Goal: Task Accomplishment & Management: Complete application form

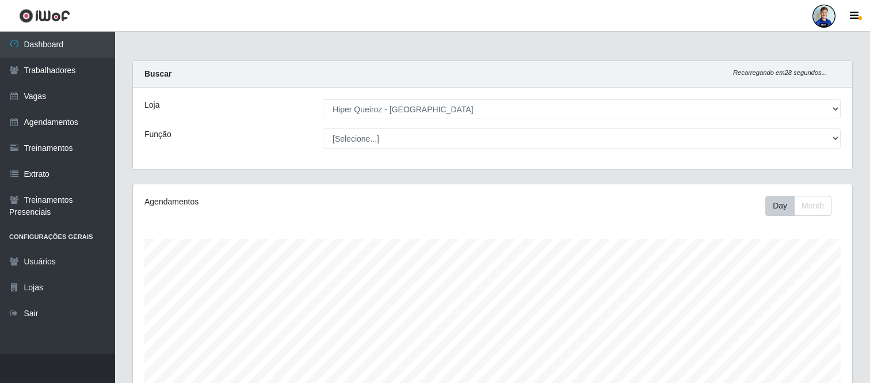
select select "516"
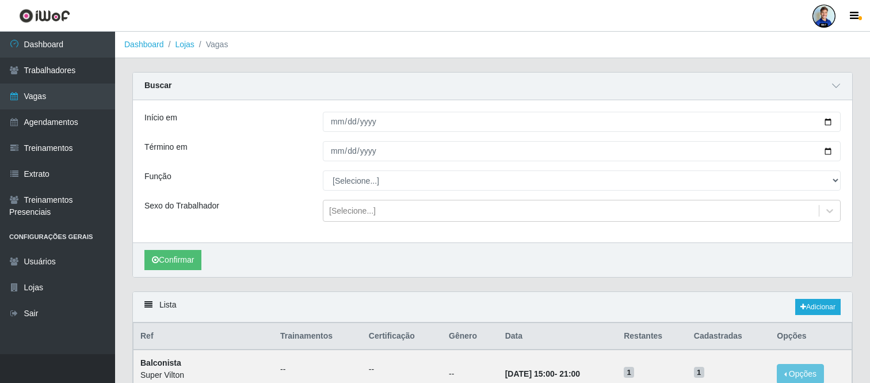
scroll to position [256, 0]
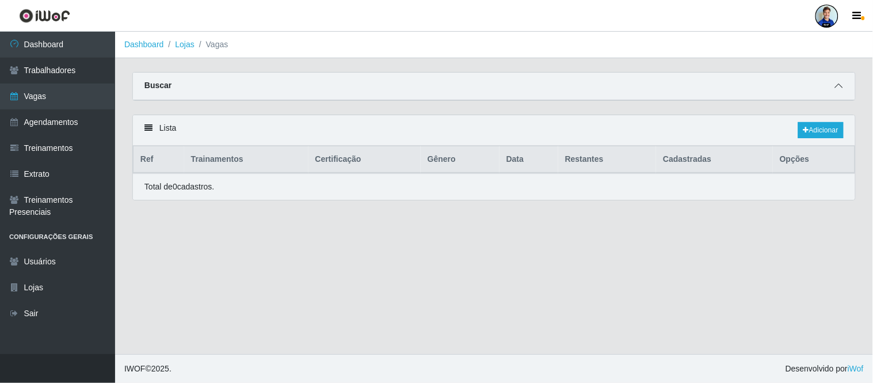
click at [844, 85] on span at bounding box center [839, 85] width 14 height 13
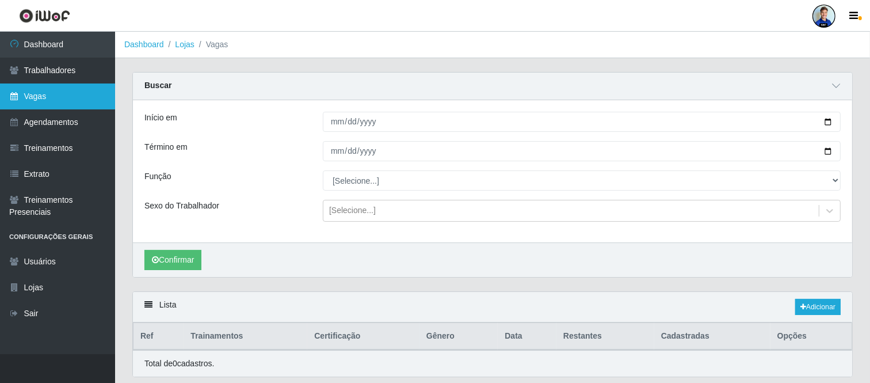
click at [67, 104] on link "Vagas" at bounding box center [57, 96] width 115 height 26
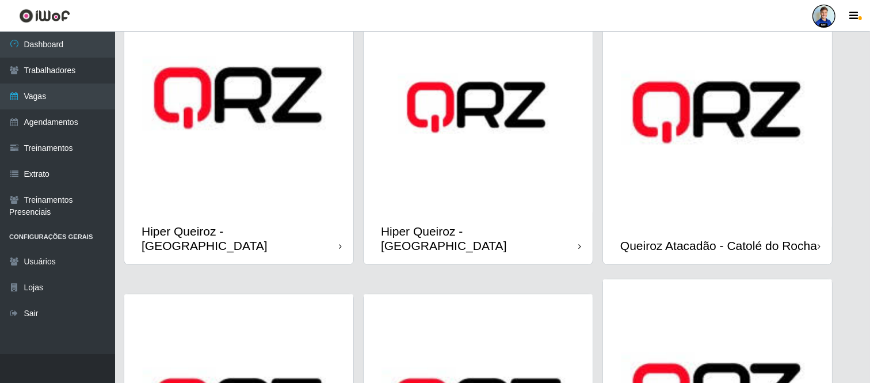
scroll to position [90, 0]
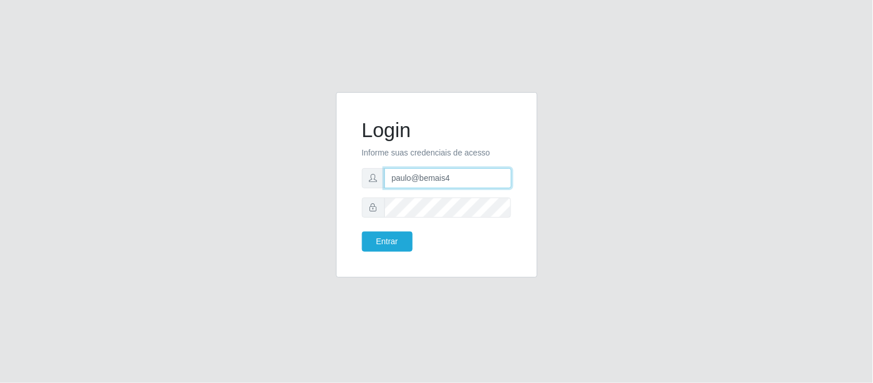
drag, startPoint x: 457, startPoint y: 172, endPoint x: 376, endPoint y: 173, distance: 81.2
click at [376, 173] on div "paulo@bemais4" at bounding box center [437, 178] width 150 height 20
type input "juliomarques@supervilton"
click at [362, 231] on button "Entrar" at bounding box center [387, 241] width 51 height 20
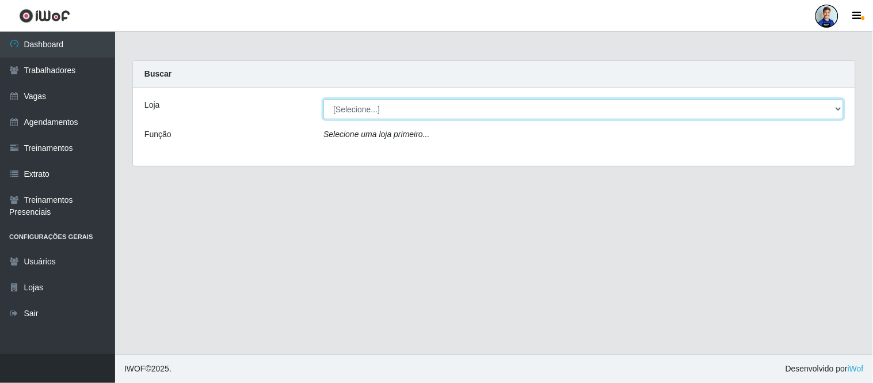
click at [562, 106] on select "[Selecione...] Super Vilton" at bounding box center [583, 109] width 520 height 20
select select "379"
click at [323, 99] on select "[Selecione...] Super Vilton" at bounding box center [583, 109] width 520 height 20
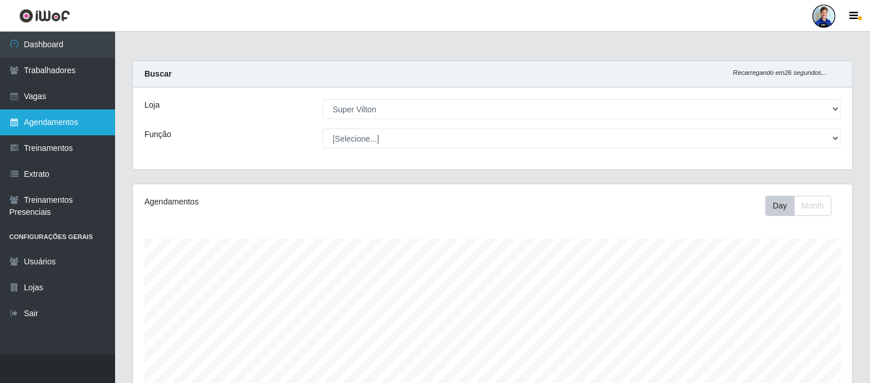
click at [61, 127] on link "Agendamentos" at bounding box center [57, 122] width 115 height 26
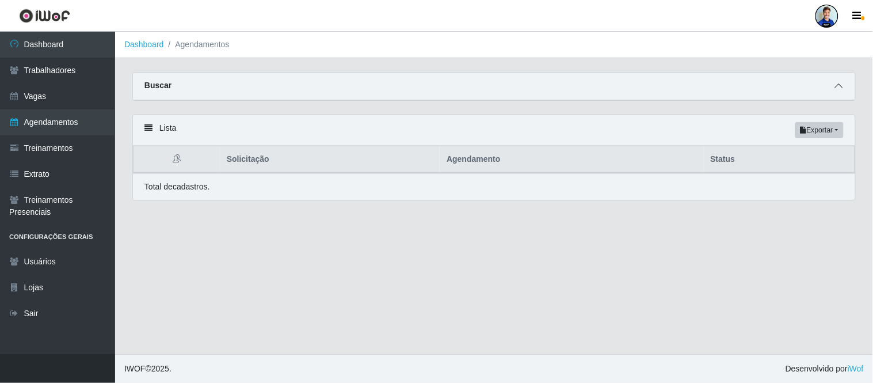
click at [841, 81] on span at bounding box center [839, 85] width 14 height 13
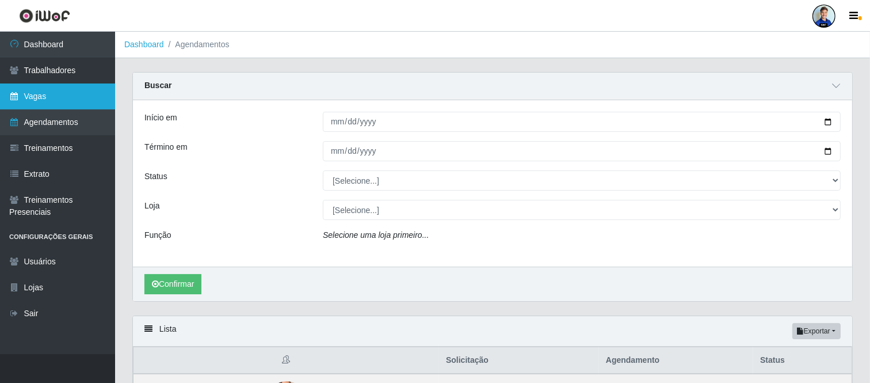
click at [48, 98] on link "Vagas" at bounding box center [57, 96] width 115 height 26
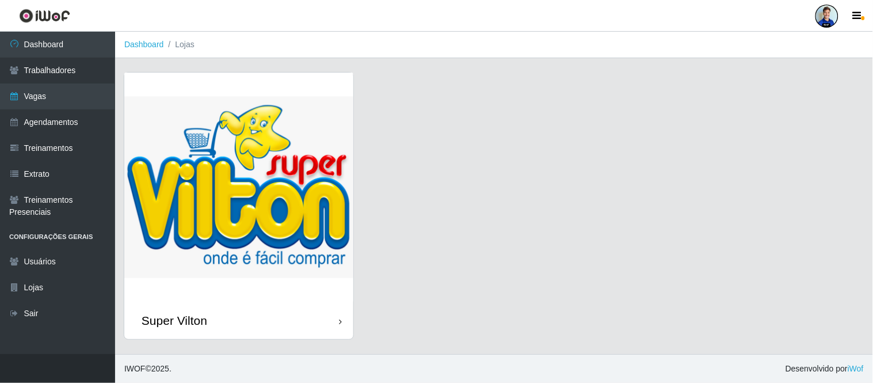
click at [215, 158] on img at bounding box center [238, 187] width 229 height 229
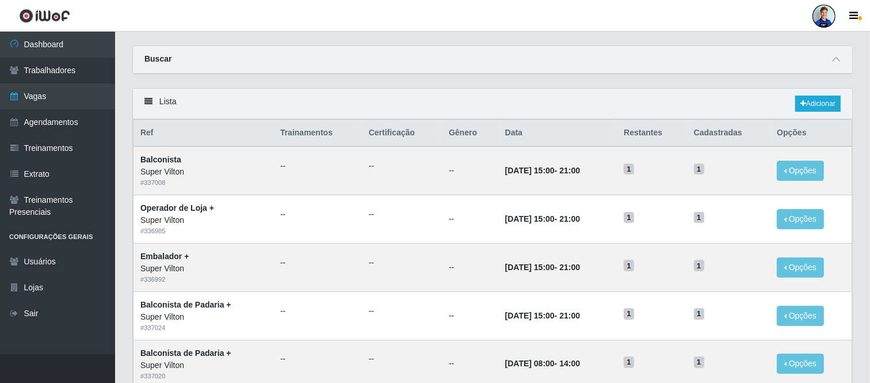
scroll to position [29, 0]
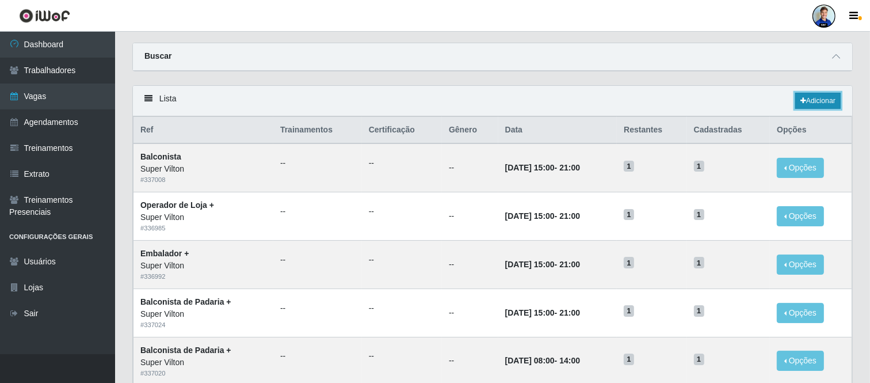
click at [824, 104] on link "Adicionar" at bounding box center [817, 101] width 45 height 16
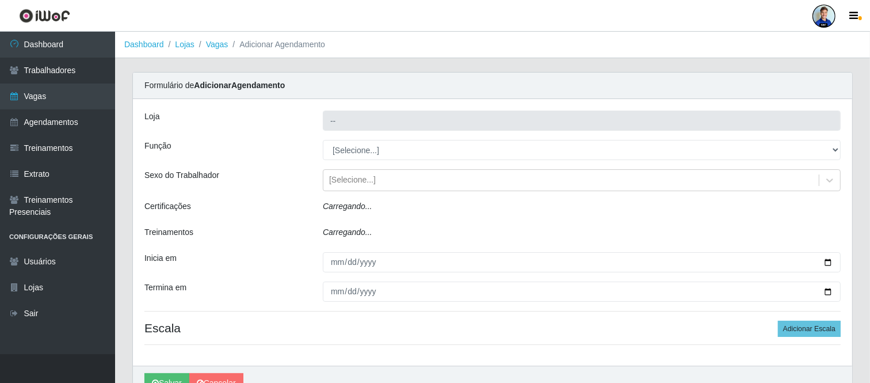
type input "Super Vilton"
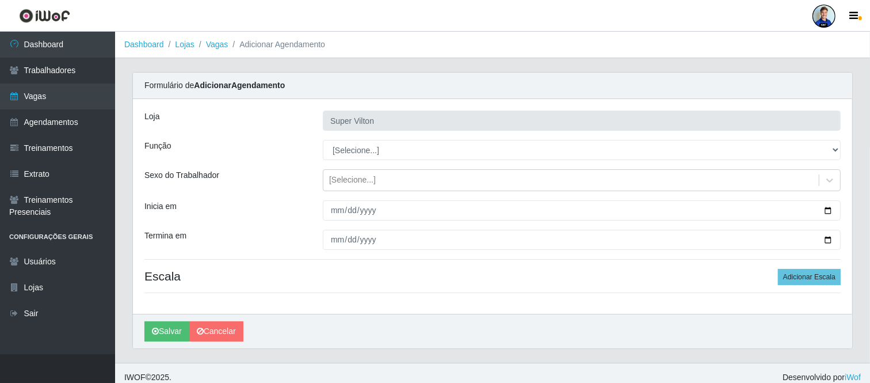
scroll to position [9, 0]
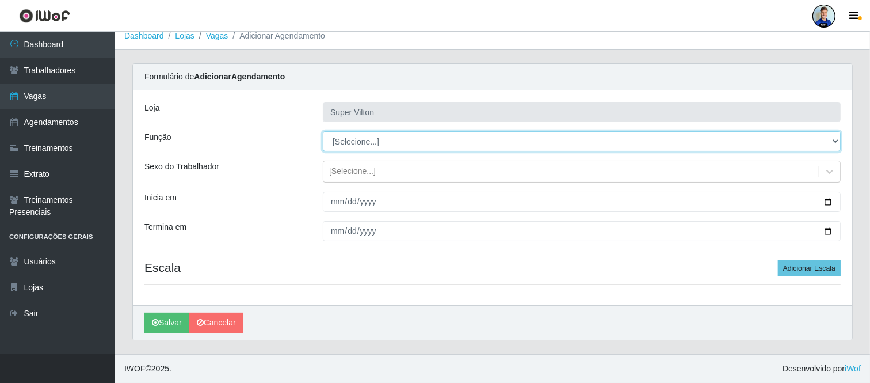
click at [349, 147] on select "[Selecione...] ASG ASG + ASG ++ Auxiliar de Depósito Auxiliar de Depósito + Aux…" at bounding box center [582, 141] width 518 height 20
click at [348, 147] on select "[Selecione...] ASG ASG + ASG ++ Auxiliar de Depósito Auxiliar de Depósito + Aux…" at bounding box center [582, 141] width 518 height 20
select select "24"
click at [323, 131] on select "[Selecione...] ASG ASG + ASG ++ Auxiliar de Depósito Auxiliar de Depósito + Aux…" at bounding box center [582, 141] width 518 height 20
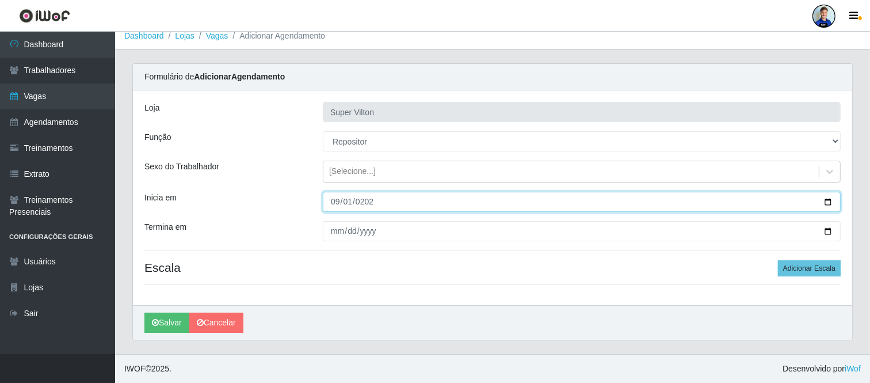
type input "2025-09-01"
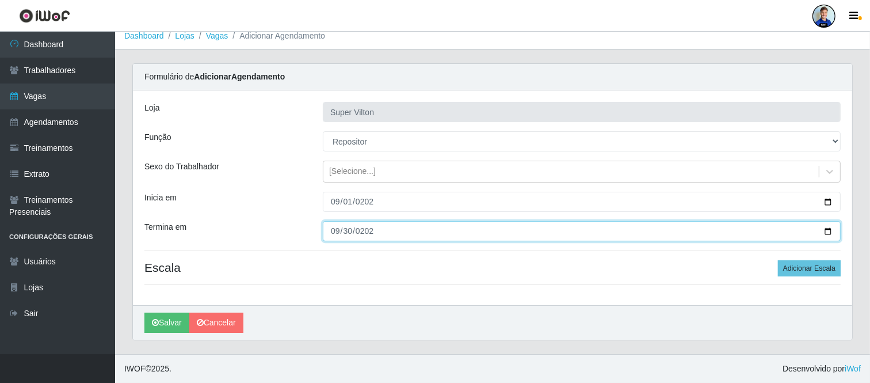
type input "2025-09-30"
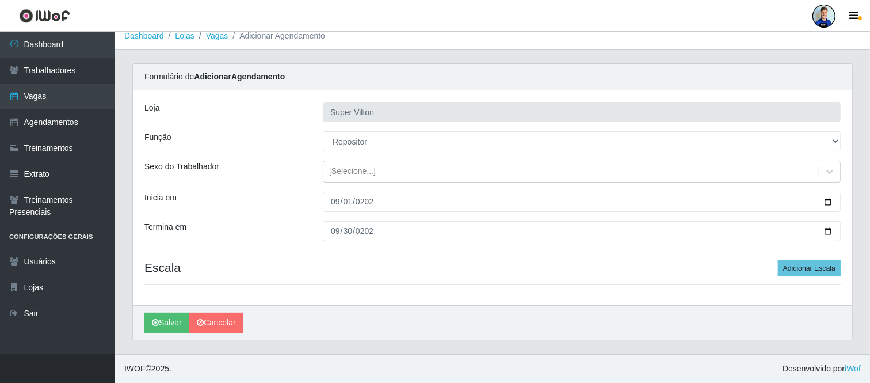
click at [393, 249] on div "Loja Super Vilton Função [Selecione...] ASG ASG + ASG ++ Auxiliar de Depósito A…" at bounding box center [492, 197] width 719 height 215
click at [806, 268] on button "Adicionar Escala" at bounding box center [809, 268] width 63 height 16
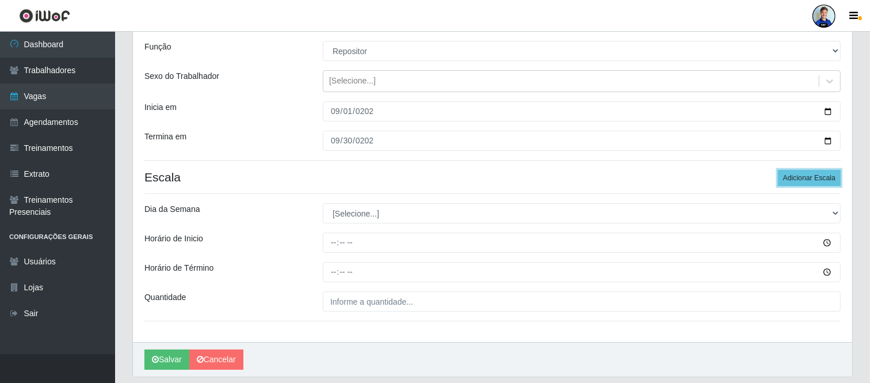
scroll to position [111, 0]
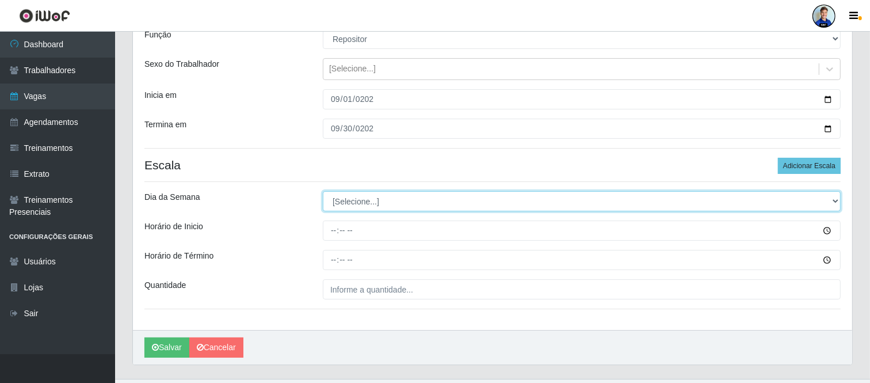
click at [381, 201] on select "[Selecione...] Segunda Terça Quarta Quinta Sexta Sábado Domingo" at bounding box center [582, 201] width 518 height 20
select select "1"
click at [323, 191] on select "[Selecione...] Segunda Terça Quarta Quinta Sexta Sábado Domingo" at bounding box center [582, 201] width 518 height 20
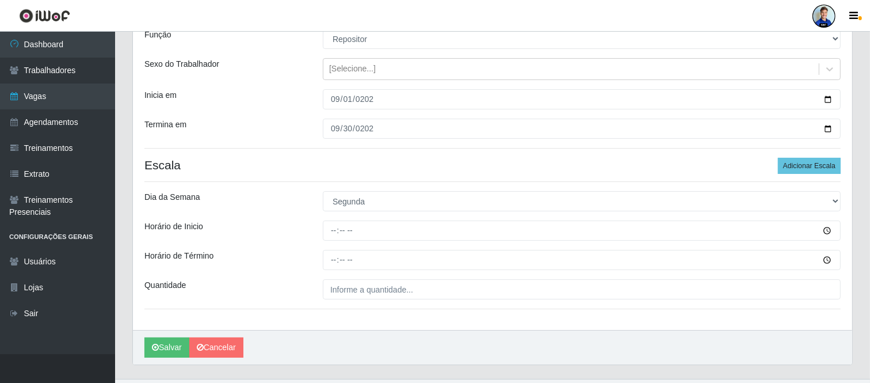
click at [330, 233] on input "Horário de Inicio" at bounding box center [582, 230] width 518 height 20
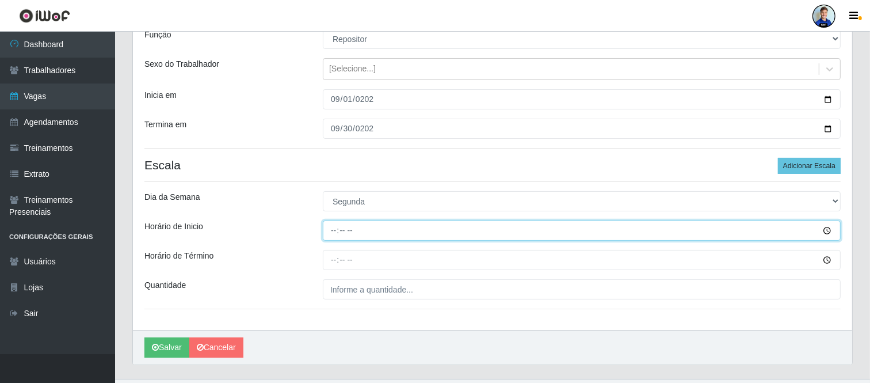
type input "08:00"
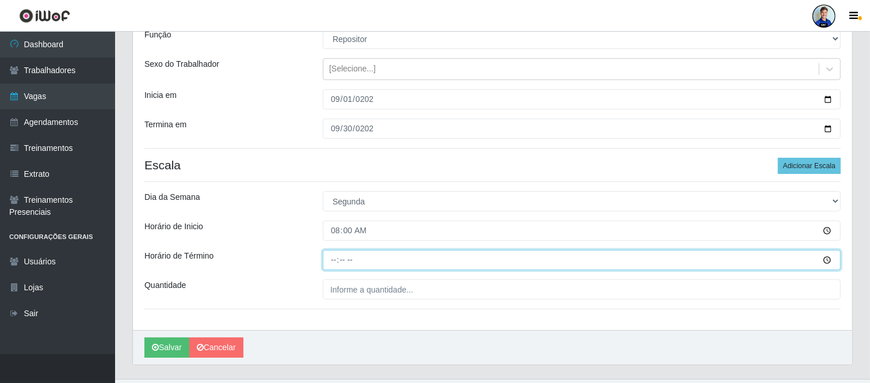
type input "14:00"
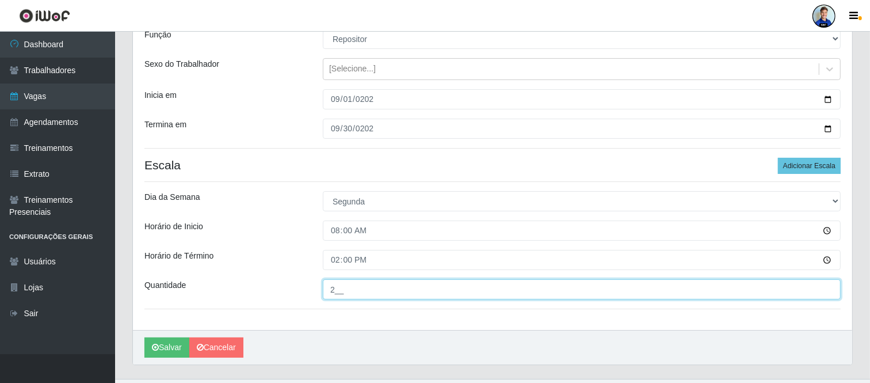
type input "2__"
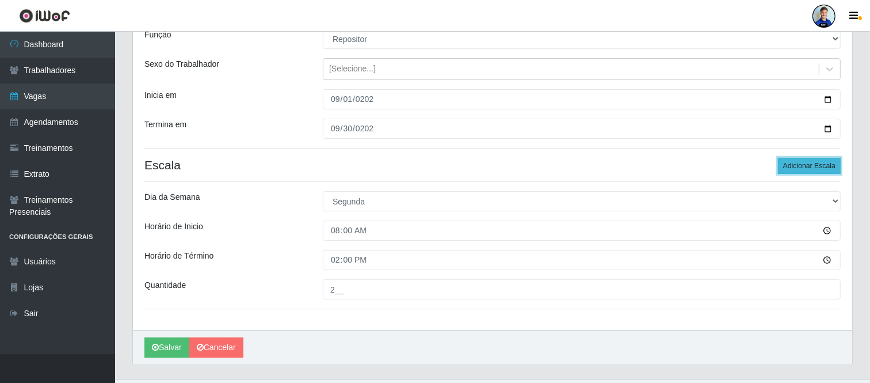
click at [805, 165] on button "Adicionar Escala" at bounding box center [809, 166] width 63 height 16
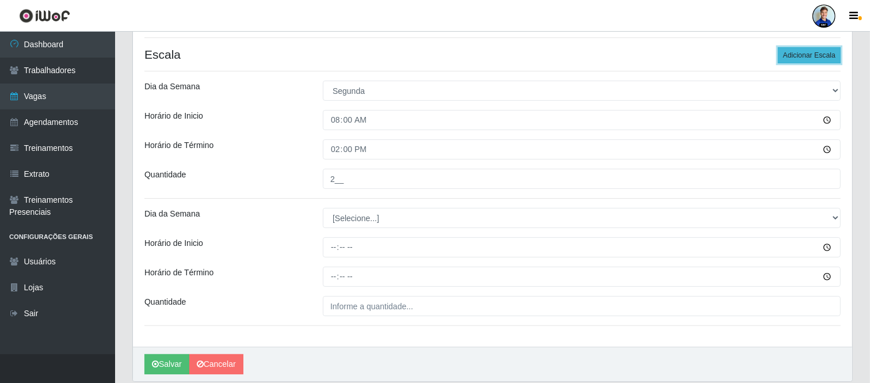
scroll to position [223, 0]
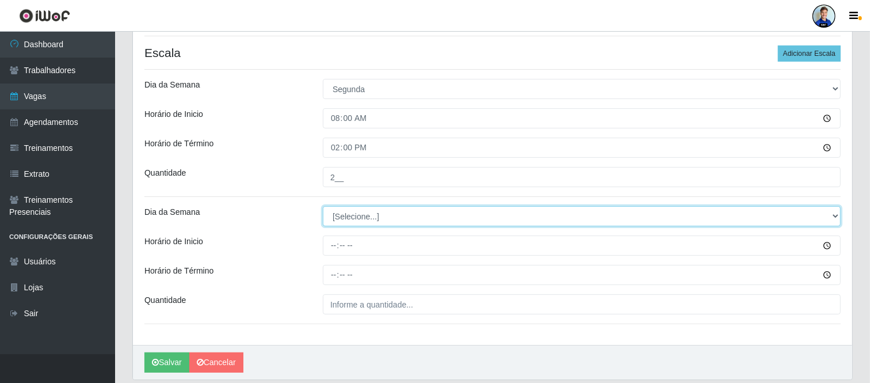
click at [607, 208] on select "[Selecione...] Segunda Terça Quarta Quinta Sexta Sábado Domingo" at bounding box center [582, 216] width 518 height 20
select select "1"
click at [323, 206] on select "[Selecione...] Segunda Terça Quarta Quinta Sexta Sábado Domingo" at bounding box center [582, 216] width 518 height 20
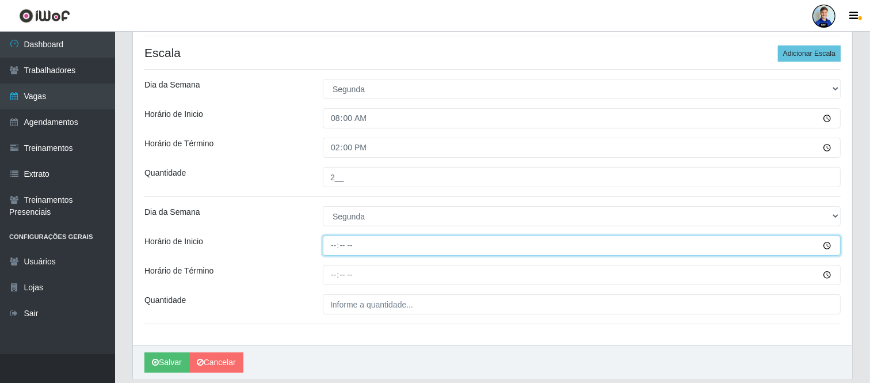
type input "15:00"
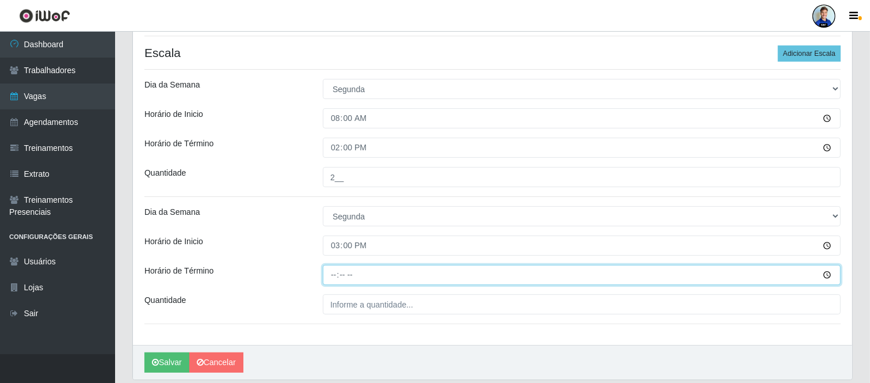
type input "21:00"
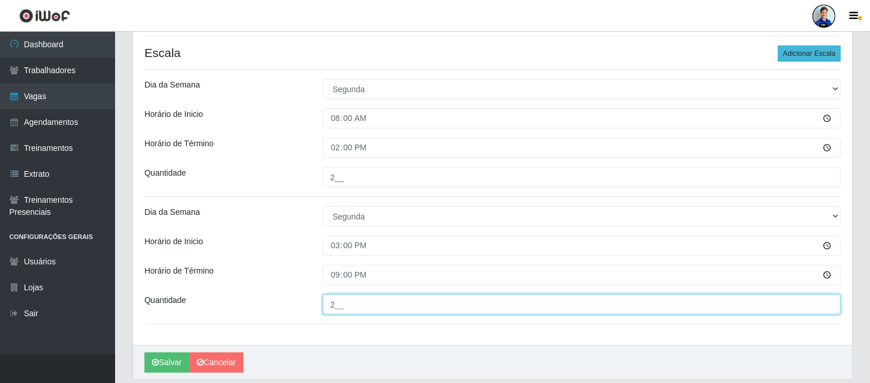
type input "2__"
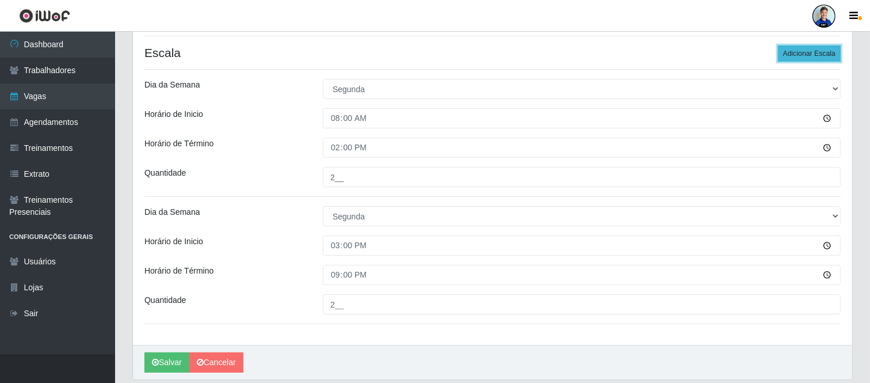
click at [801, 47] on button "Adicionar Escala" at bounding box center [809, 53] width 63 height 16
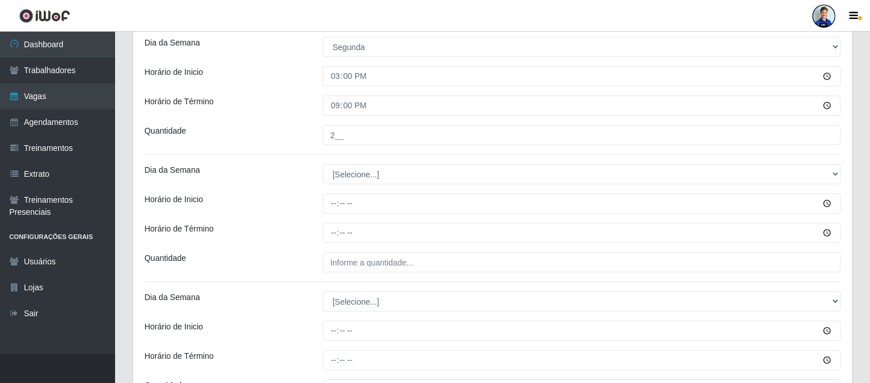
scroll to position [389, 0]
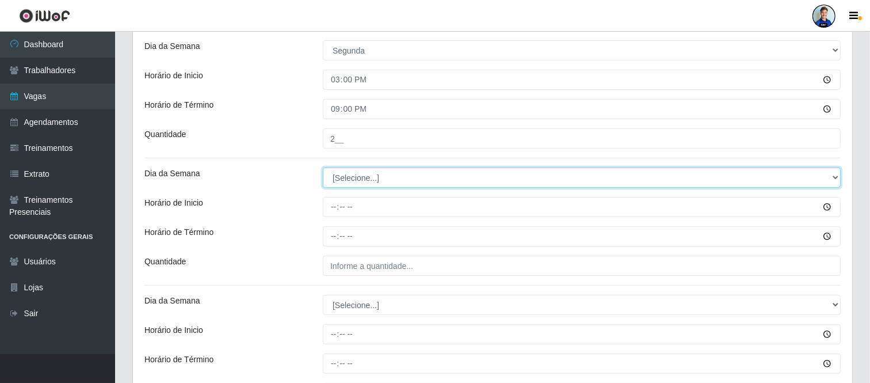
click at [399, 177] on select "[Selecione...] Segunda Terça Quarta Quinta Sexta Sábado Domingo" at bounding box center [582, 177] width 518 height 20
select select "2"
click at [323, 167] on select "[Selecione...] Segunda Terça Quarta Quinta Sexta Sábado Domingo" at bounding box center [582, 177] width 518 height 20
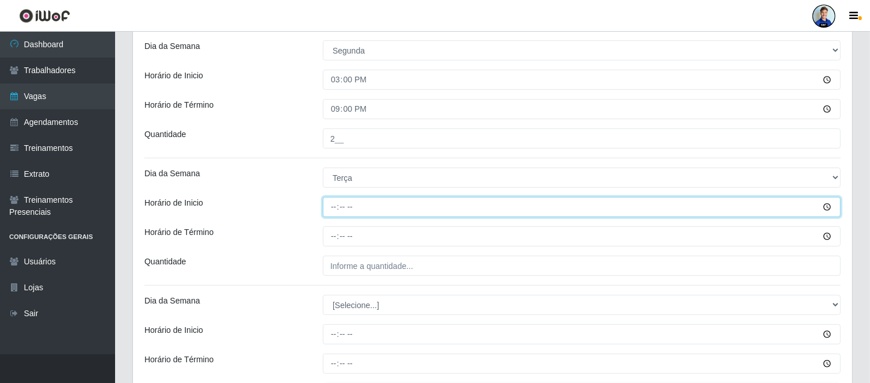
type input "08:00"
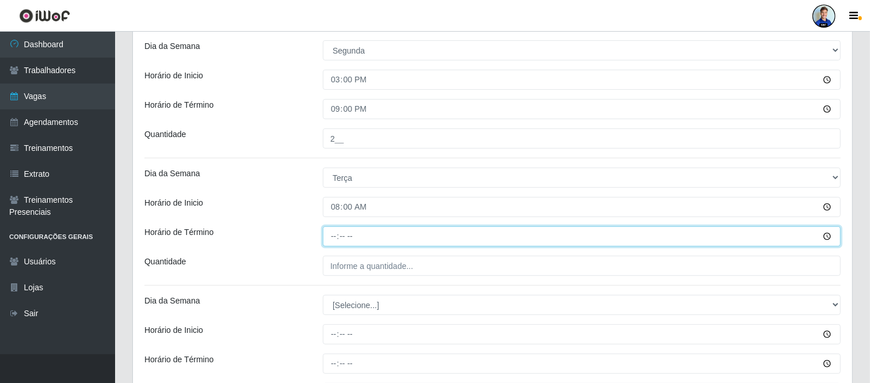
type input "14:00"
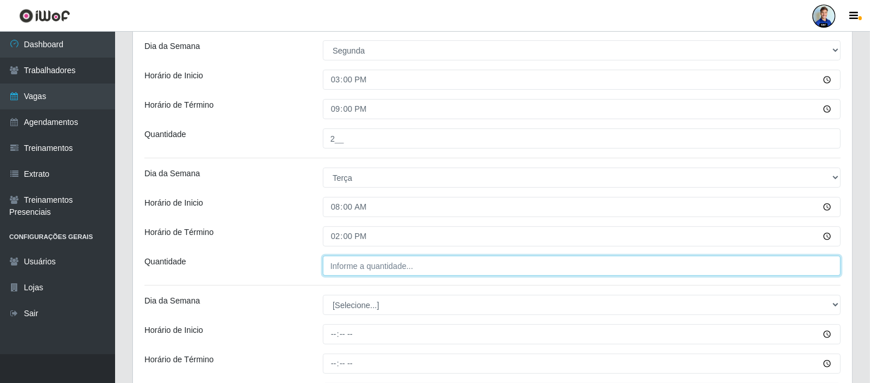
type input "___"
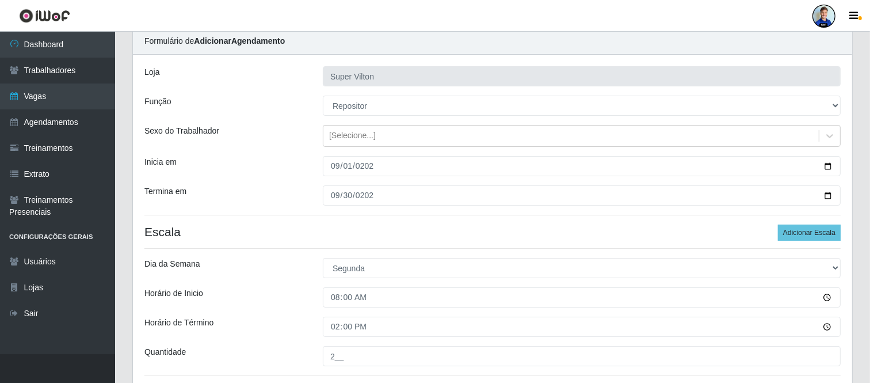
scroll to position [44, 0]
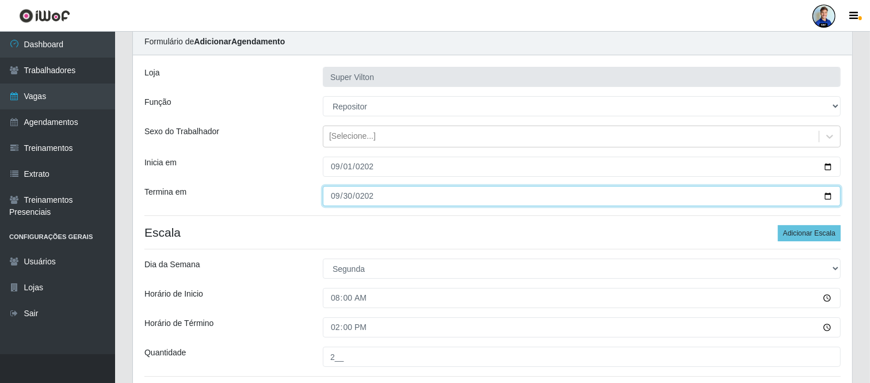
click at [329, 195] on input "2025-09-30" at bounding box center [582, 196] width 518 height 20
type input "[DATE]"
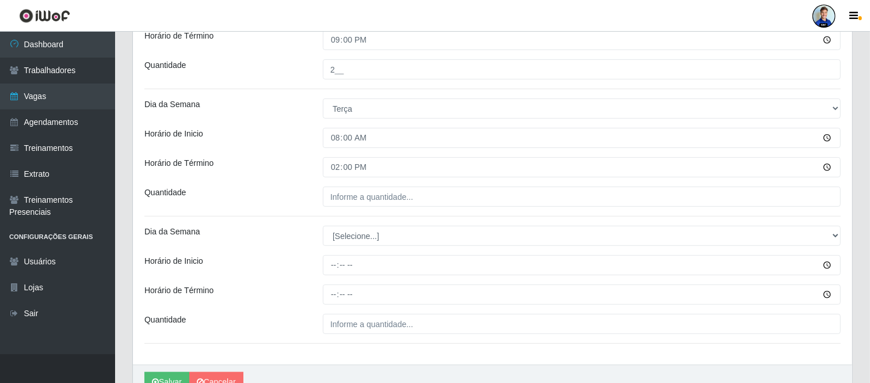
scroll to position [459, 0]
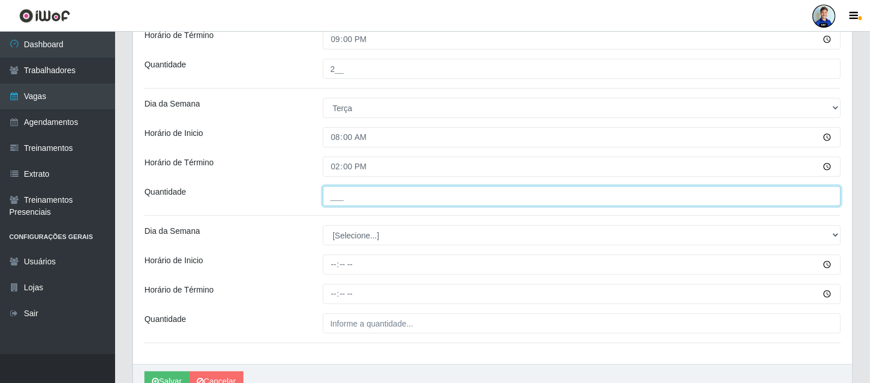
click at [347, 194] on input "___" at bounding box center [582, 196] width 518 height 20
type input "2__"
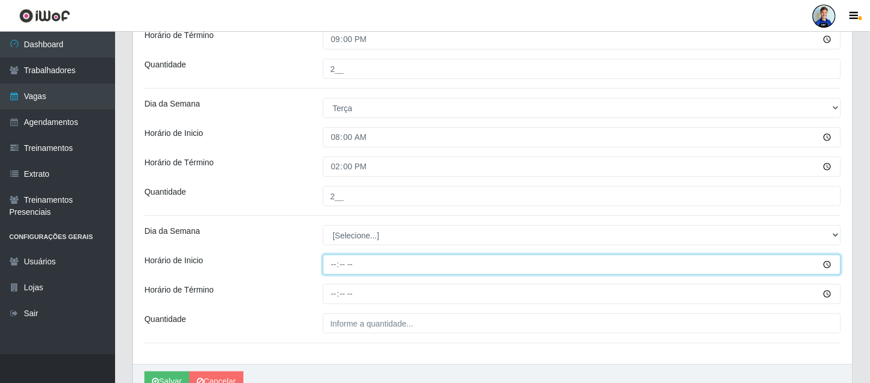
type input "15:00"
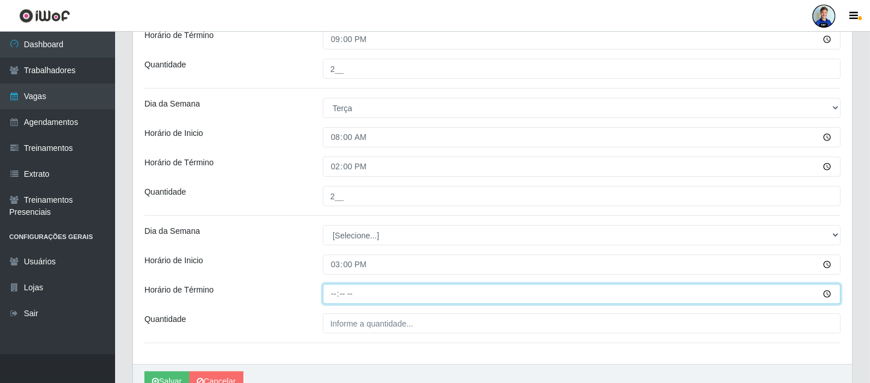
type input "21:00"
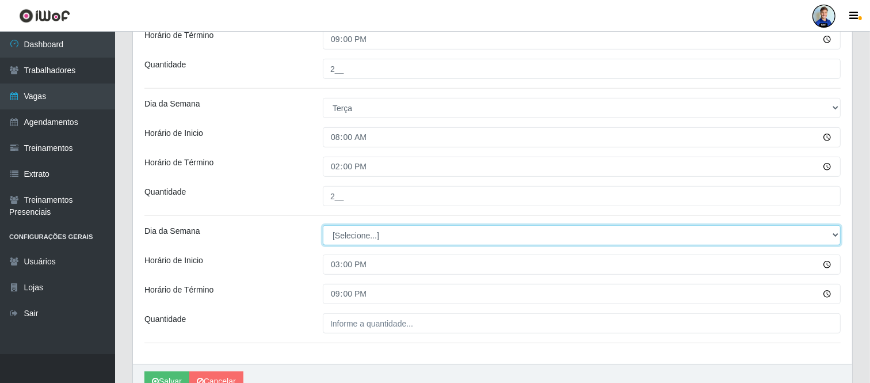
click at [347, 233] on select "[Selecione...] Segunda Terça Quarta Quinta Sexta Sábado Domingo" at bounding box center [582, 235] width 518 height 20
select select "2"
click at [323, 225] on select "[Selecione...] Segunda Terça Quarta Quinta Sexta Sábado Domingo" at bounding box center [582, 235] width 518 height 20
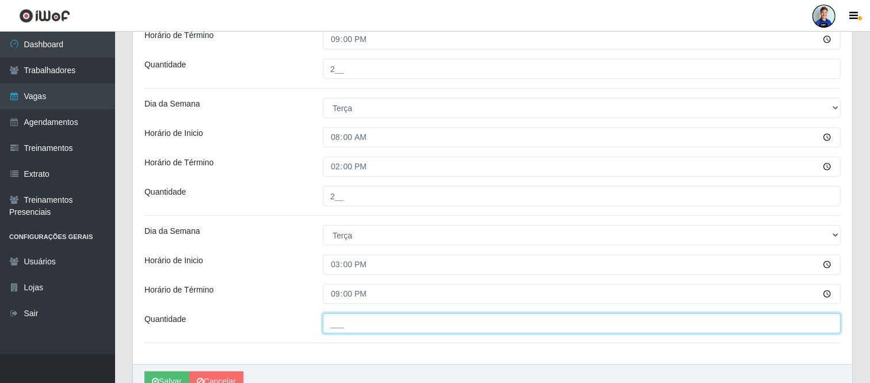
click at [360, 329] on input "___" at bounding box center [582, 323] width 518 height 20
type input "2__"
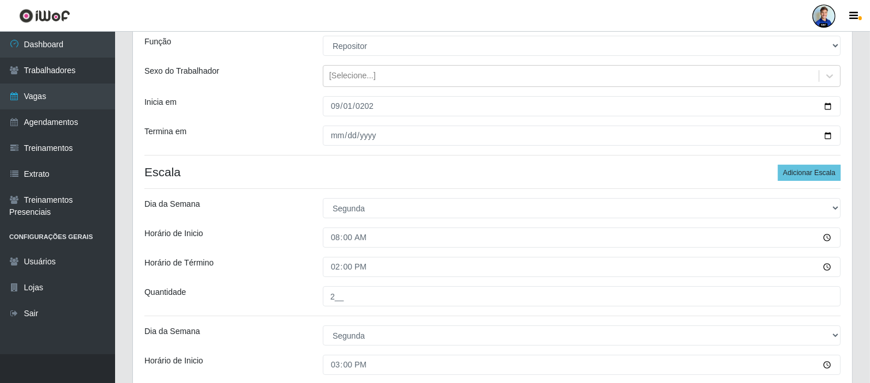
scroll to position [104, 0]
click at [815, 171] on button "Adicionar Escala" at bounding box center [809, 173] width 63 height 16
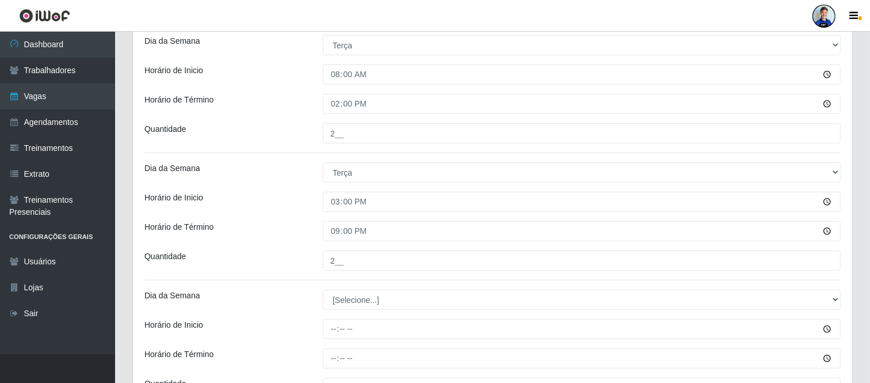
scroll to position [618, 0]
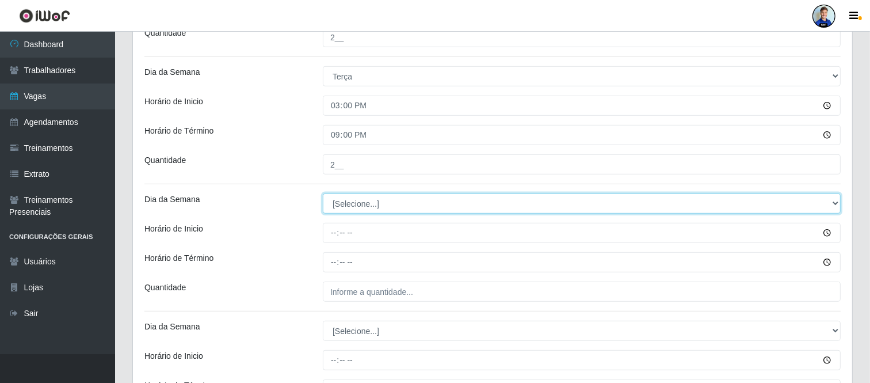
click at [370, 198] on select "[Selecione...] Segunda Terça Quarta Quinta Sexta Sábado Domingo" at bounding box center [582, 203] width 518 height 20
select select "3"
click at [323, 193] on select "[Selecione...] Segunda Terça Quarta Quinta Sexta Sábado Domingo" at bounding box center [582, 203] width 518 height 20
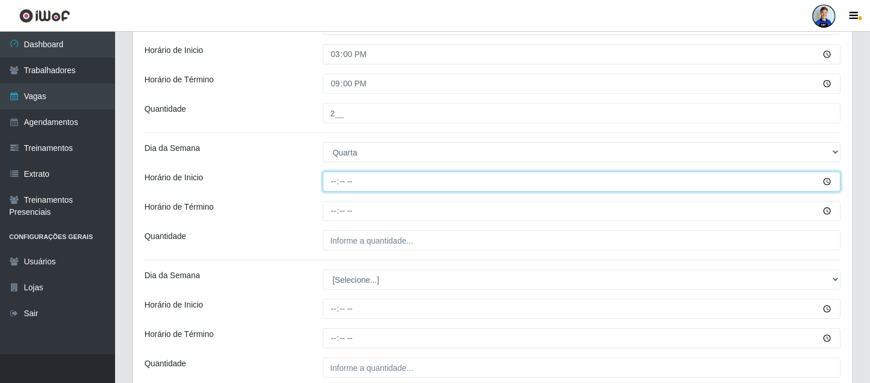
scroll to position [670, 0]
type input "08:00"
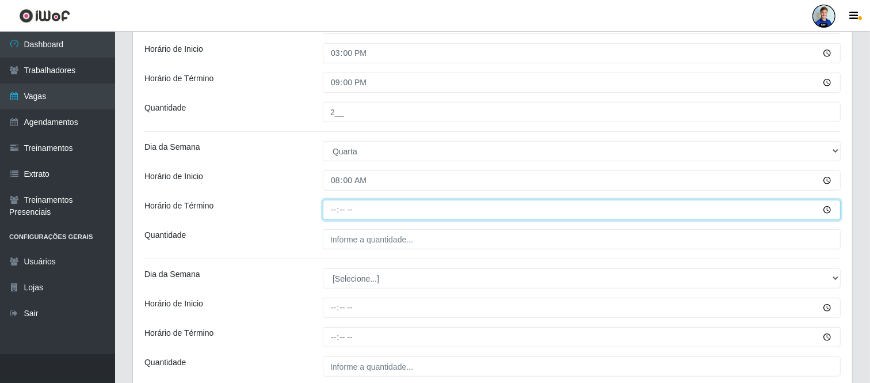
type input "14:00"
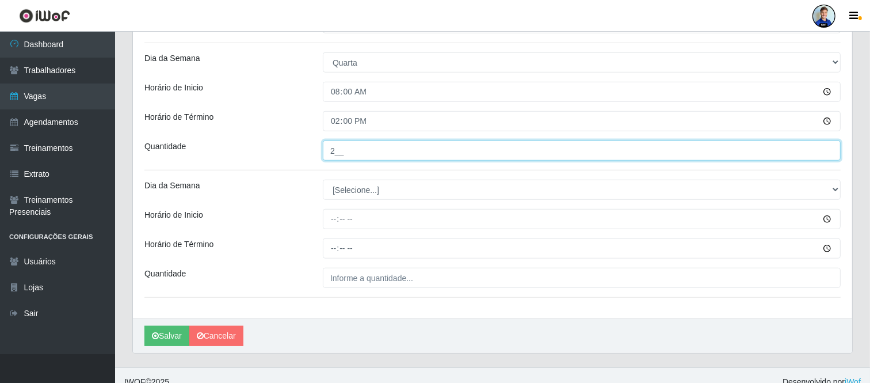
scroll to position [760, 0]
type input "2__"
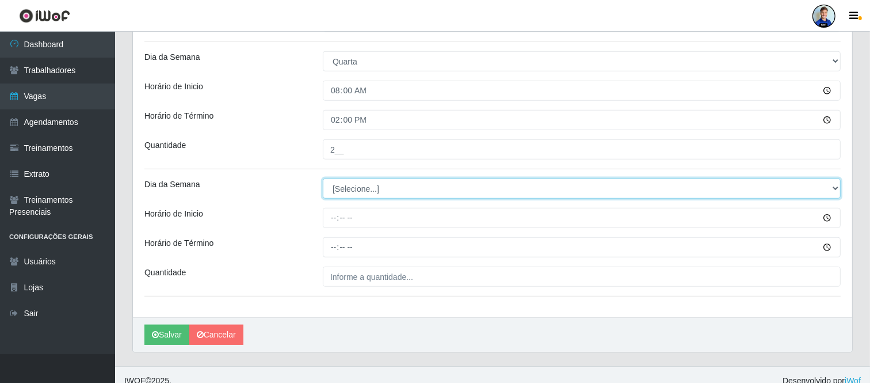
click at [355, 191] on select "[Selecione...] Segunda Terça Quarta Quinta Sexta Sábado Domingo" at bounding box center [582, 188] width 518 height 20
select select "3"
click at [323, 179] on select "[Selecione...] Segunda Terça Quarta Quinta Sexta Sábado Domingo" at bounding box center [582, 188] width 518 height 20
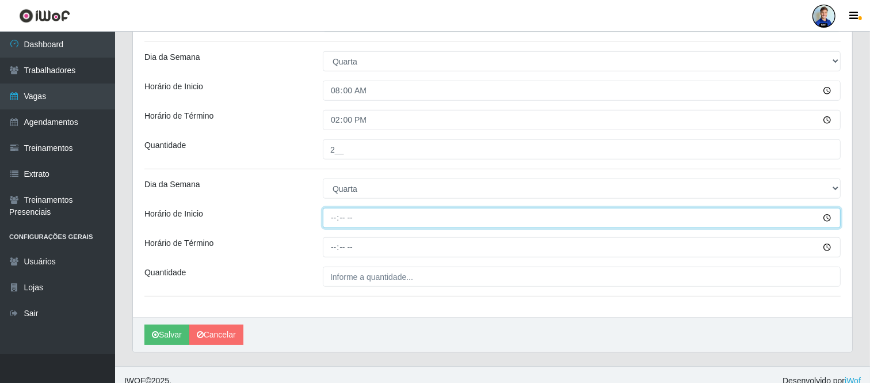
type input "15:00"
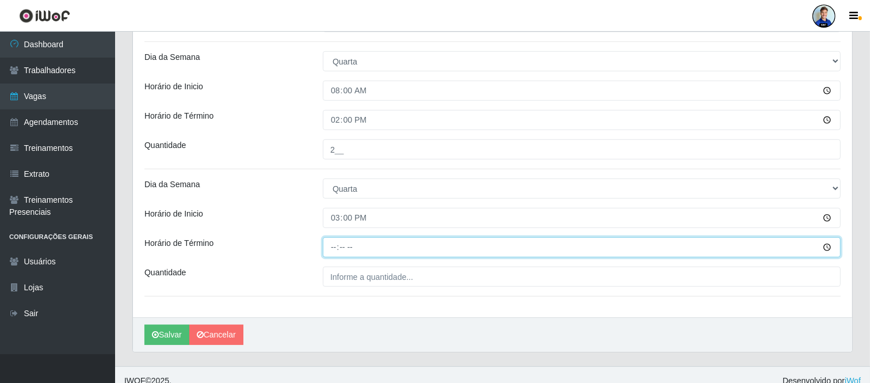
type input "21:00"
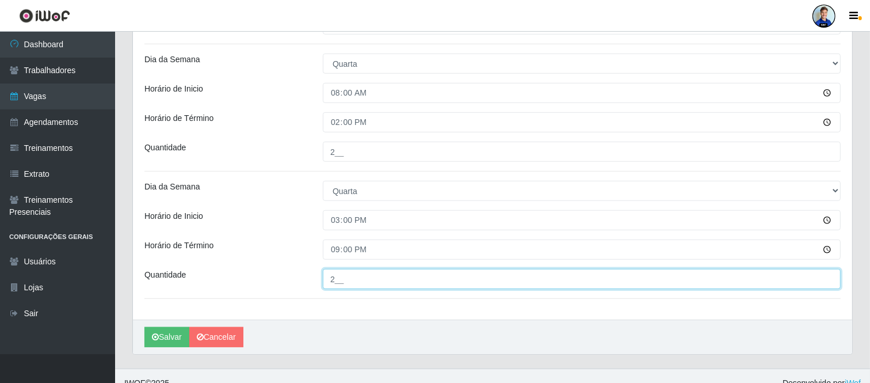
scroll to position [757, 0]
type input "2__"
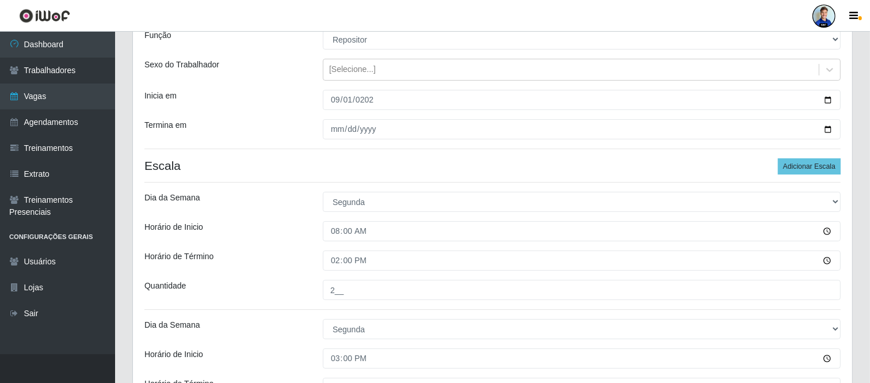
scroll to position [121, 0]
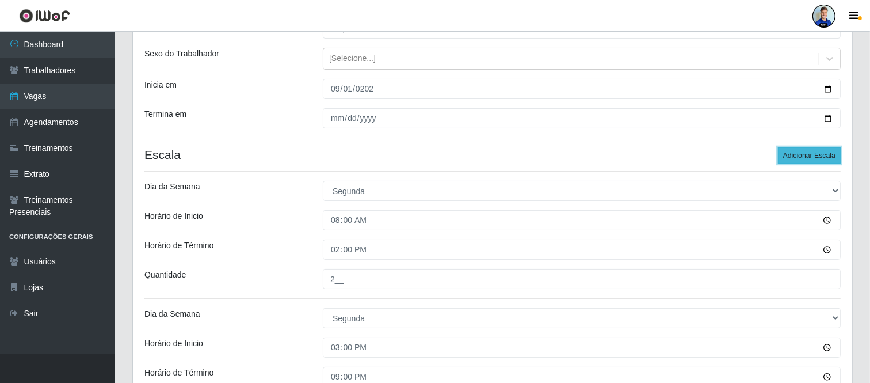
click at [806, 150] on button "Adicionar Escala" at bounding box center [809, 155] width 63 height 16
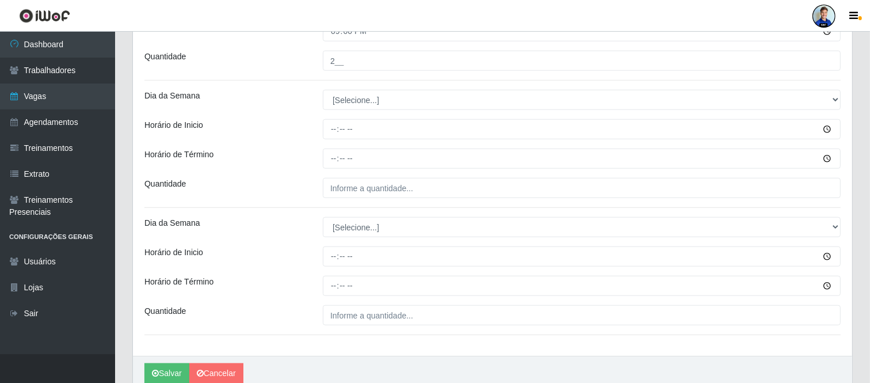
scroll to position [984, 0]
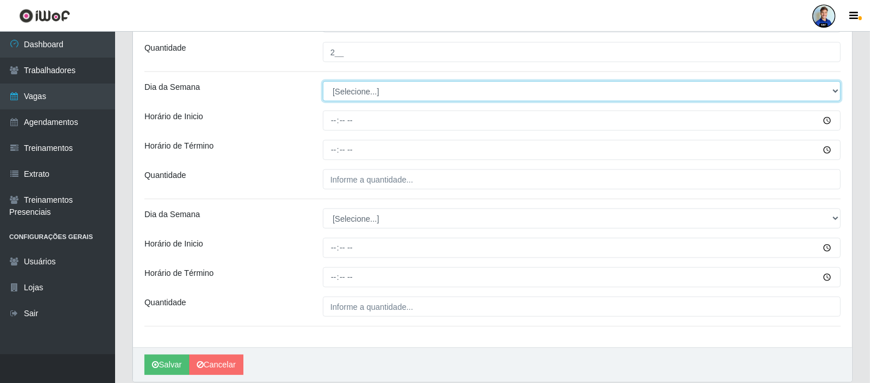
click at [412, 95] on select "[Selecione...] Segunda Terça Quarta Quinta Sexta Sábado Domingo" at bounding box center [582, 91] width 518 height 20
select select "4"
click at [323, 82] on select "[Selecione...] Segunda Terça Quarta Quinta Sexta Sábado Domingo" at bounding box center [582, 91] width 518 height 20
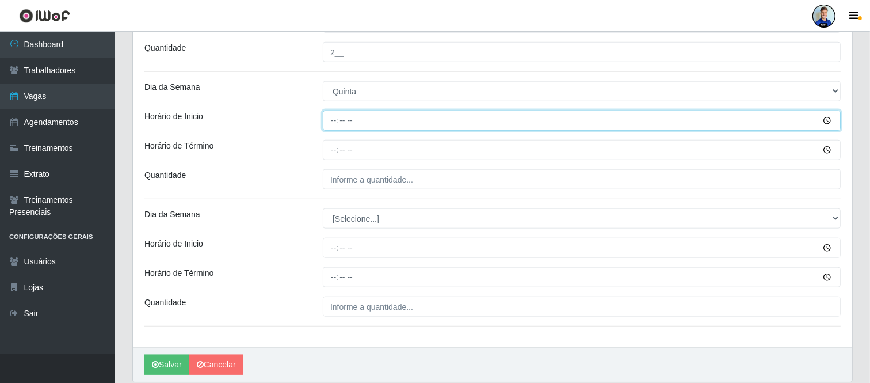
type input "08:00"
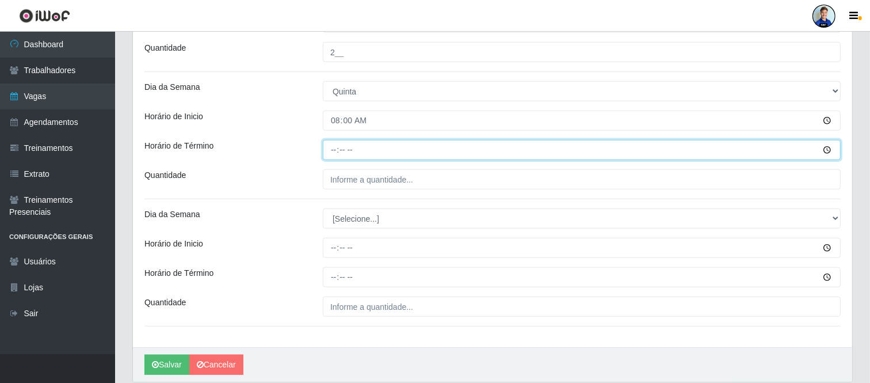
type input "14:00"
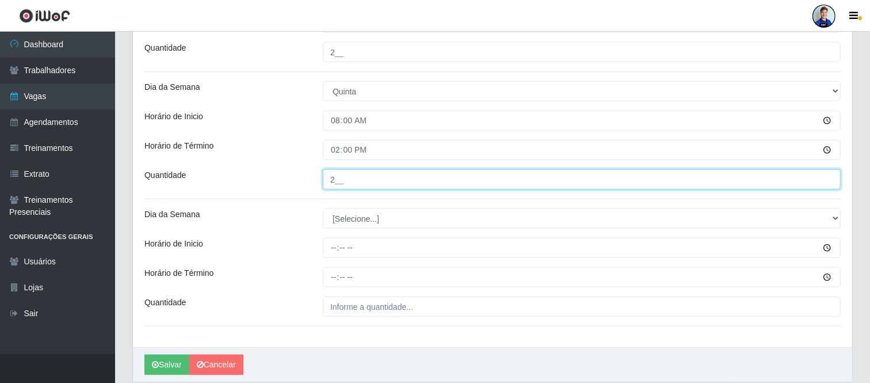
type input "2__"
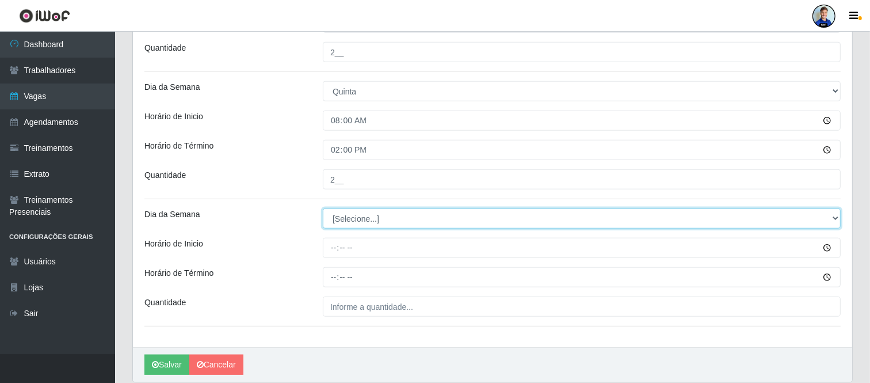
click at [355, 218] on select "[Selecione...] Segunda Terça Quarta Quinta Sexta Sábado Domingo" at bounding box center [582, 218] width 518 height 20
select select "4"
click at [323, 209] on select "[Selecione...] Segunda Terça Quarta Quinta Sexta Sábado Domingo" at bounding box center [582, 218] width 518 height 20
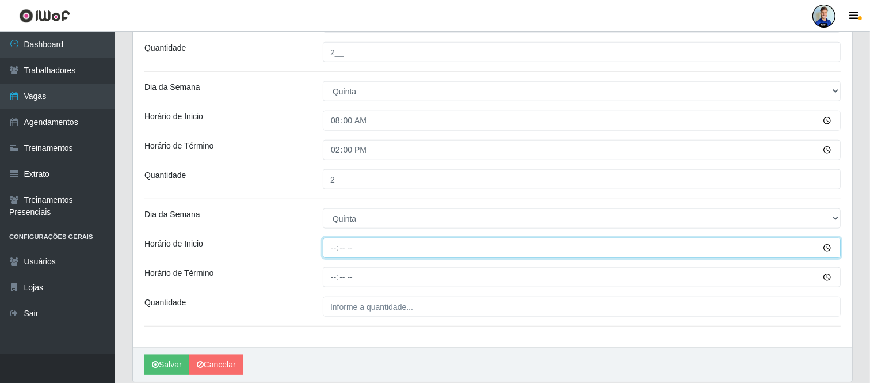
type input "15:00"
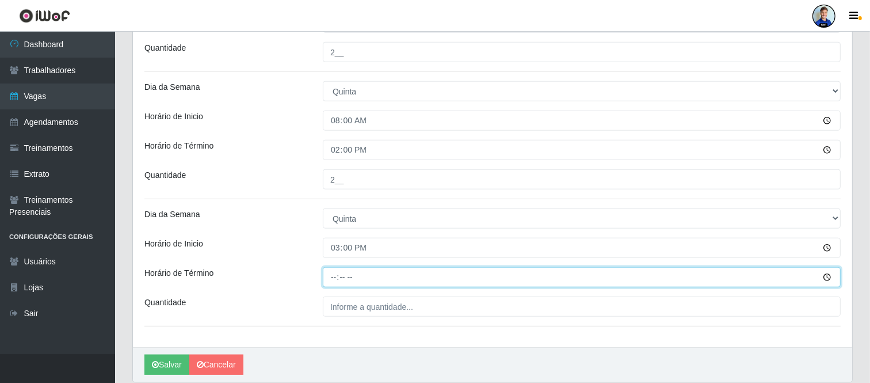
type input "21:00"
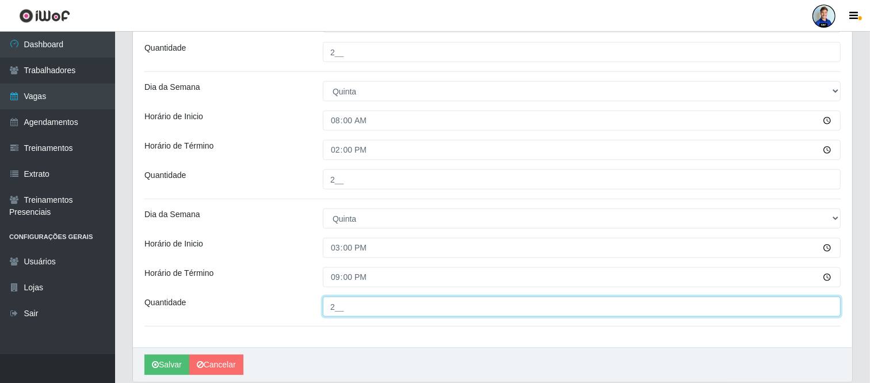
type input "2__"
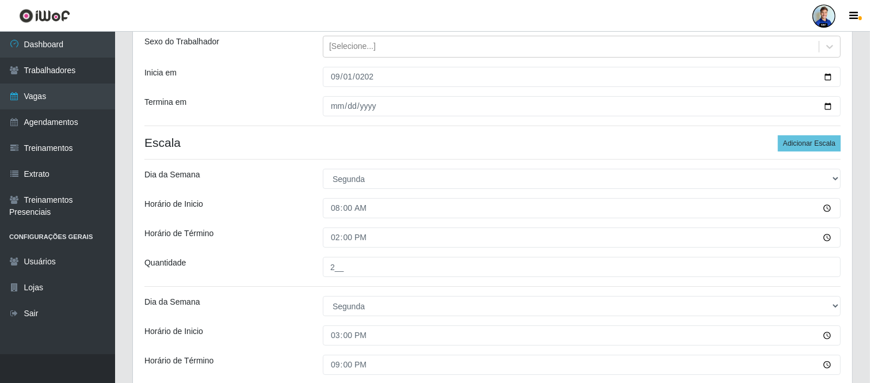
scroll to position [122, 0]
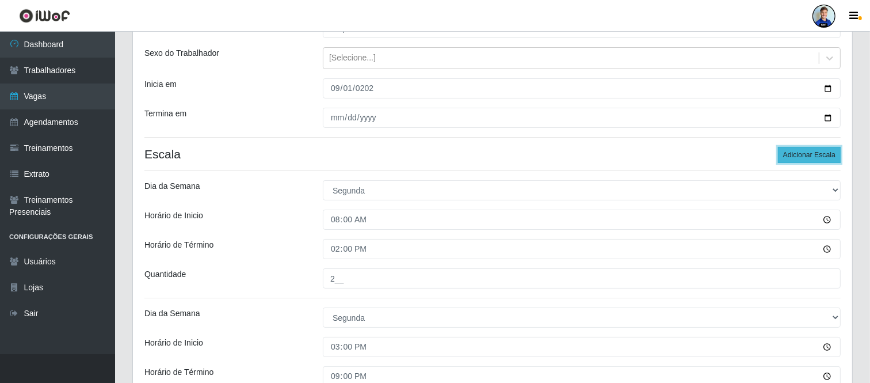
click at [806, 160] on button "Adicionar Escala" at bounding box center [809, 155] width 63 height 16
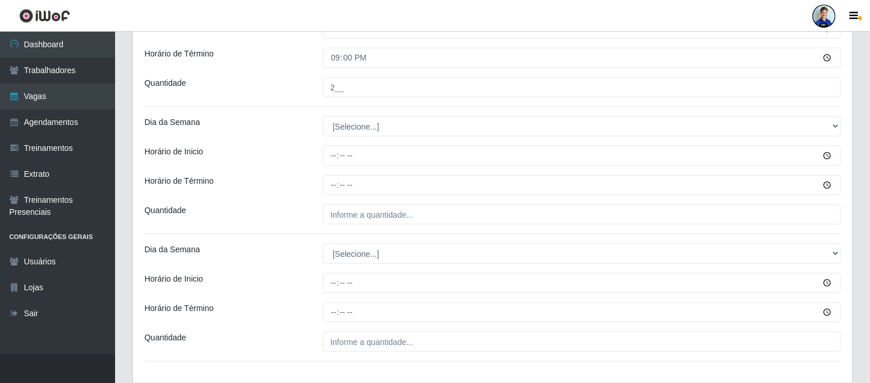
scroll to position [1199, 0]
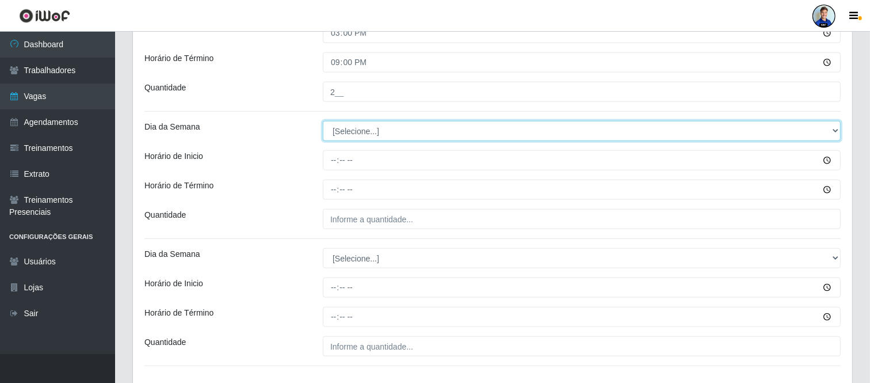
click at [369, 135] on select "[Selecione...] Segunda Terça Quarta Quinta Sexta Sábado Domingo" at bounding box center [582, 131] width 518 height 20
select select "5"
click at [323, 121] on select "[Selecione...] Segunda Terça Quarta Quinta Sexta Sábado Domingo" at bounding box center [582, 131] width 518 height 20
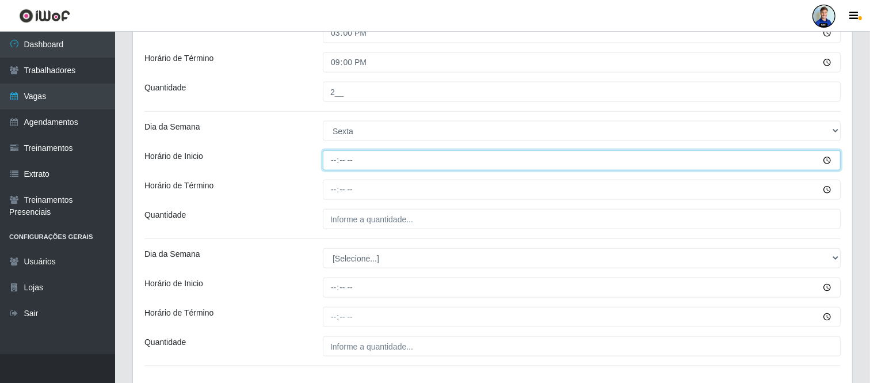
type input "08:00"
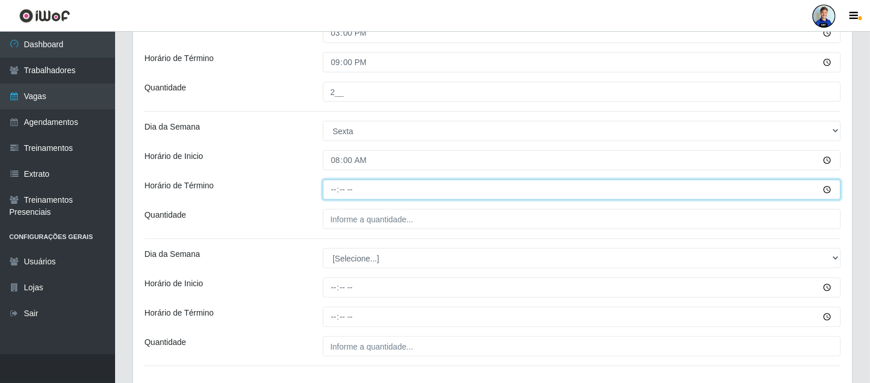
type input "14:00"
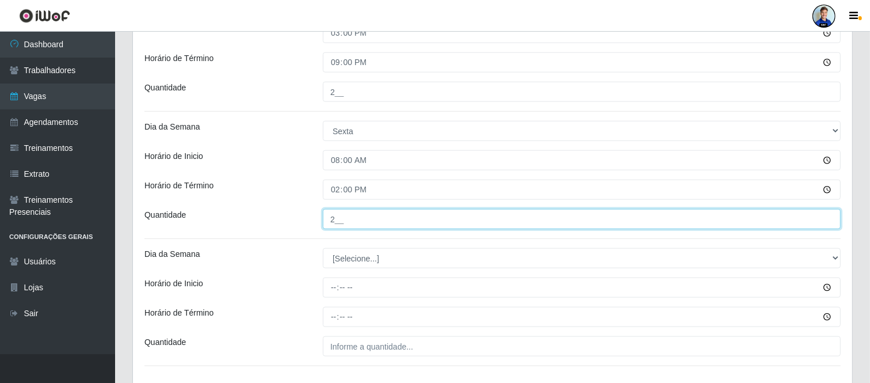
type input "2__"
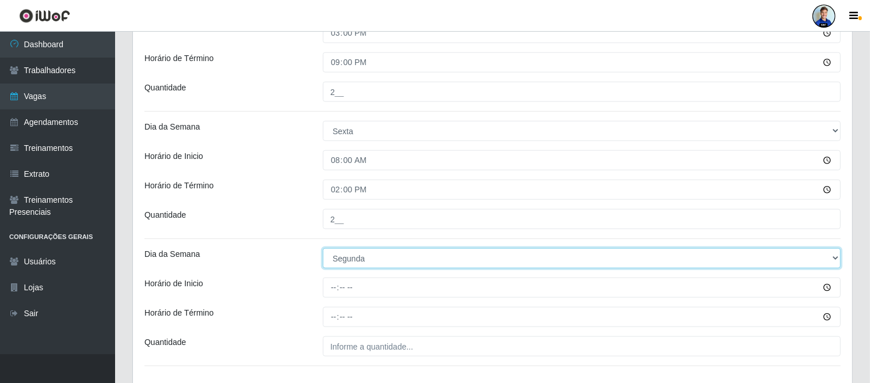
click at [354, 257] on select "[Selecione...] Segunda Terça Quarta Quinta Sexta Sábado Domingo" at bounding box center [582, 258] width 518 height 20
select select "5"
click at [323, 249] on select "[Selecione...] Segunda Terça Quarta Quinta Sexta Sábado Domingo" at bounding box center [582, 258] width 518 height 20
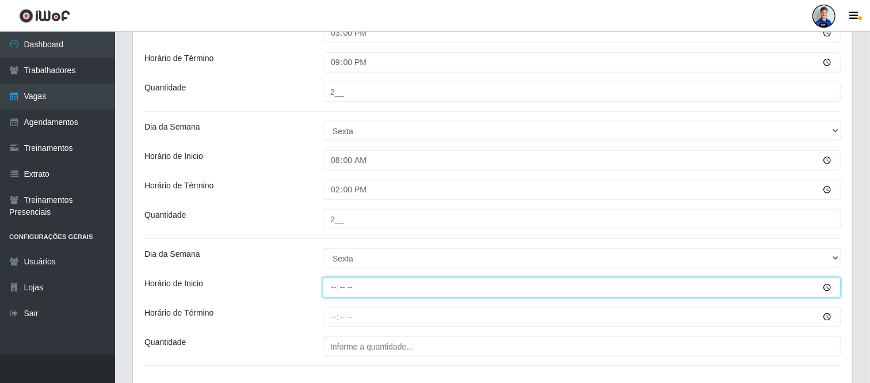
type input "15:00"
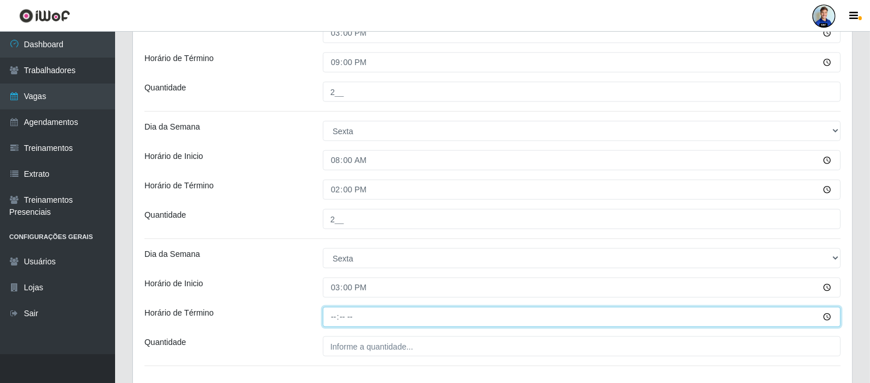
type input "21:00"
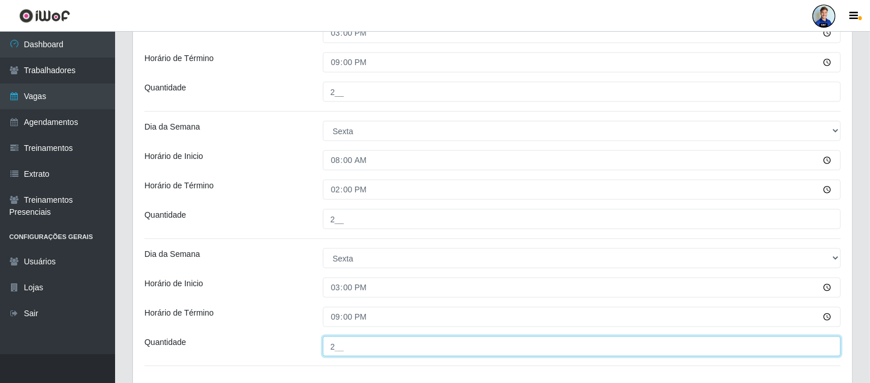
type input "2__"
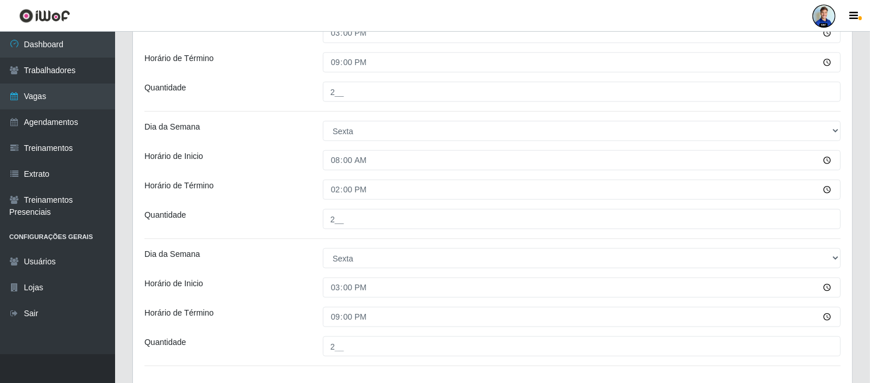
click at [283, 267] on div "Dia da Semana" at bounding box center [225, 258] width 178 height 20
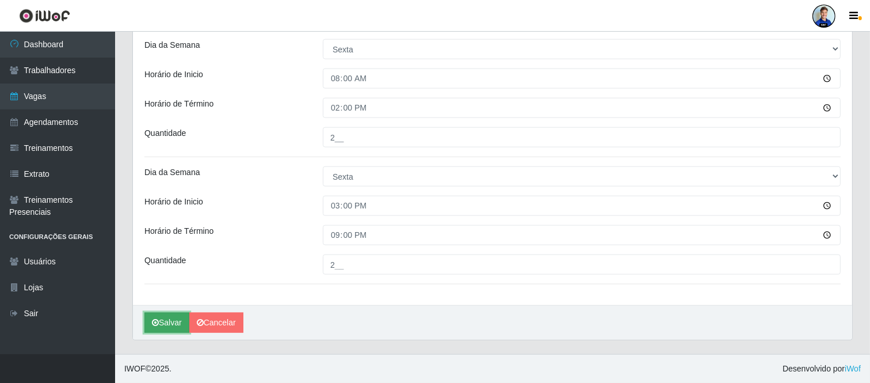
click at [178, 319] on button "Salvar" at bounding box center [166, 323] width 45 height 20
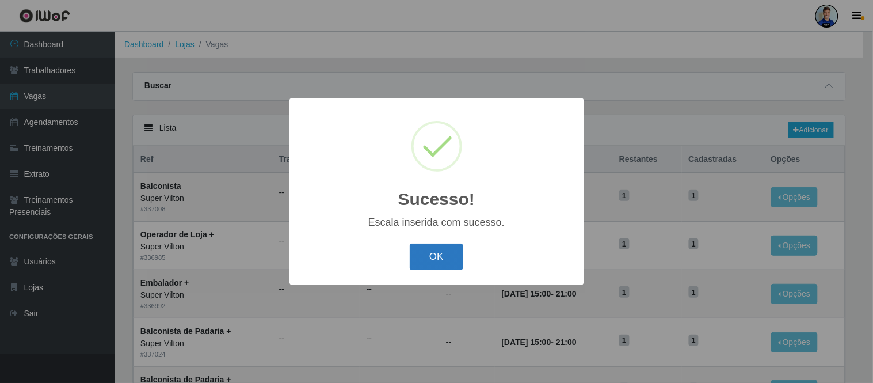
click at [429, 256] on button "OK" at bounding box center [437, 256] width 54 height 27
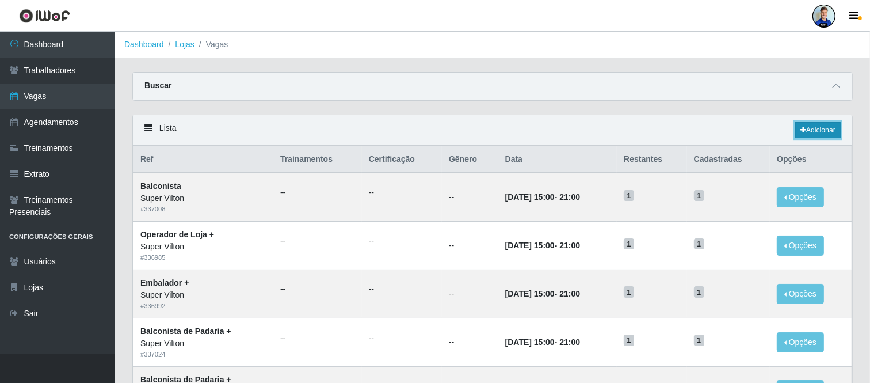
click at [824, 127] on link "Adicionar" at bounding box center [817, 130] width 45 height 16
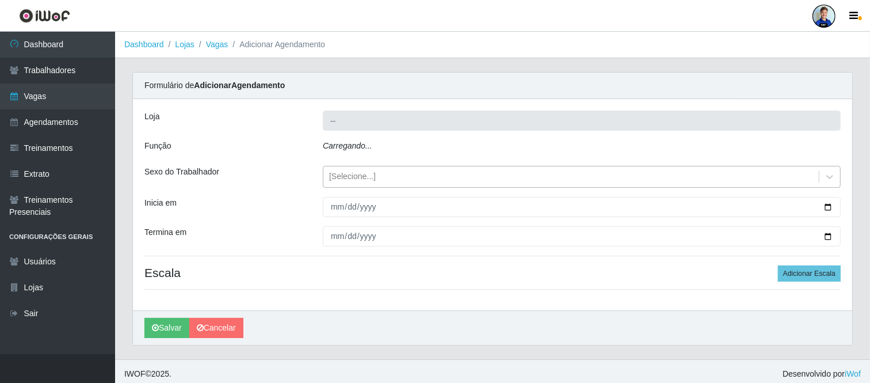
type input "Super Vilton"
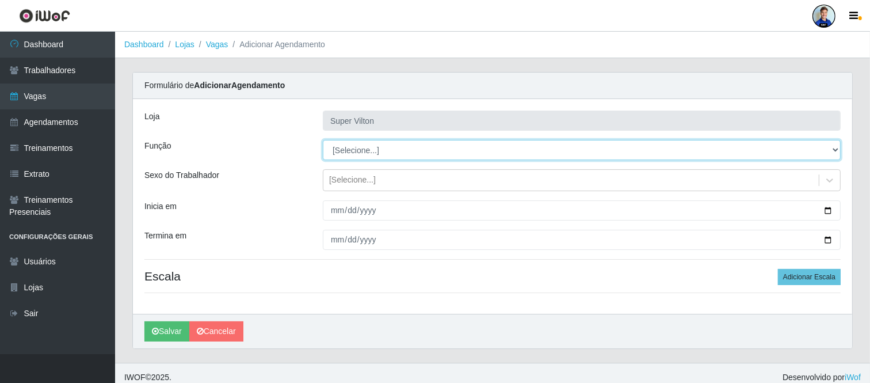
click at [344, 151] on select "[Selecione...] ASG ASG + ASG ++ Auxiliar de Depósito Auxiliar de Depósito + Aux…" at bounding box center [582, 150] width 518 height 20
select select "82"
click at [323, 140] on select "[Selecione...] ASG ASG + ASG ++ Auxiliar de Depósito Auxiliar de Depósito + Aux…" at bounding box center [582, 150] width 518 height 20
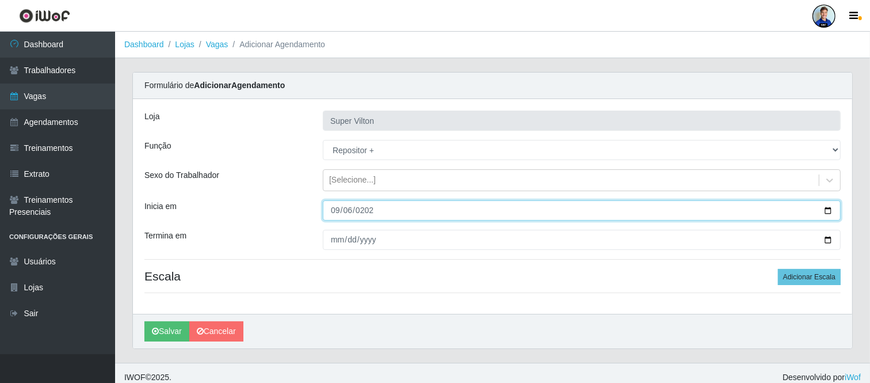
type input "[DATE]"
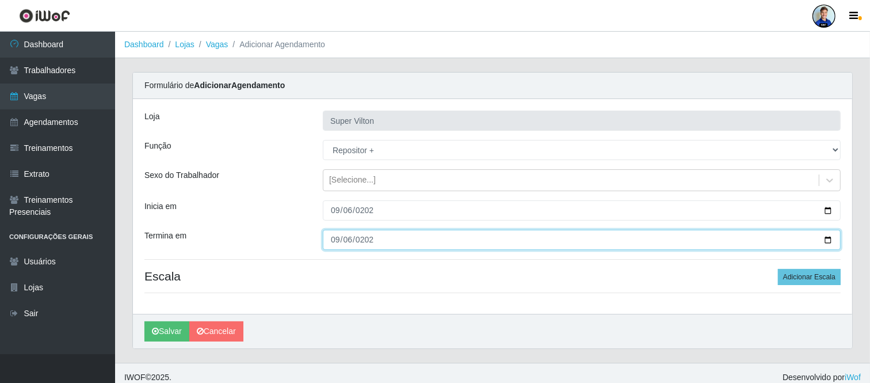
type input "[DATE]"
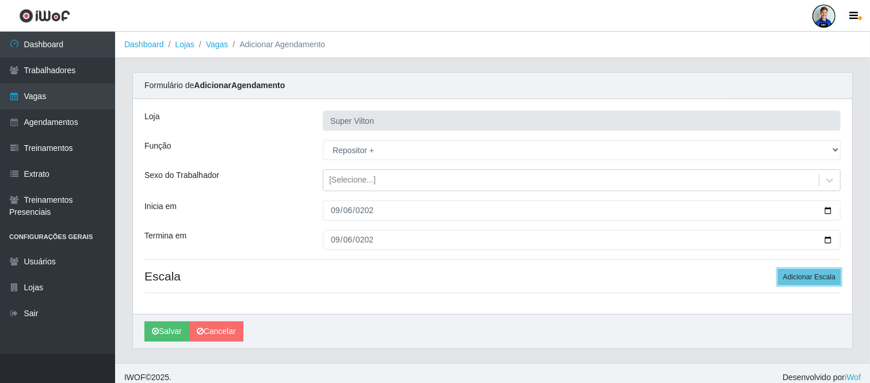
click at [778, 269] on button "Adicionar Escala" at bounding box center [809, 277] width 63 height 16
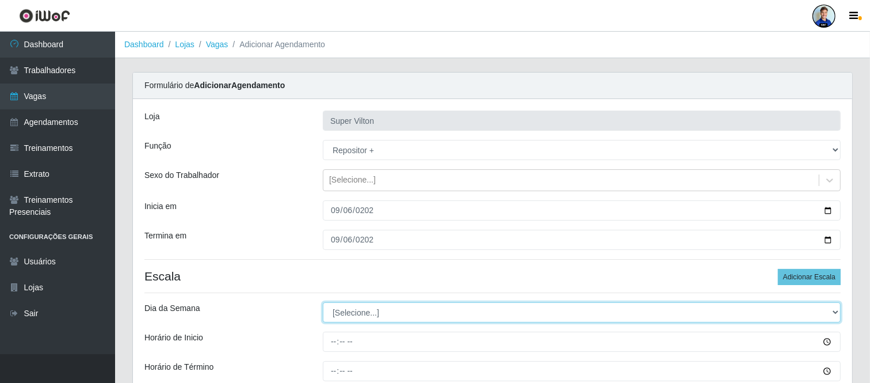
click at [352, 308] on select "[Selecione...] Segunda Terça Quarta Quinta Sexta Sábado Domingo" at bounding box center [582, 312] width 518 height 20
select select "6"
click at [323, 302] on select "[Selecione...] Segunda Terça Quarta Quinta Sexta Sábado Domingo" at bounding box center [582, 312] width 518 height 20
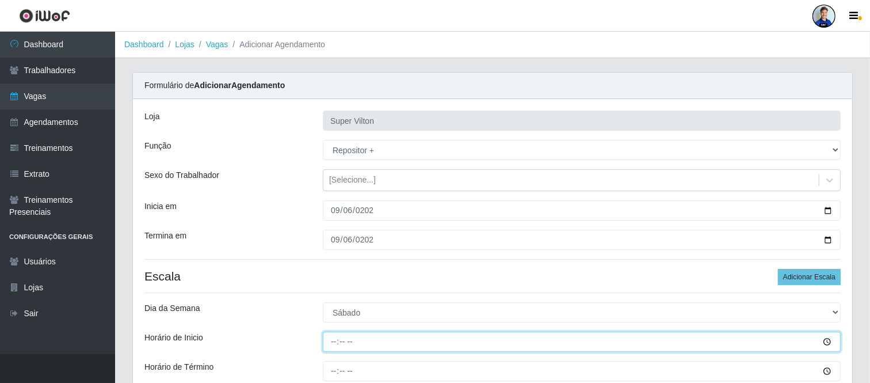
type input "08:00"
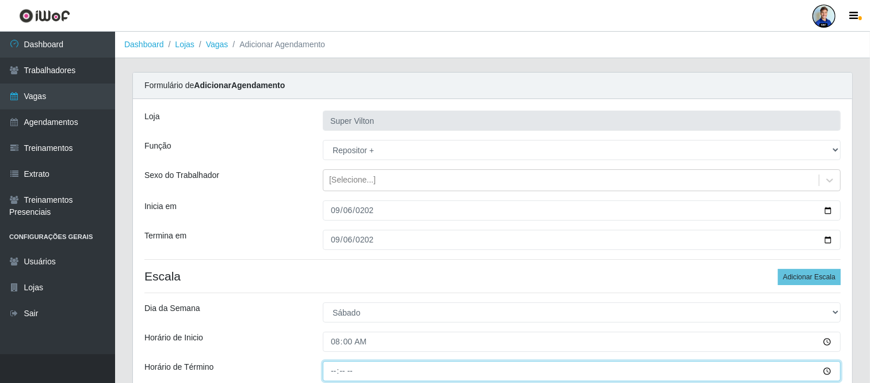
type input "14:00"
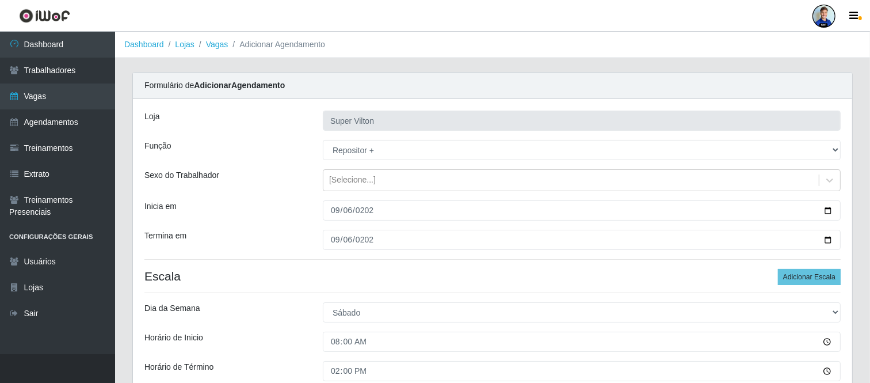
scroll to position [136, 0]
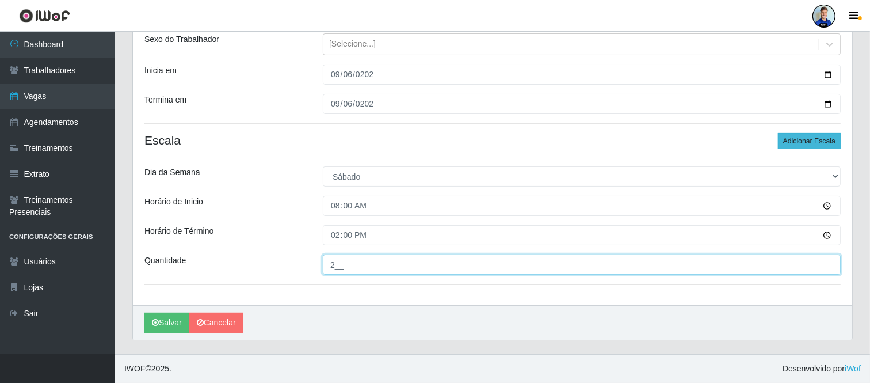
type input "2__"
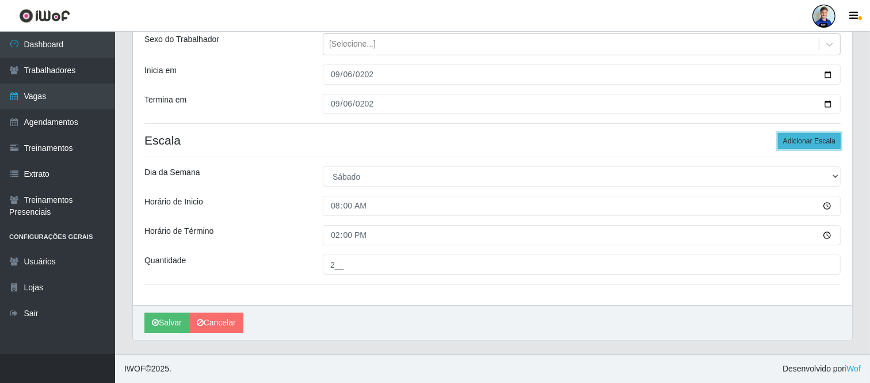
click at [827, 142] on button "Adicionar Escala" at bounding box center [809, 141] width 63 height 16
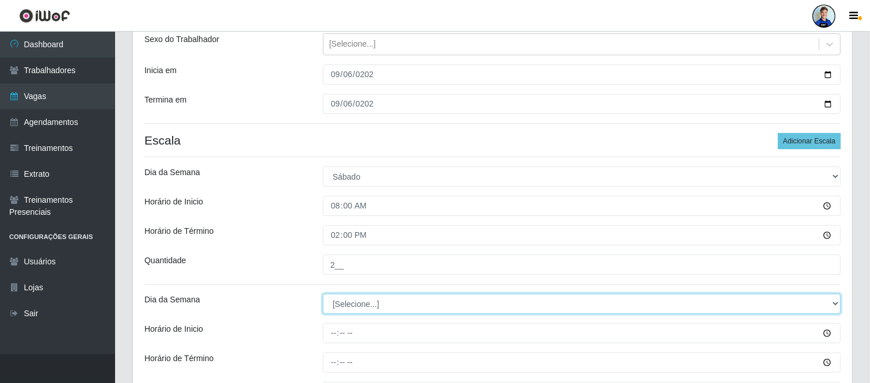
click at [410, 300] on select "[Selecione...] Segunda Terça Quarta Quinta Sexta Sábado Domingo" at bounding box center [582, 304] width 518 height 20
select select "6"
click at [323, 294] on select "[Selecione...] Segunda Terça Quarta Quinta Sexta Sábado Domingo" at bounding box center [582, 304] width 518 height 20
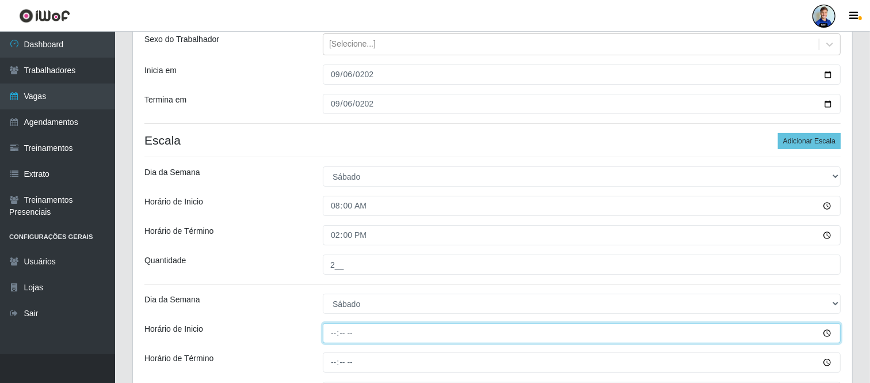
type input "15:00"
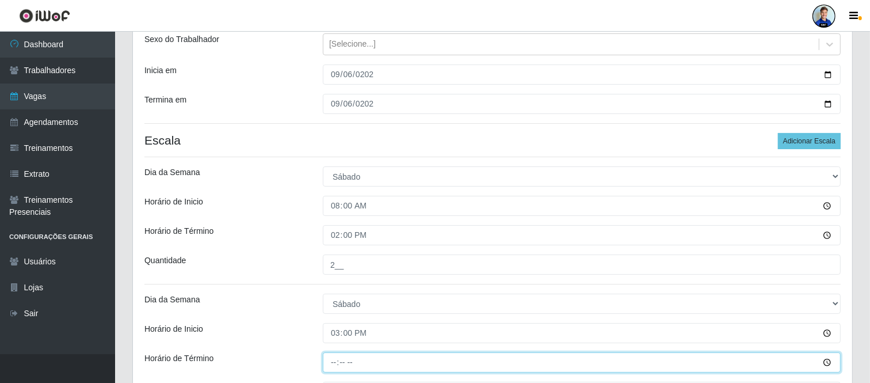
type input "21:00"
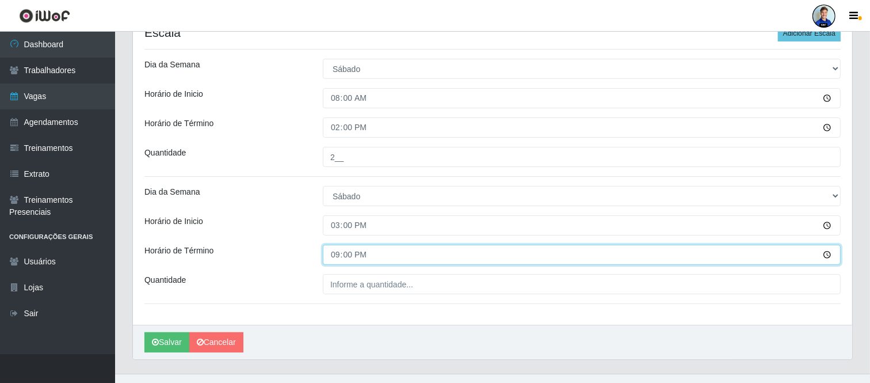
scroll to position [243, 0]
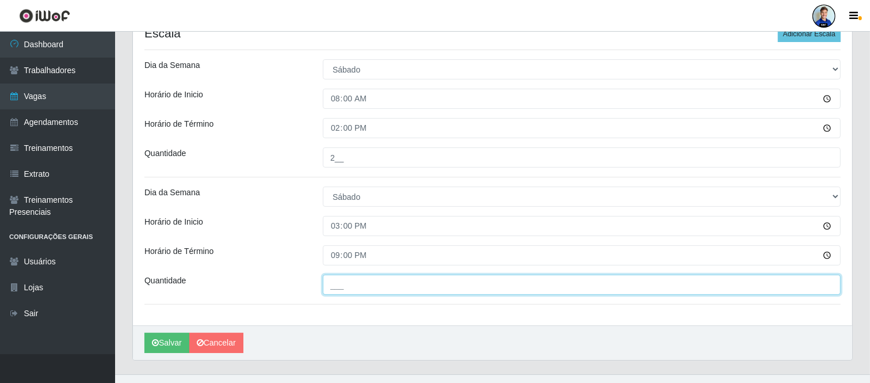
click at [389, 291] on input "___" at bounding box center [582, 285] width 518 height 20
type input "2__"
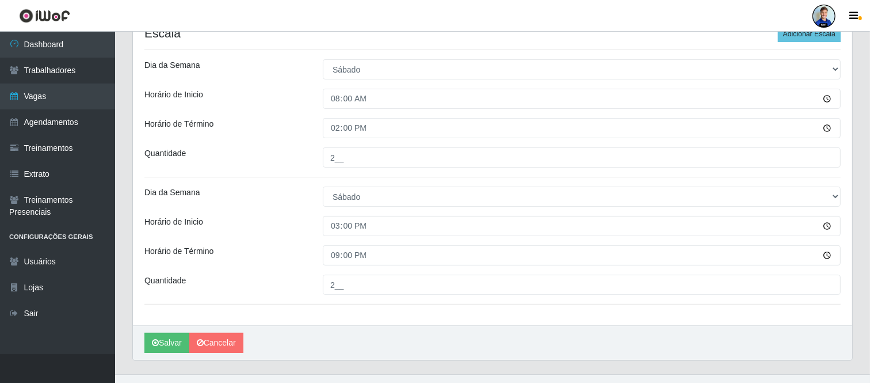
click at [284, 247] on div "Horário de Término" at bounding box center [225, 255] width 178 height 20
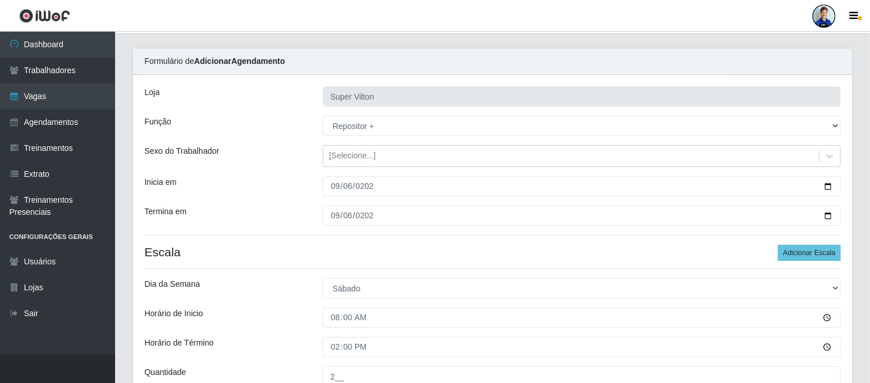
scroll to position [263, 0]
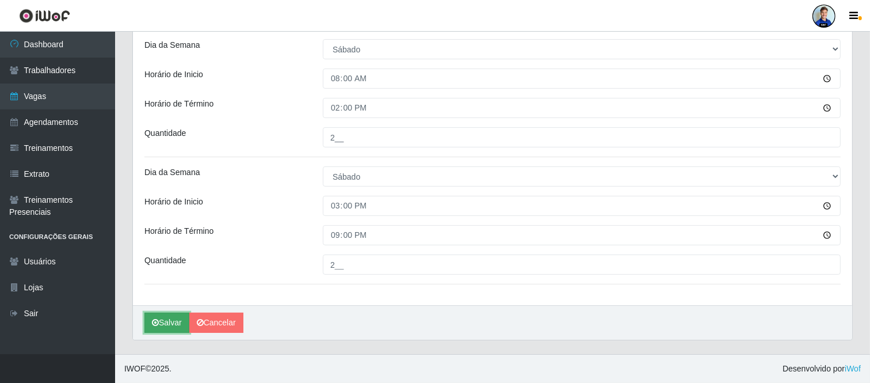
click at [174, 319] on button "Salvar" at bounding box center [166, 323] width 45 height 20
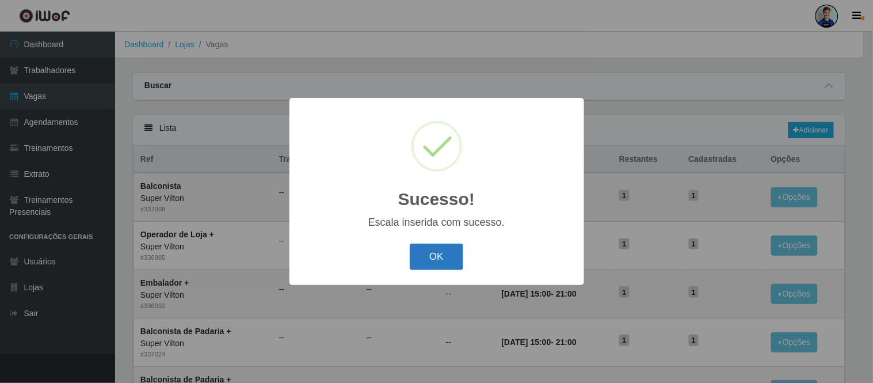
click at [446, 256] on button "OK" at bounding box center [437, 256] width 54 height 27
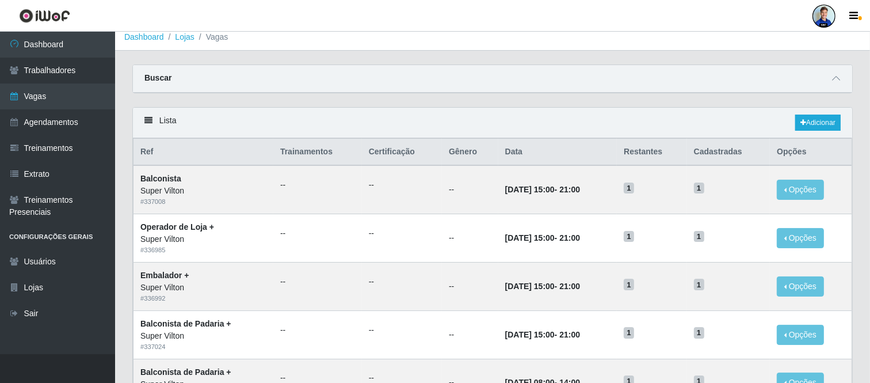
scroll to position [8, 0]
click at [809, 124] on link "Adicionar" at bounding box center [817, 122] width 45 height 16
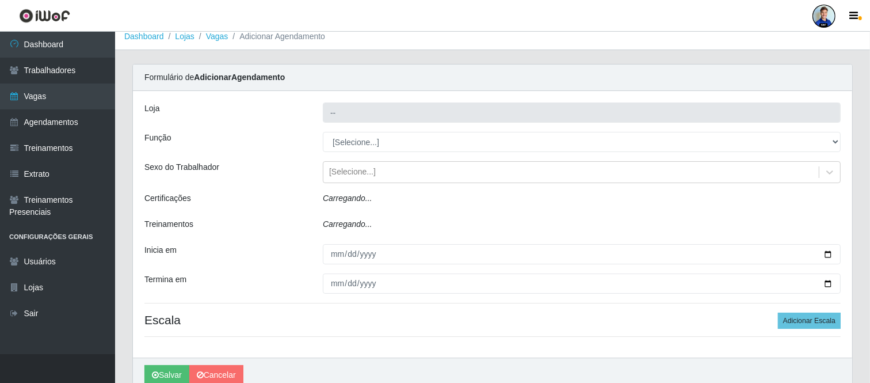
type input "Super Vilton"
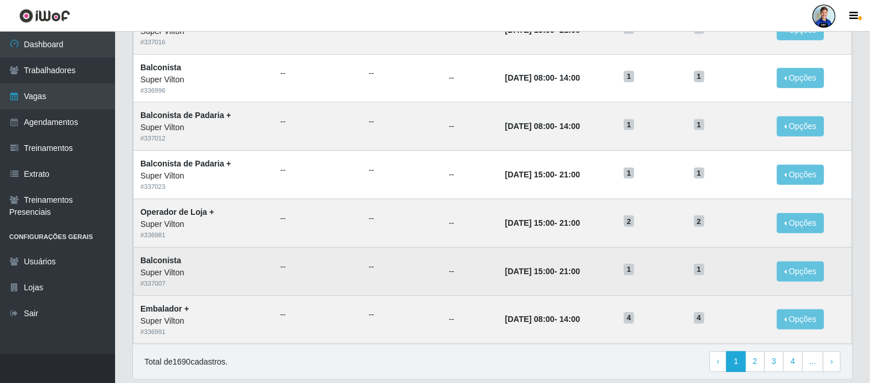
scroll to position [593, 0]
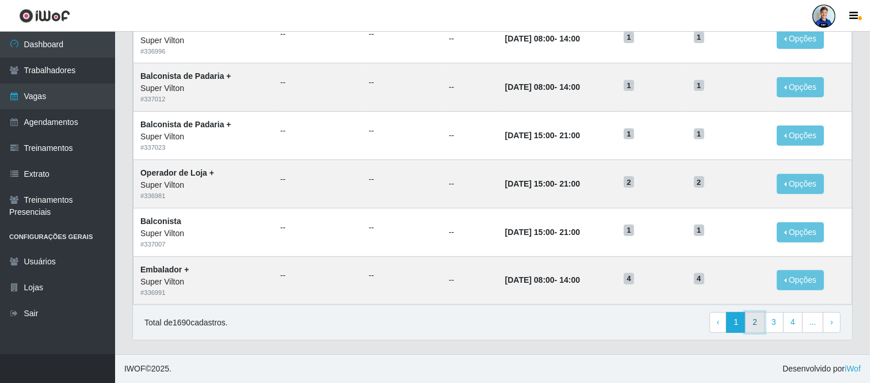
click at [753, 325] on link "2" at bounding box center [755, 322] width 20 height 21
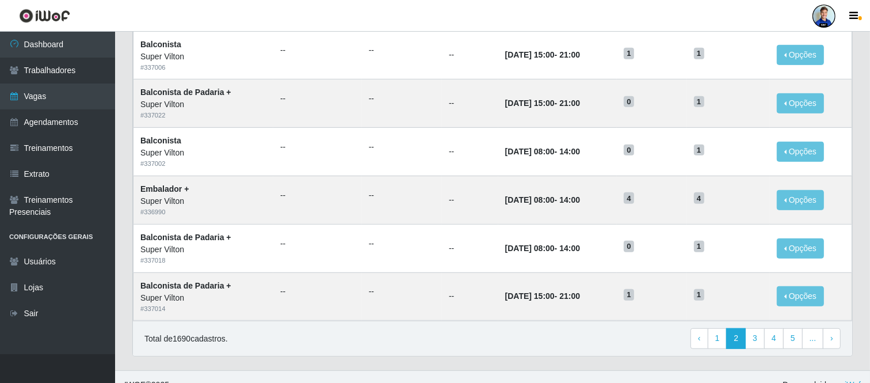
scroll to position [593, 0]
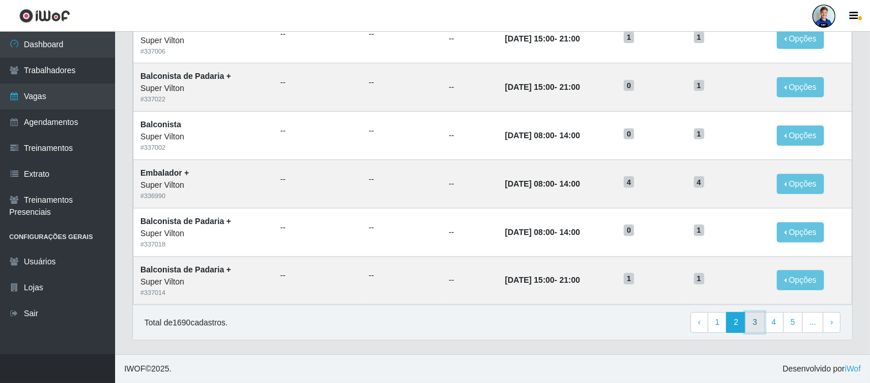
click at [757, 323] on link "3" at bounding box center [755, 322] width 20 height 21
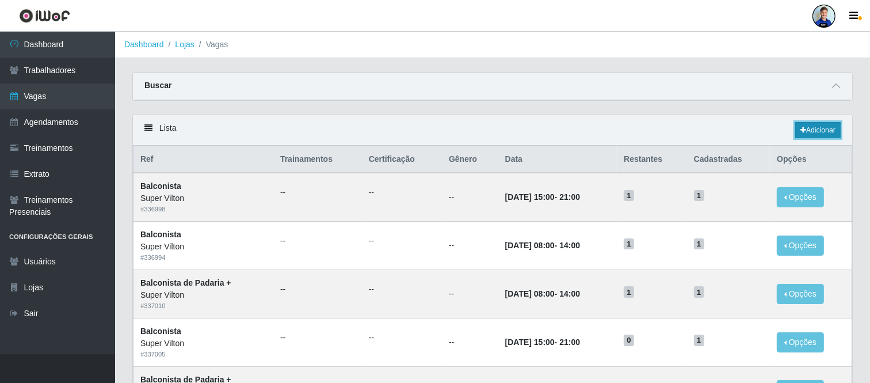
click at [821, 129] on link "Adicionar" at bounding box center [817, 130] width 45 height 16
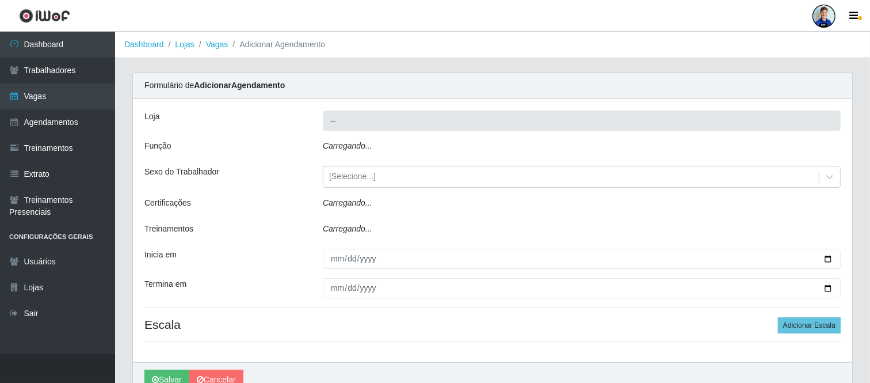
type input "Super Vilton"
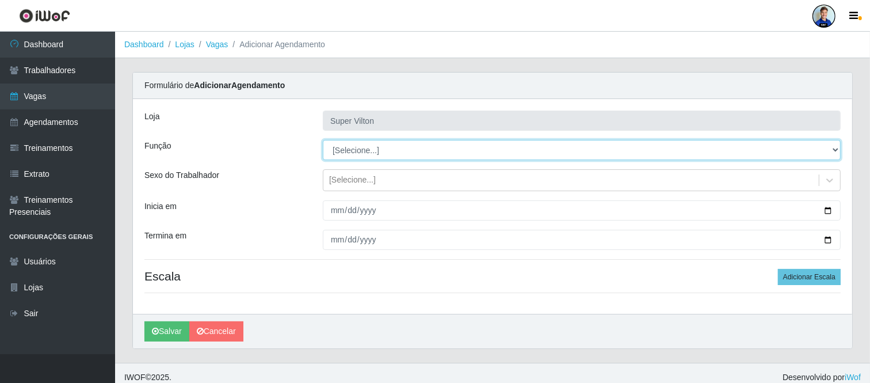
click at [367, 147] on select "[Selecione...] ASG ASG + ASG ++ Auxiliar de Depósito Auxiliar de Depósito + Aux…" at bounding box center [582, 150] width 518 height 20
select select "86"
click at [323, 140] on select "[Selecione...] ASG ASG + ASG ++ Auxiliar de Depósito Auxiliar de Depósito + Aux…" at bounding box center [582, 150] width 518 height 20
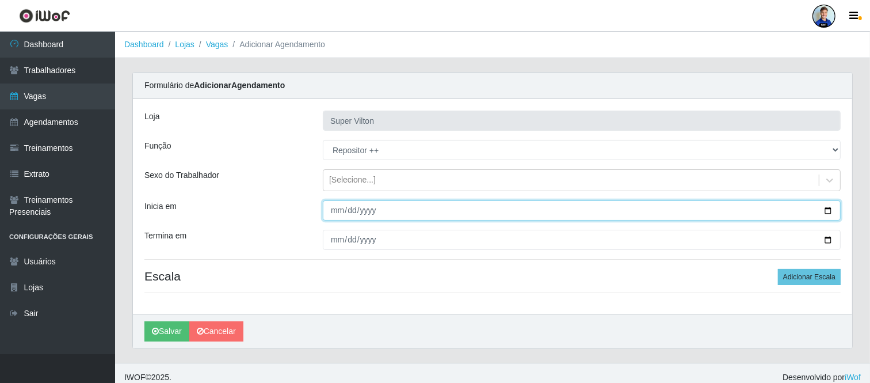
click at [338, 208] on input "Inicia em" at bounding box center [582, 210] width 518 height 20
type input "[DATE]"
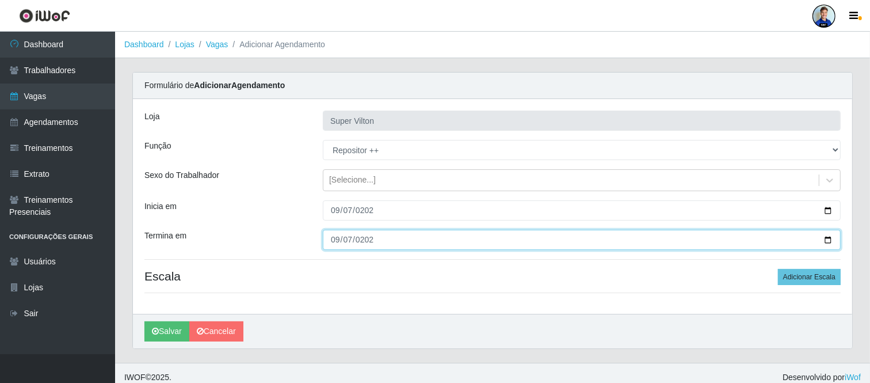
type input "[DATE]"
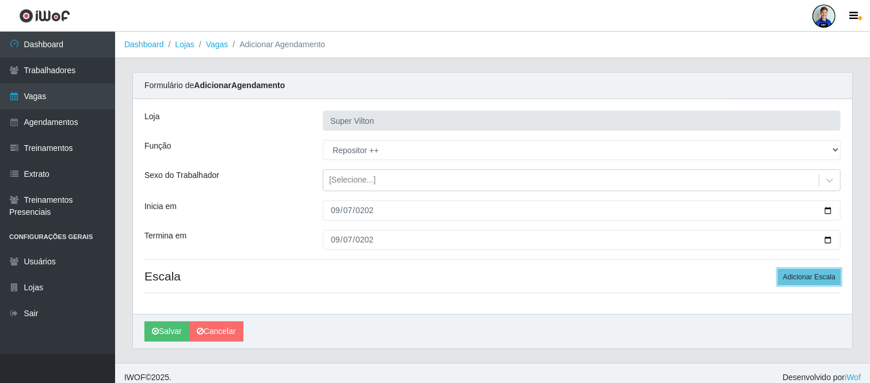
click at [778, 269] on button "Adicionar Escala" at bounding box center [809, 277] width 63 height 16
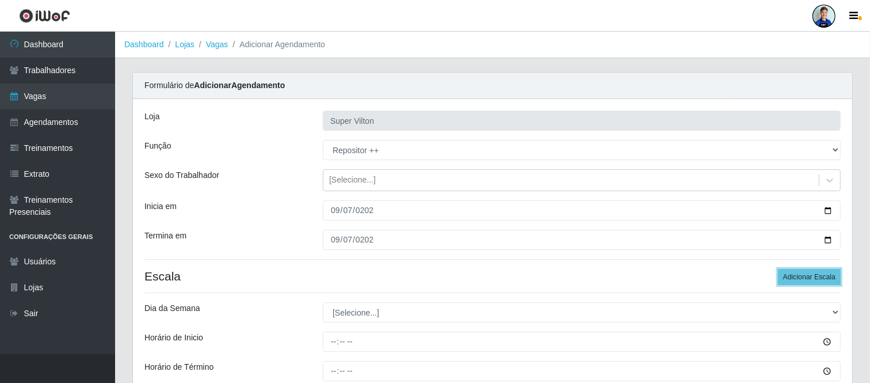
click at [778, 269] on button "Adicionar Escala" at bounding box center [809, 277] width 63 height 16
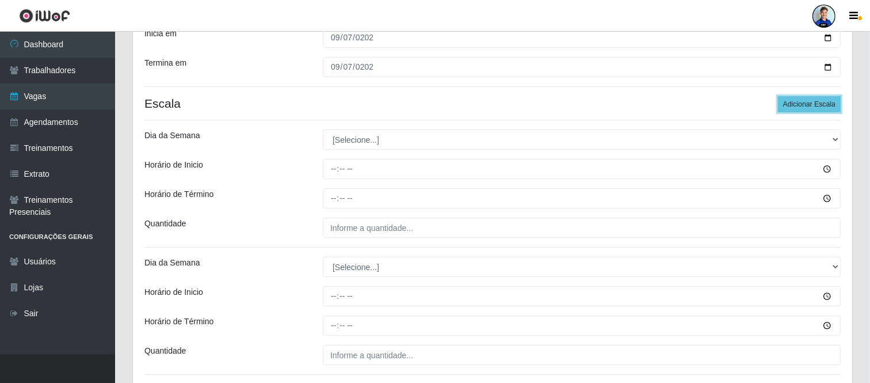
scroll to position [173, 0]
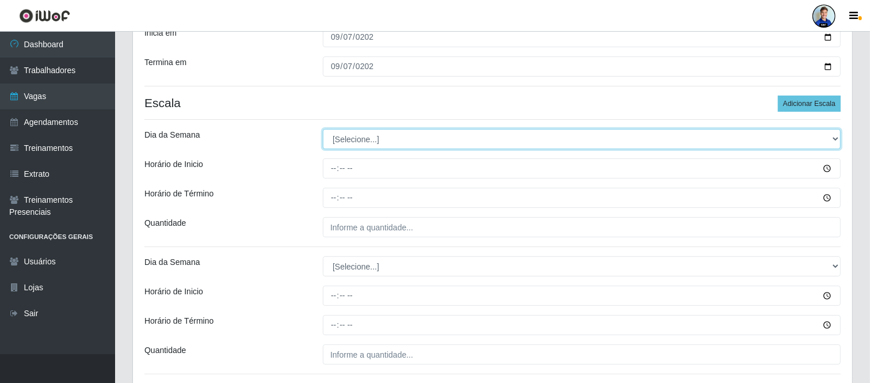
click at [351, 139] on select "[Selecione...] Segunda Terça Quarta Quinta Sexta Sábado Domingo" at bounding box center [582, 139] width 518 height 20
select select "0"
click at [323, 129] on select "[Selecione...] Segunda Terça Quarta Quinta Sexta Sábado Domingo" at bounding box center [582, 139] width 518 height 20
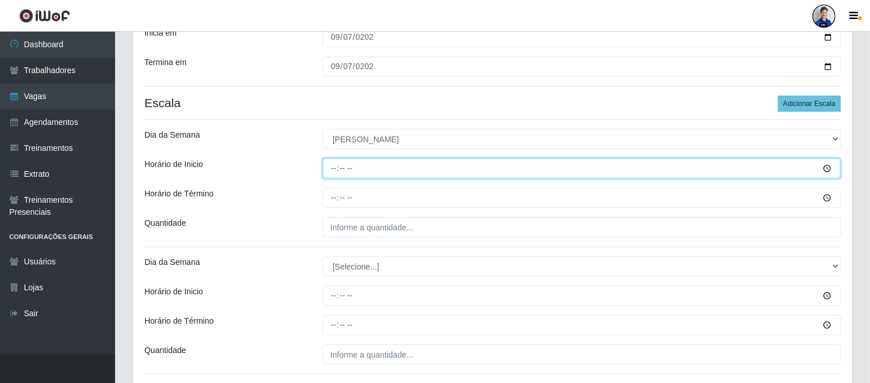
type input "08:00"
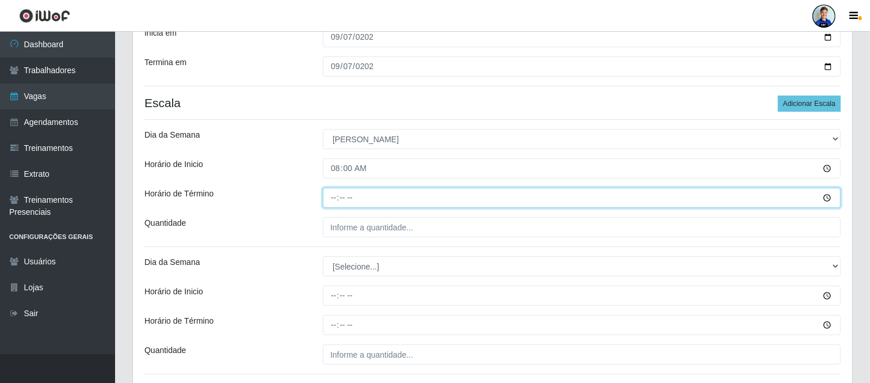
type input "14:00"
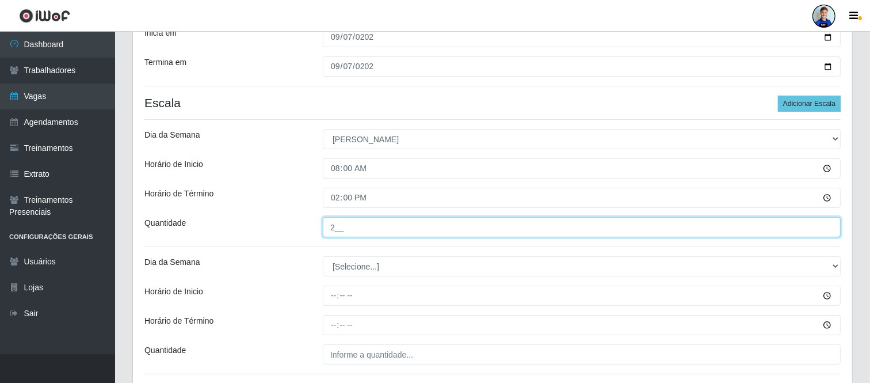
type input "2__"
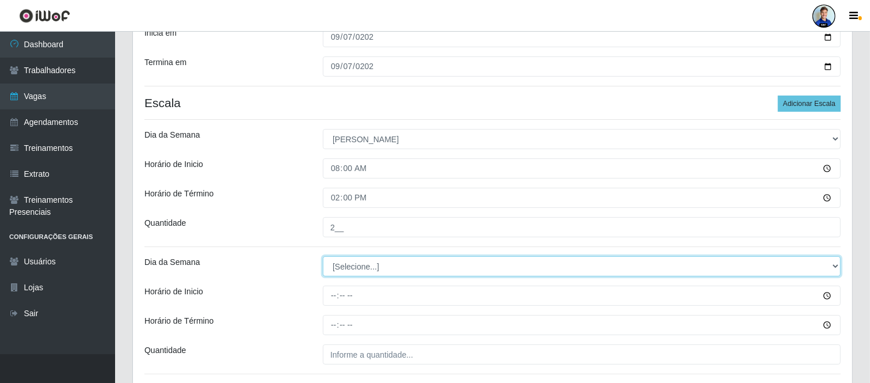
select select "0"
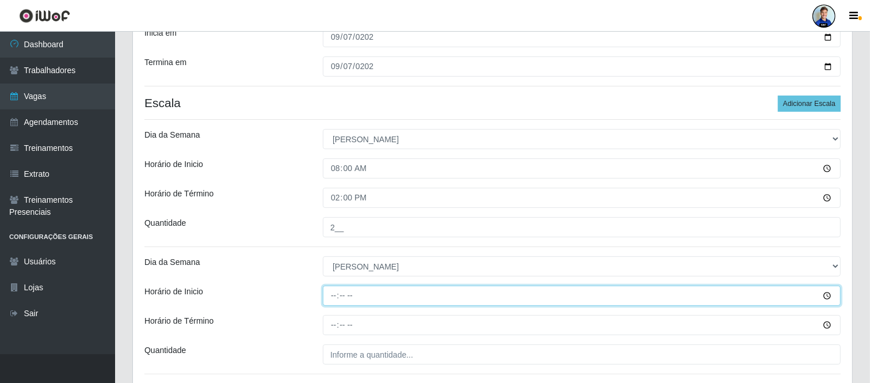
type input "15:00"
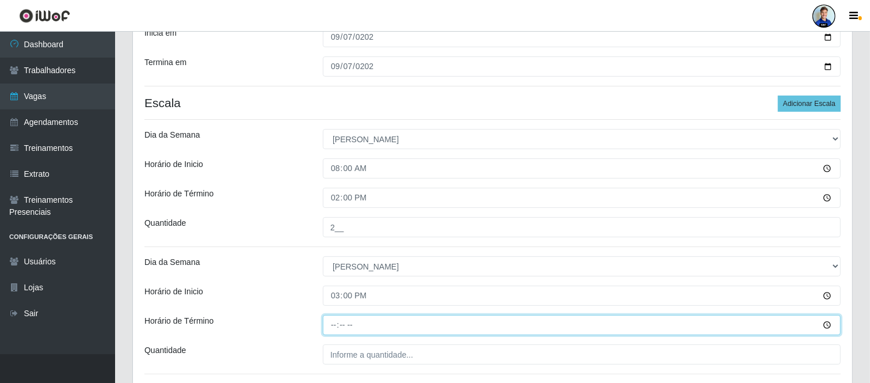
type input "21:00"
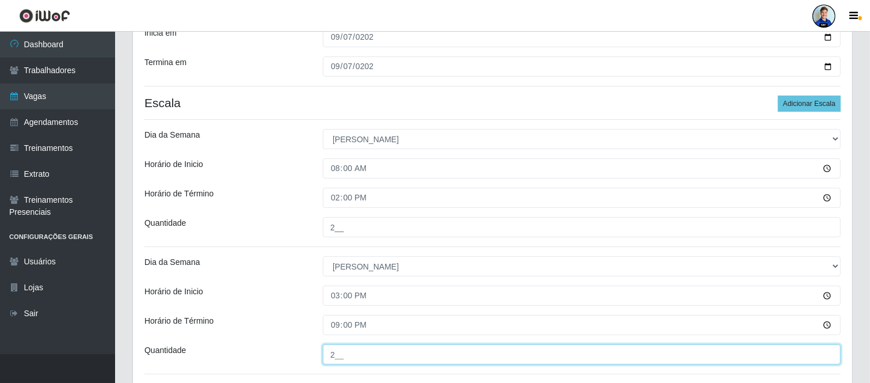
type input "2__"
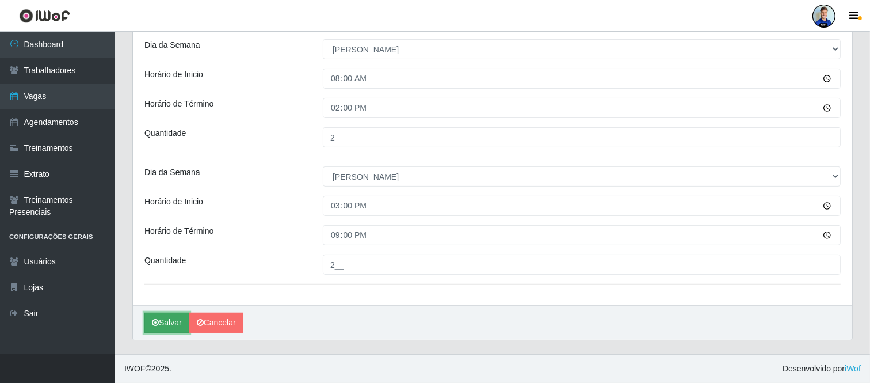
click at [170, 318] on button "Salvar" at bounding box center [166, 323] width 45 height 20
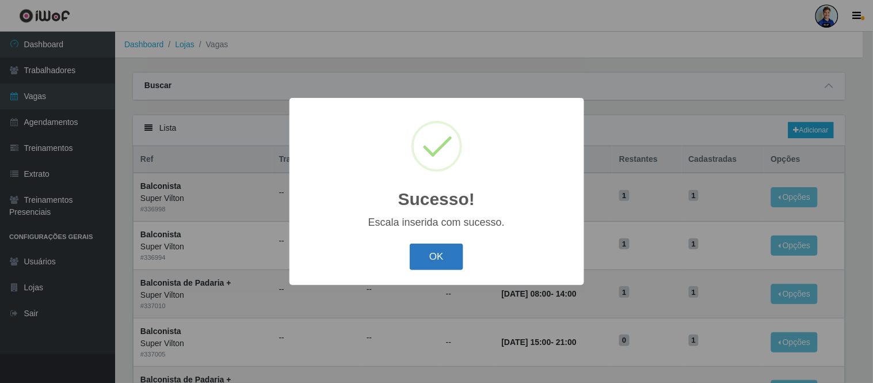
click at [446, 252] on button "OK" at bounding box center [437, 256] width 54 height 27
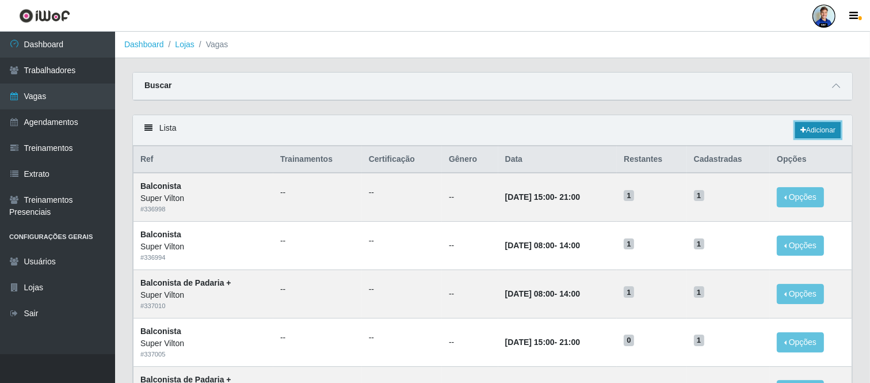
click at [814, 124] on link "Adicionar" at bounding box center [817, 130] width 45 height 16
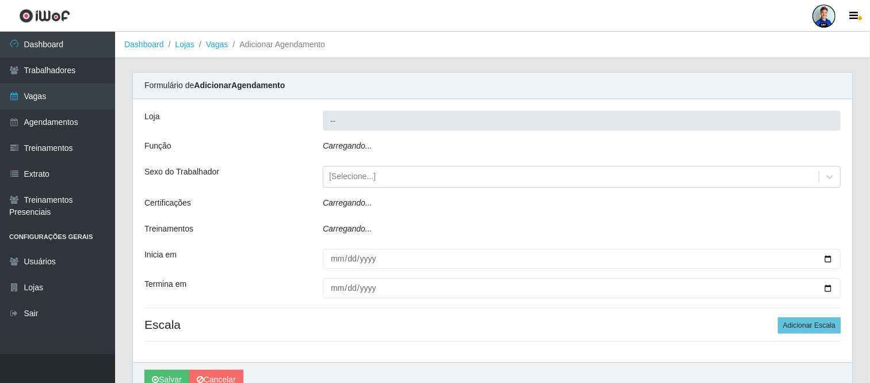
type input "Super Vilton"
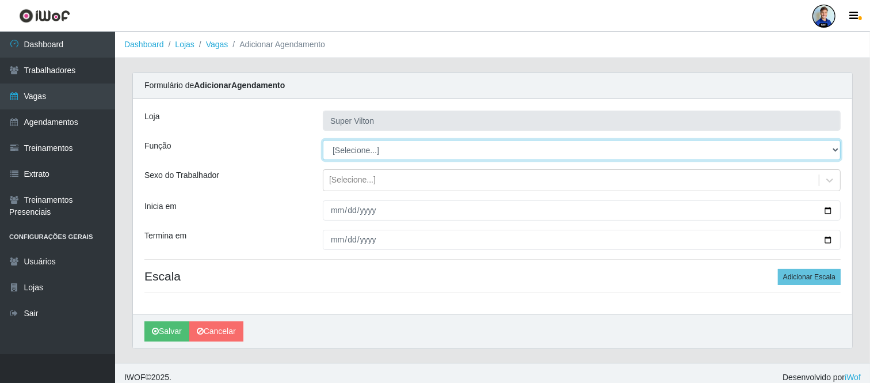
click at [580, 153] on select "[Selecione...] ASG ASG + ASG ++ Auxiliar de Depósito Auxiliar de Depósito + Aux…" at bounding box center [582, 150] width 518 height 20
click at [368, 153] on select "[Selecione...] ASG ASG + ASG ++ Auxiliar de Depósito Auxiliar de Depósito + Aux…" at bounding box center [582, 150] width 518 height 20
select select "140"
click at [323, 140] on select "[Selecione...] ASG ASG + ASG ++ Auxiliar de Depósito Auxiliar de Depósito + Aux…" at bounding box center [582, 150] width 518 height 20
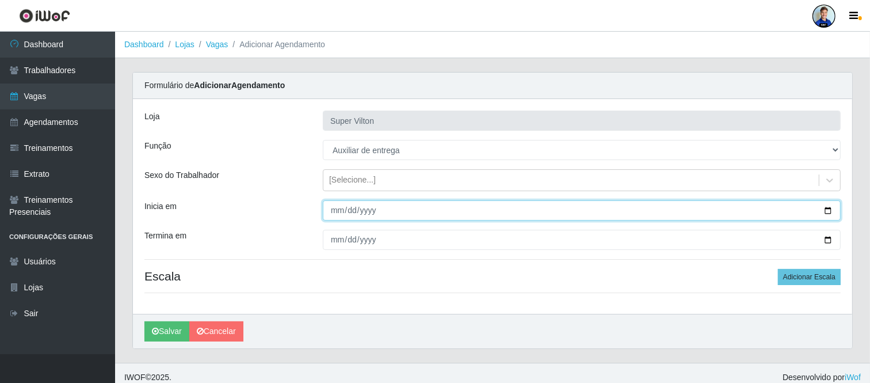
click at [337, 209] on input "Inicia em" at bounding box center [582, 210] width 518 height 20
type input "2025-09-01"
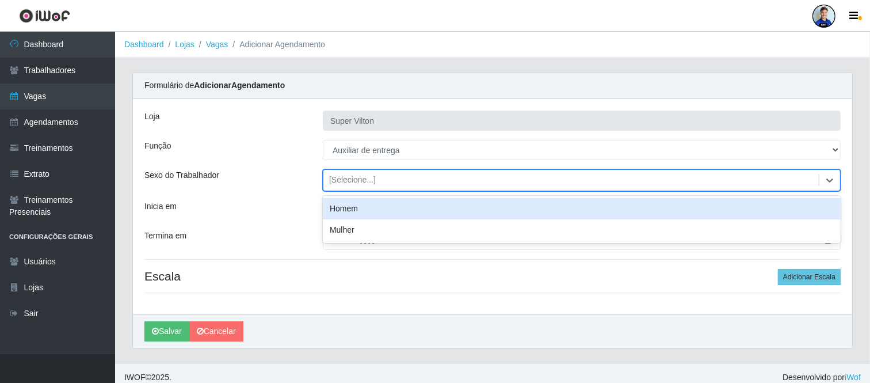
click at [349, 181] on div "[Selecione...]" at bounding box center [352, 180] width 47 height 12
type input "h"
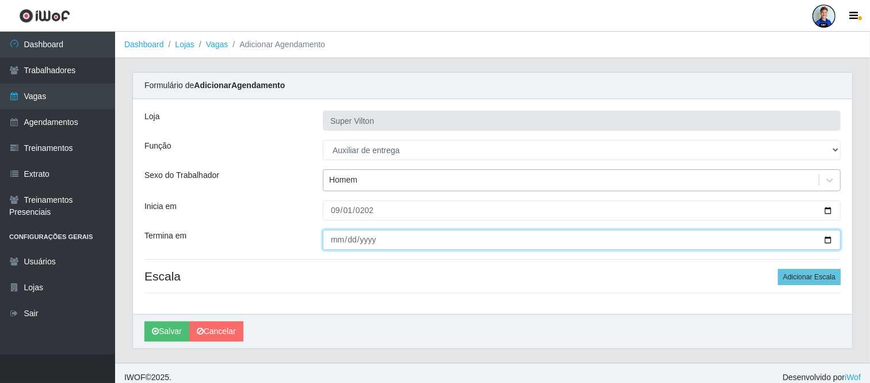
click at [330, 239] on input "Termina em" at bounding box center [582, 240] width 518 height 20
type input "[DATE]"
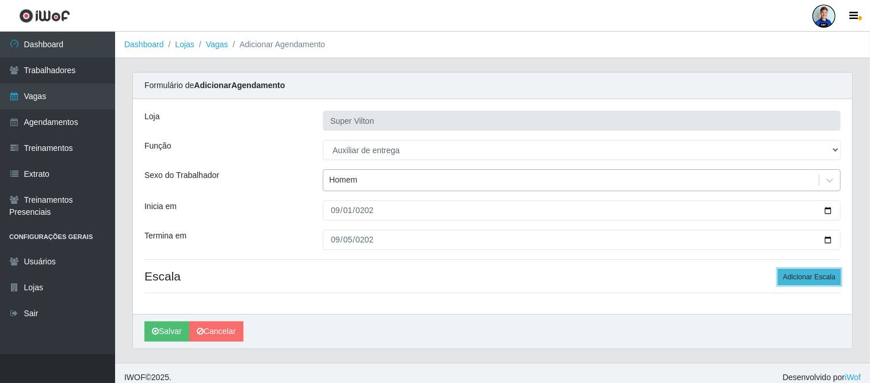
click at [782, 272] on button "Adicionar Escala" at bounding box center [809, 277] width 63 height 16
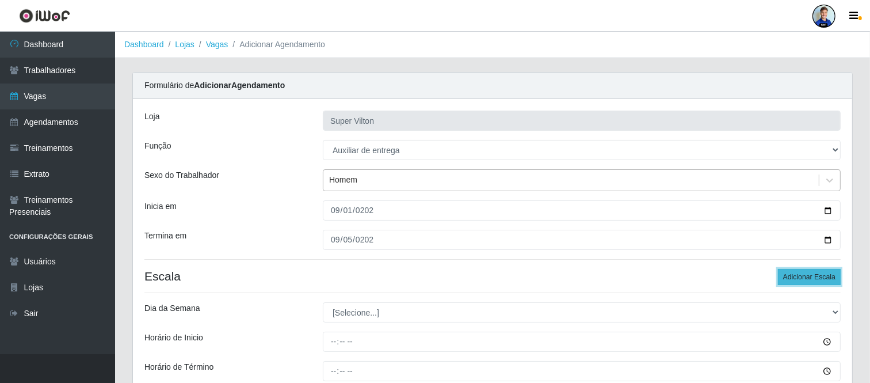
click at [782, 272] on button "Adicionar Escala" at bounding box center [809, 277] width 63 height 16
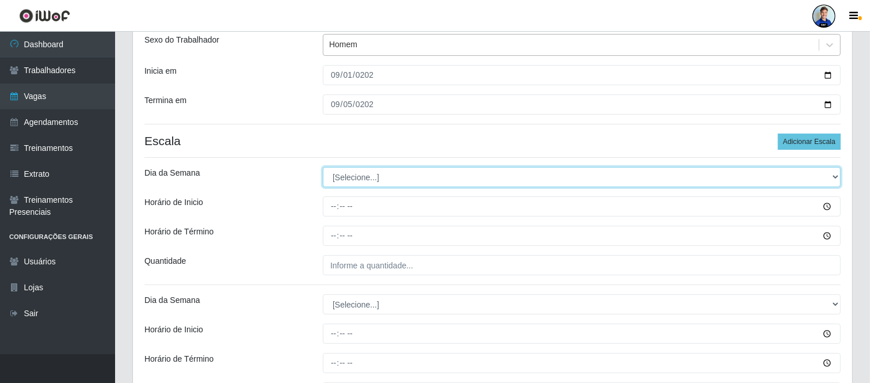
click at [478, 176] on select "[Selecione...] Segunda Terça Quarta Quinta Sexta Sábado Domingo" at bounding box center [582, 177] width 518 height 20
select select "1"
click at [323, 167] on select "[Selecione...] Segunda Terça Quarta Quinta Sexta Sábado Domingo" at bounding box center [582, 177] width 518 height 20
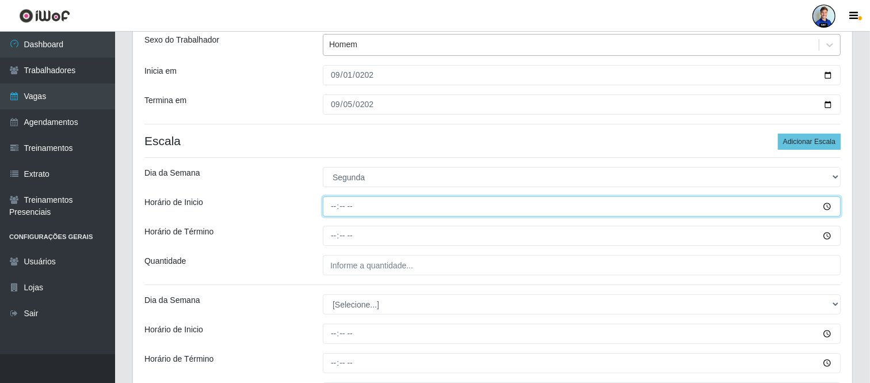
click at [330, 204] on input "Horário de Inicio" at bounding box center [582, 206] width 518 height 20
type input "08:00"
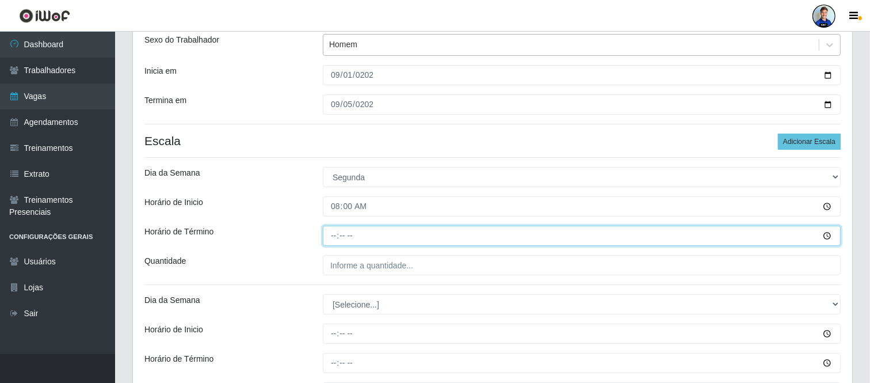
type input "14:00"
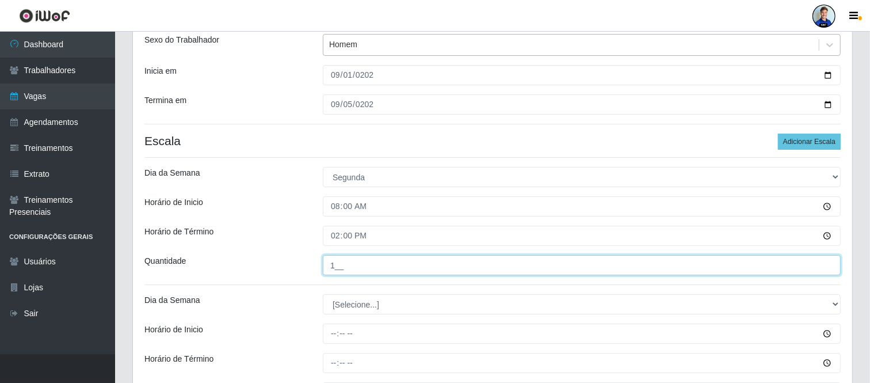
type input "1__"
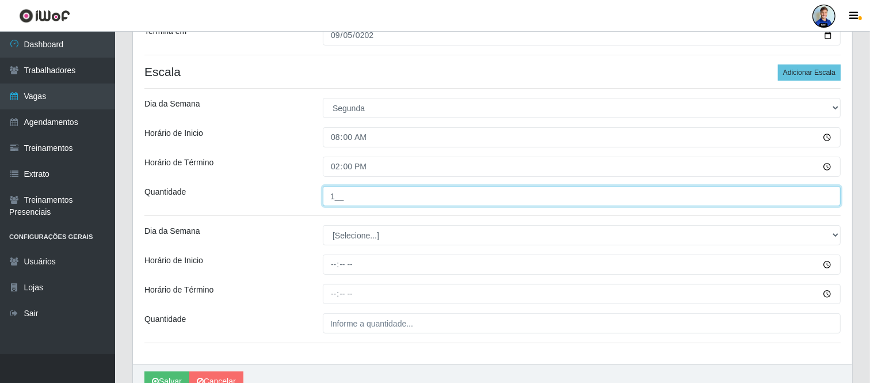
scroll to position [211, 0]
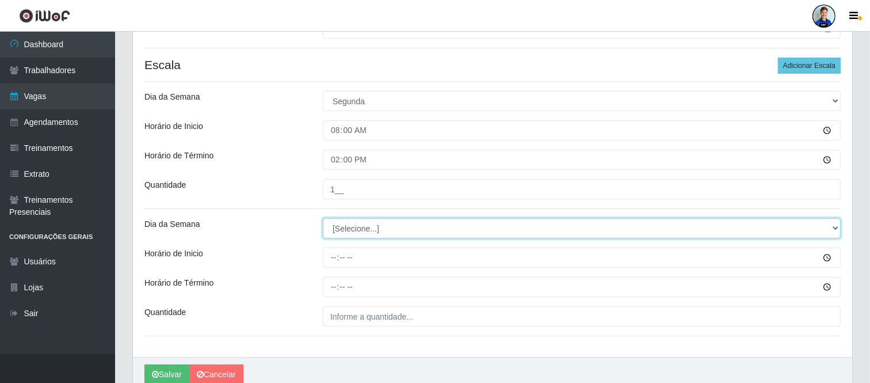
click at [349, 225] on select "[Selecione...] Segunda Terça Quarta Quinta Sexta Sábado Domingo" at bounding box center [582, 228] width 518 height 20
select select "1"
click at [323, 218] on select "[Selecione...] Segunda Terça Quarta Quinta Sexta Sábado Domingo" at bounding box center [582, 228] width 518 height 20
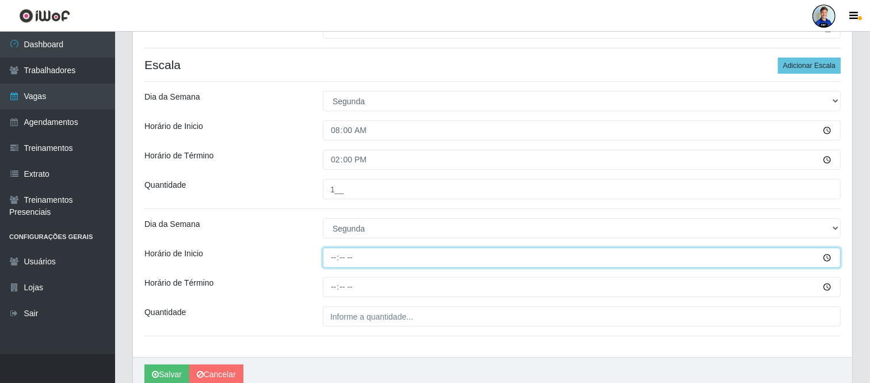
click at [335, 258] on input "Horário de Inicio" at bounding box center [582, 257] width 518 height 20
type input "08:00"
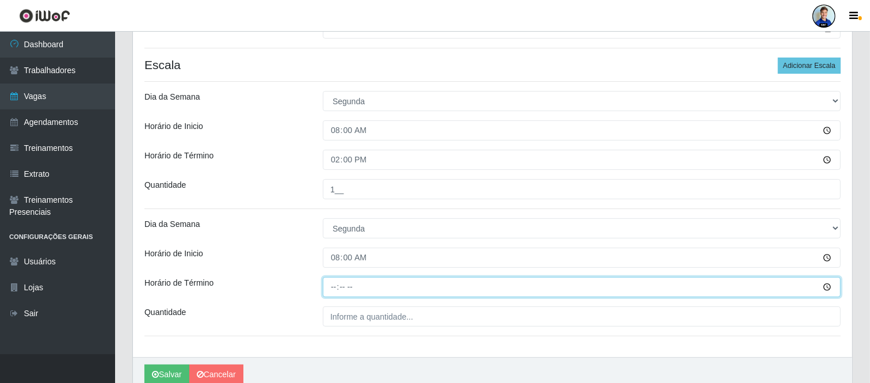
type input "14:00"
click at [144, 364] on button "Salvar" at bounding box center [166, 374] width 45 height 20
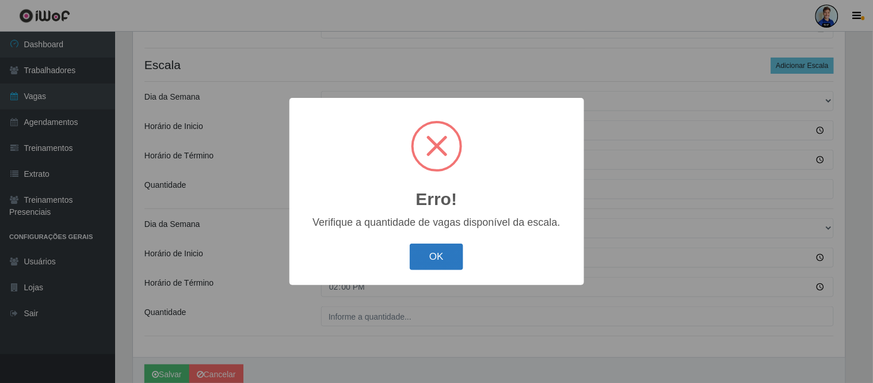
drag, startPoint x: 424, startPoint y: 263, endPoint x: 444, endPoint y: 246, distance: 26.1
click at [444, 246] on button "OK" at bounding box center [437, 256] width 54 height 27
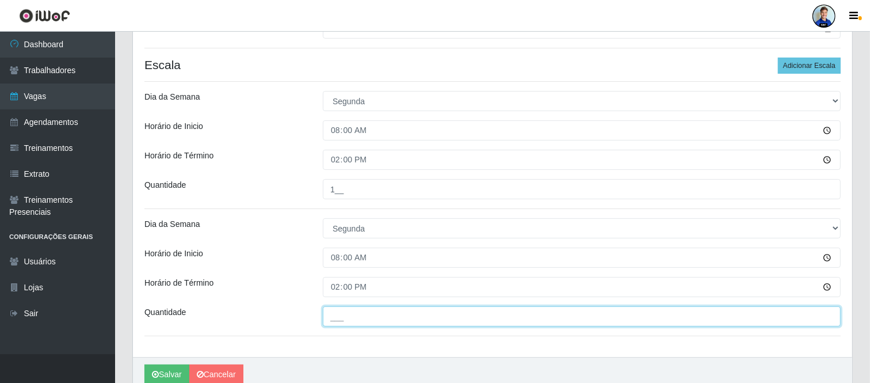
click at [357, 315] on input "___" at bounding box center [582, 316] width 518 height 20
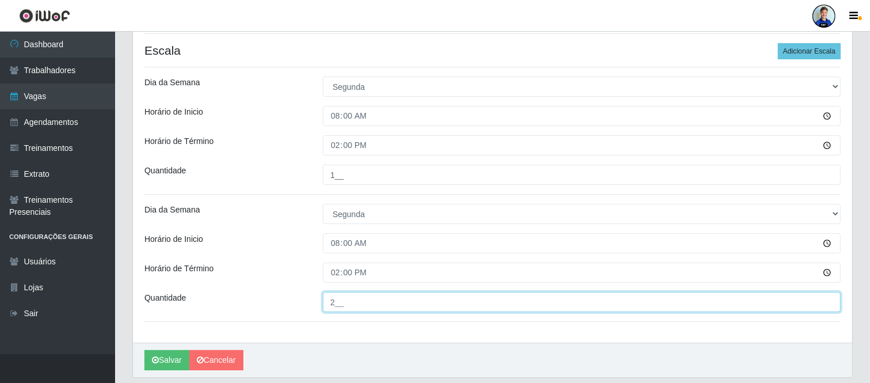
scroll to position [219, 0]
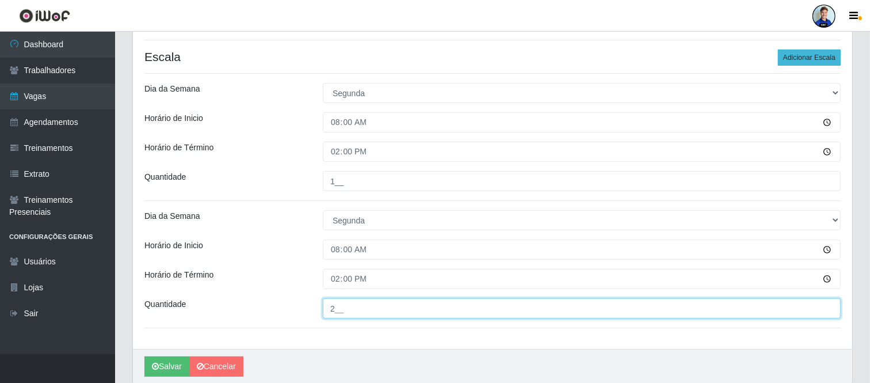
type input "2__"
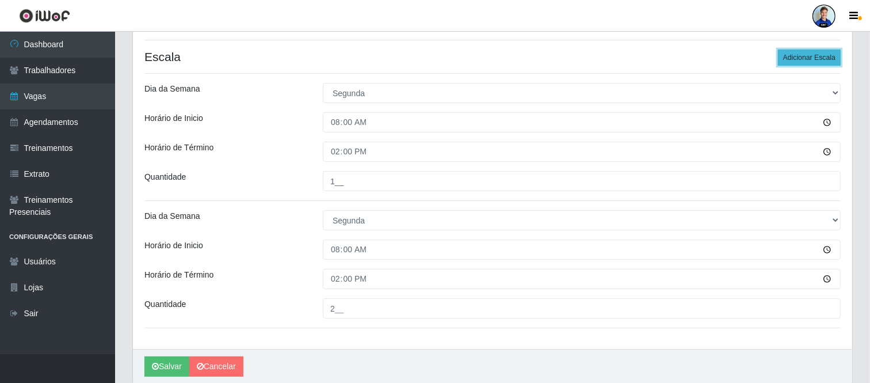
click at [803, 56] on button "Adicionar Escala" at bounding box center [809, 57] width 63 height 16
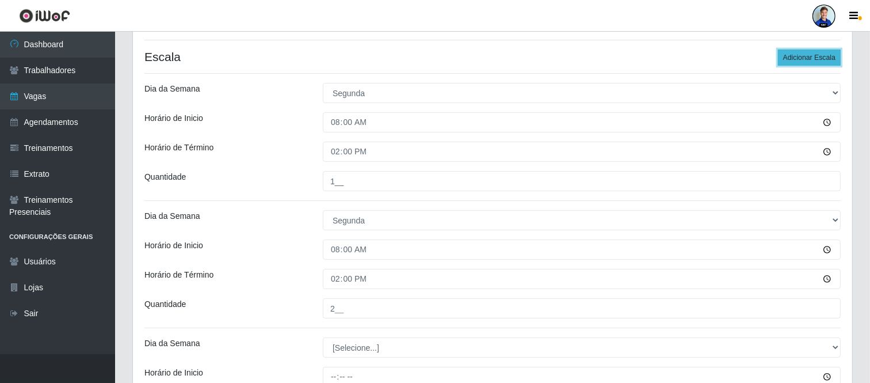
click at [803, 56] on button "Adicionar Escala" at bounding box center [809, 57] width 63 height 16
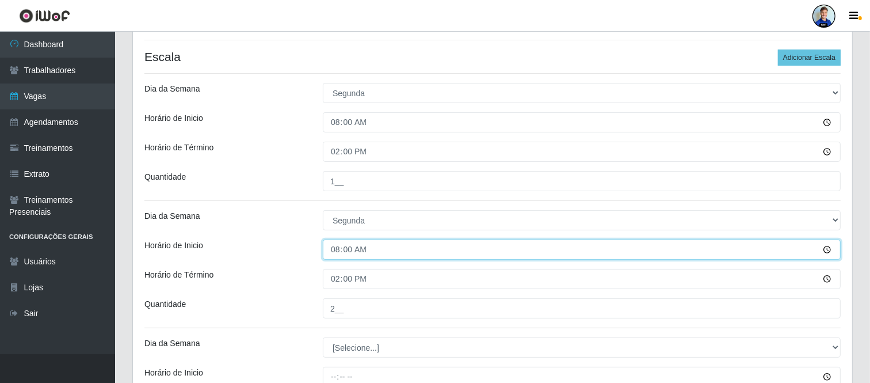
click at [342, 250] on input "08:00" at bounding box center [582, 249] width 518 height 20
type input "15:00"
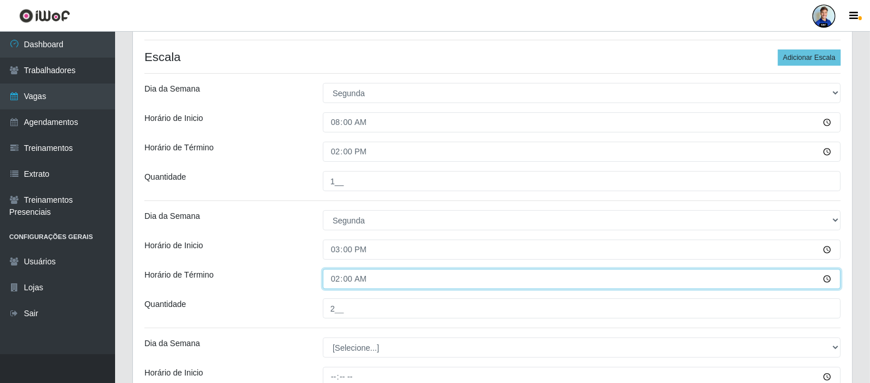
type input "21:00"
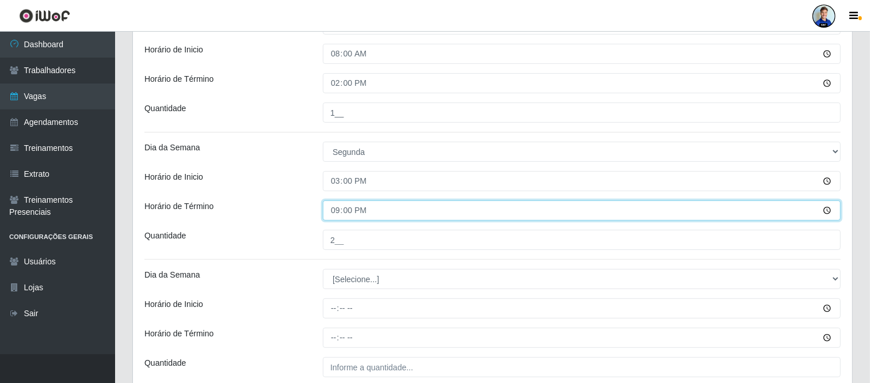
scroll to position [289, 0]
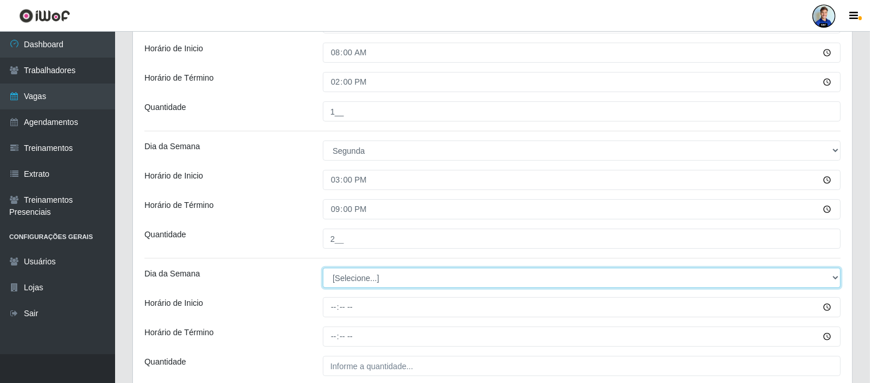
click at [340, 275] on select "[Selecione...] Segunda Terça Quarta Quinta Sexta Sábado Domingo" at bounding box center [582, 278] width 518 height 20
select select "2"
click at [323, 268] on select "[Selecione...] Segunda Terça Quarta Quinta Sexta Sábado Domingo" at bounding box center [582, 278] width 518 height 20
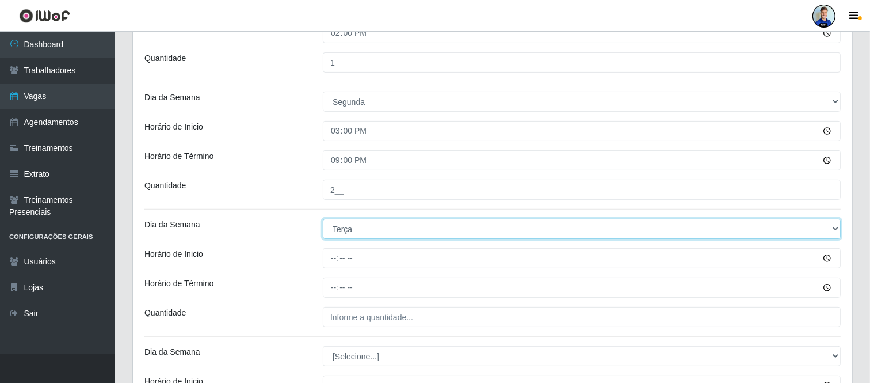
scroll to position [359, 0]
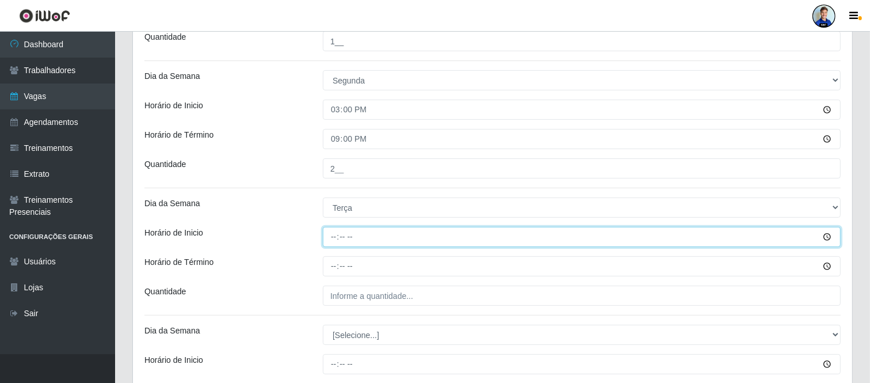
click at [333, 239] on input "Horário de Inicio" at bounding box center [582, 237] width 518 height 20
type input "08:00"
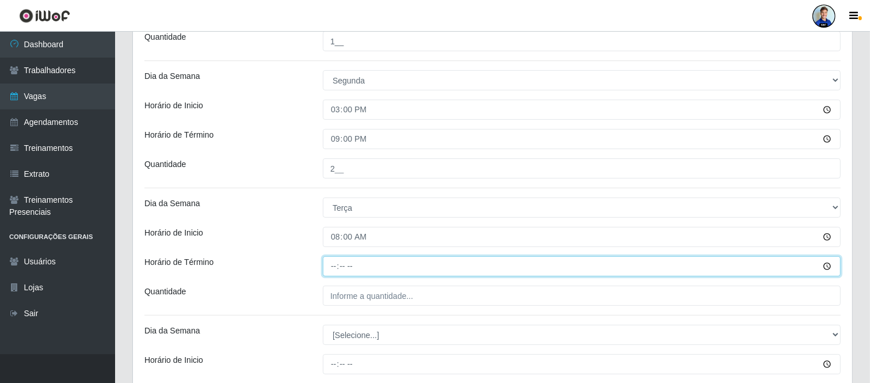
type input "14:00"
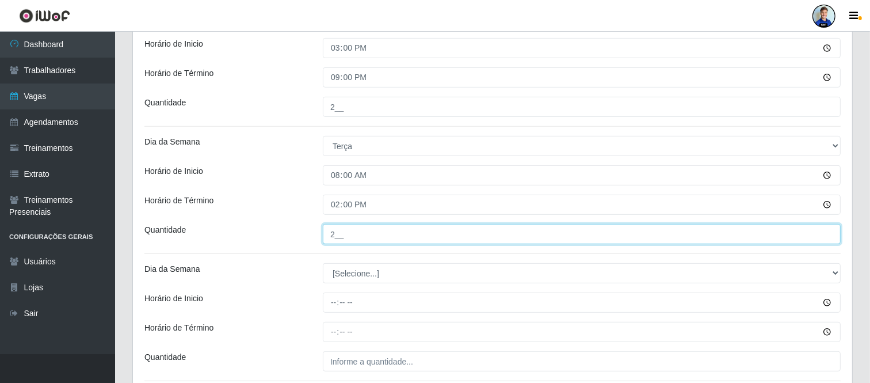
scroll to position [422, 0]
type input "2__"
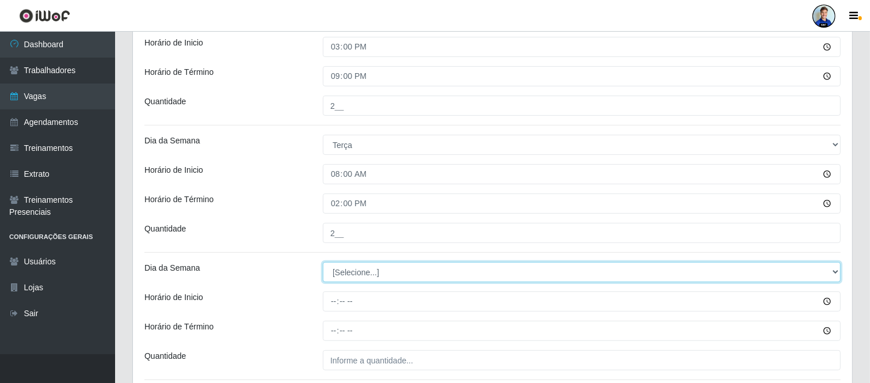
click at [348, 273] on select "[Selecione...] Segunda Terça Quarta Quinta Sexta Sábado Domingo" at bounding box center [582, 272] width 518 height 20
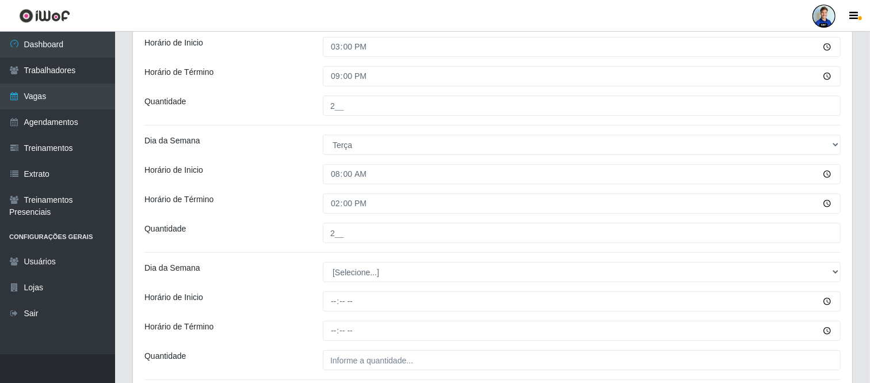
click at [260, 211] on div "Horário de Término" at bounding box center [225, 203] width 178 height 20
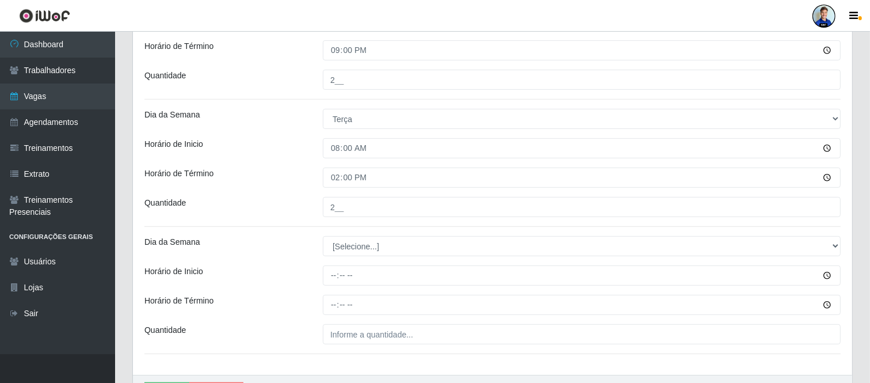
scroll to position [449, 0]
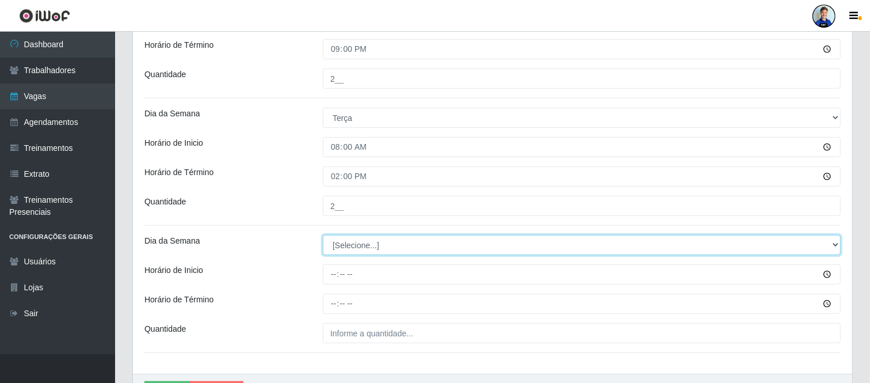
click at [360, 246] on select "[Selecione...] Segunda Terça Quarta Quinta Sexta Sábado Domingo" at bounding box center [582, 245] width 518 height 20
select select "2"
click at [323, 235] on select "[Selecione...] Segunda Terça Quarta Quinta Sexta Sábado Domingo" at bounding box center [582, 245] width 518 height 20
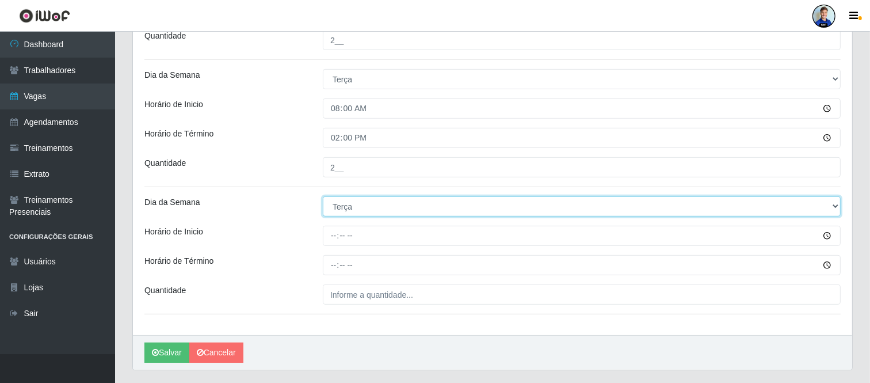
scroll to position [488, 0]
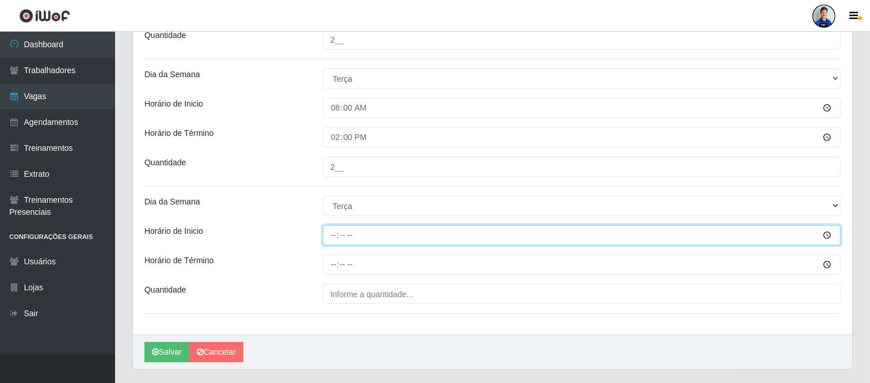
click at [334, 228] on input "Horário de Inicio" at bounding box center [582, 235] width 518 height 20
type input "15:00"
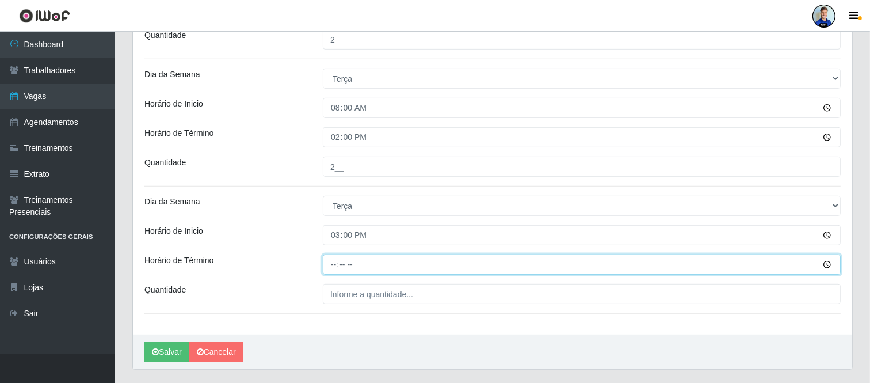
type input "21:00"
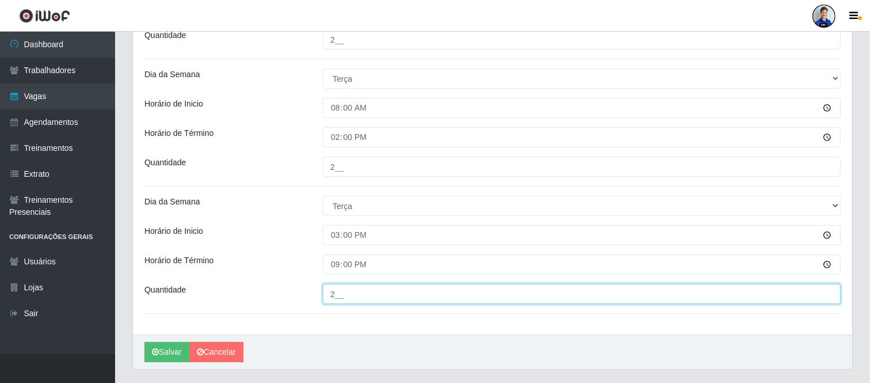
type input "2__"
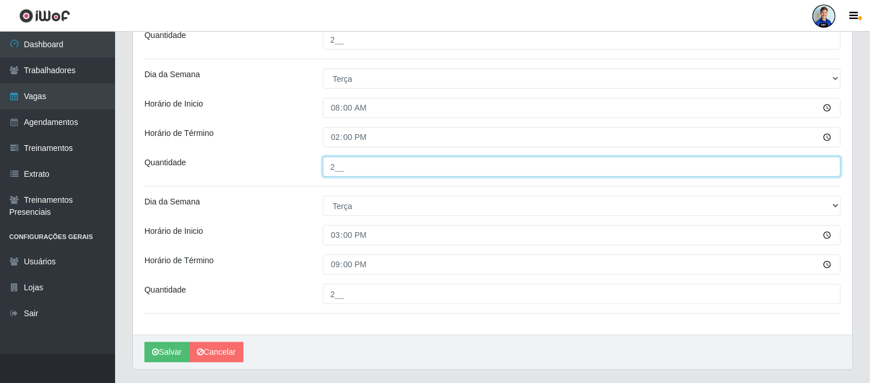
click at [337, 164] on input "2__" at bounding box center [582, 167] width 518 height 20
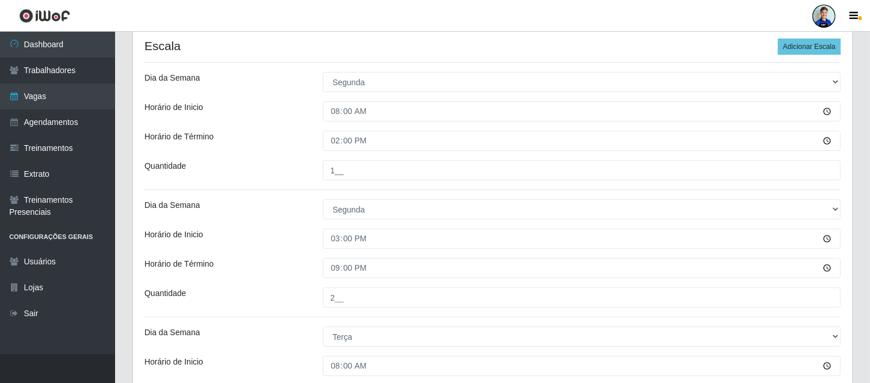
scroll to position [224, 0]
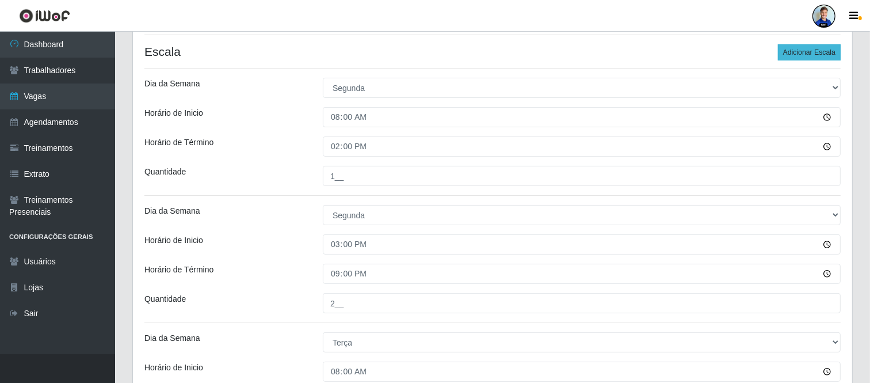
type input "1__"
click at [807, 48] on button "Adicionar Escala" at bounding box center [809, 52] width 63 height 16
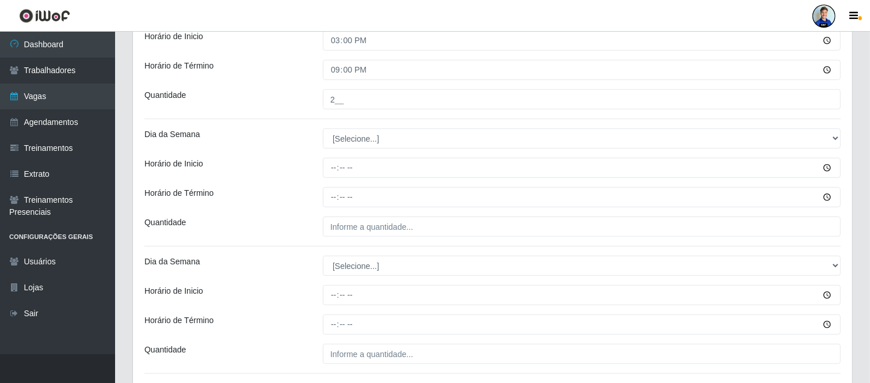
scroll to position [683, 0]
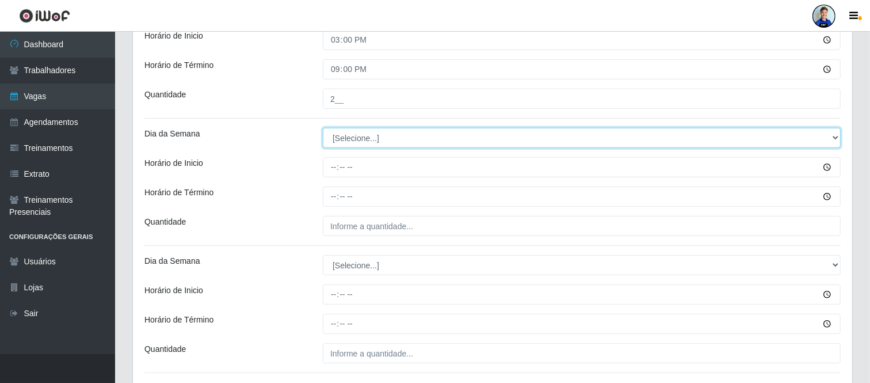
click at [393, 144] on select "[Selecione...] Segunda Terça Quarta Quinta Sexta Sábado Domingo" at bounding box center [582, 138] width 518 height 20
select select "3"
click at [323, 128] on select "[Selecione...] Segunda Terça Quarta Quinta Sexta Sábado Domingo" at bounding box center [582, 138] width 518 height 20
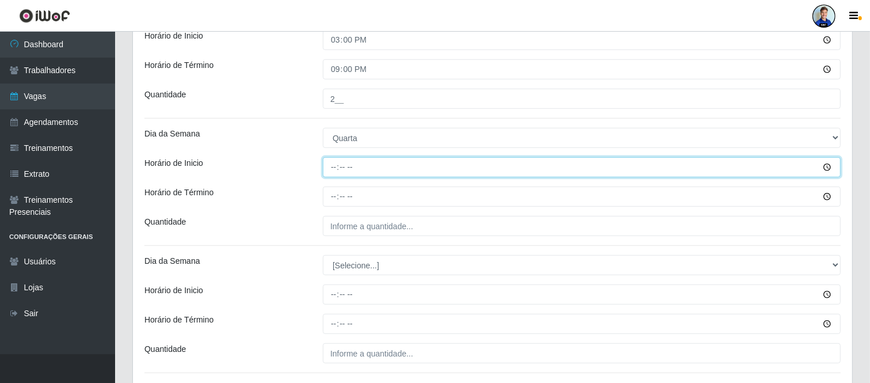
click at [332, 167] on input "Horário de Inicio" at bounding box center [582, 167] width 518 height 20
type input "08:00"
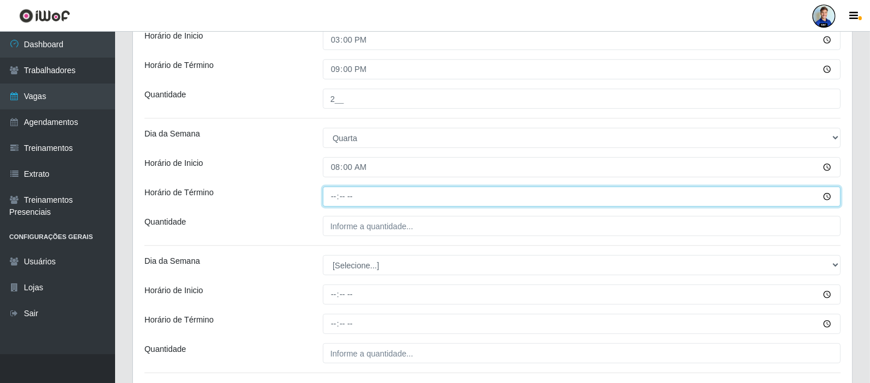
type input "14:00"
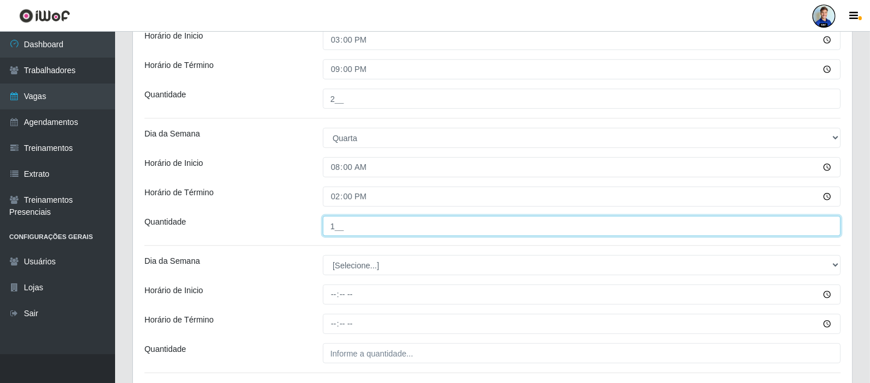
type input "1__"
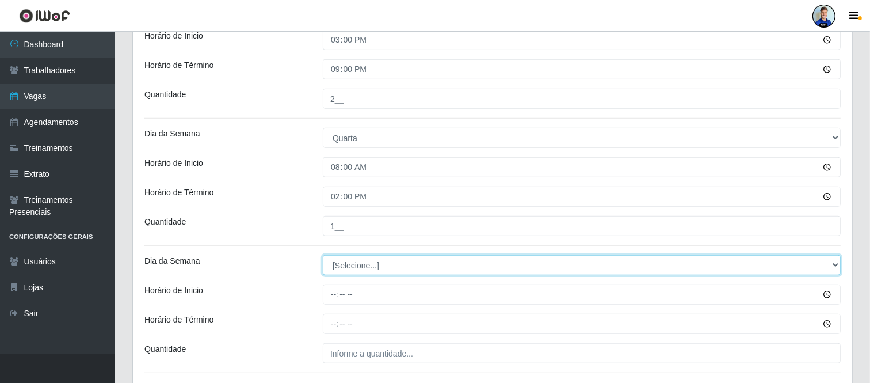
click at [346, 272] on select "[Selecione...] Segunda Terça Quarta Quinta Sexta Sábado Domingo" at bounding box center [582, 265] width 518 height 20
select select "3"
click at [323, 255] on select "[Selecione...] Segunda Terça Quarta Quinta Sexta Sábado Domingo" at bounding box center [582, 265] width 518 height 20
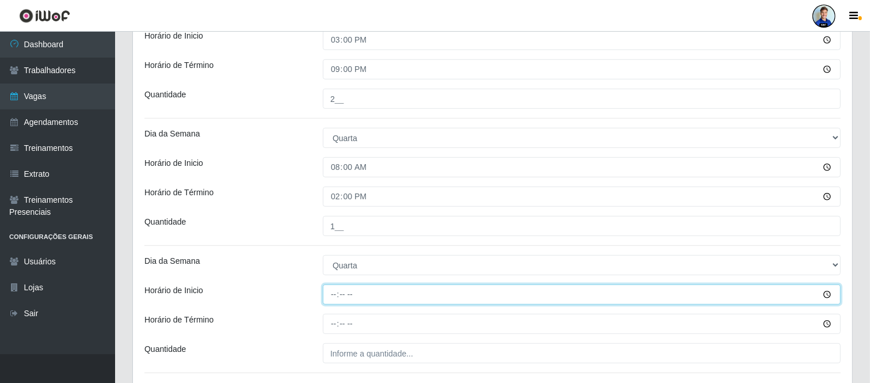
type input "15:00"
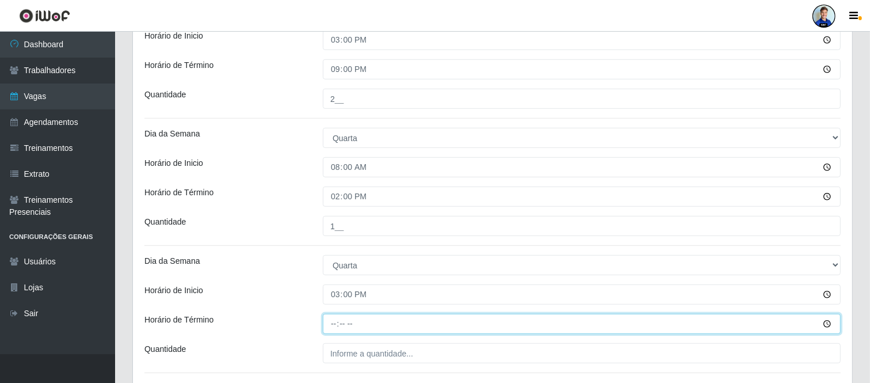
type input "21:00"
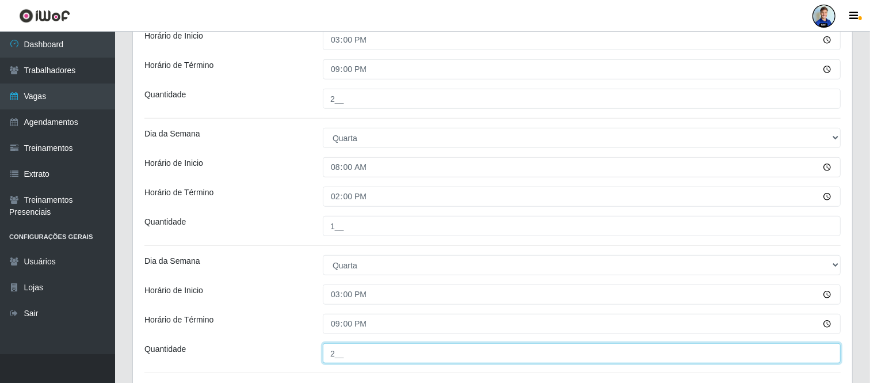
scroll to position [772, 0]
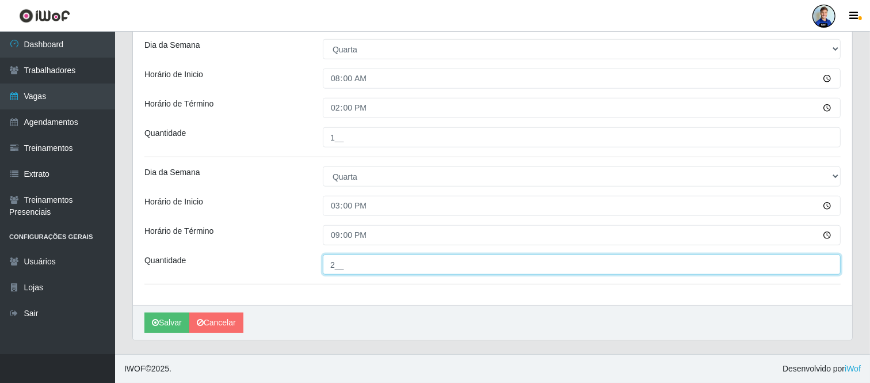
type input "2__"
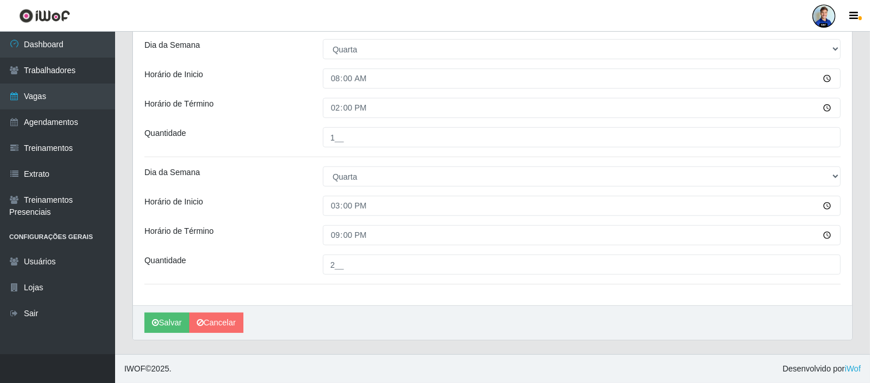
click at [295, 258] on div "Quantidade" at bounding box center [225, 264] width 178 height 20
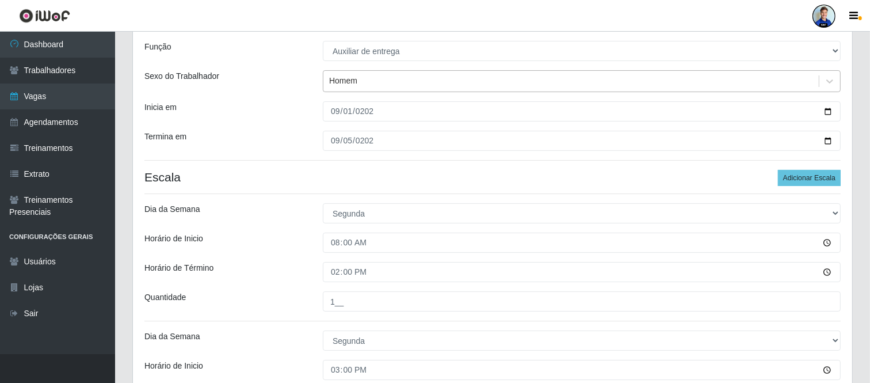
scroll to position [98, 0]
click at [784, 180] on button "Adicionar Escala" at bounding box center [809, 178] width 63 height 16
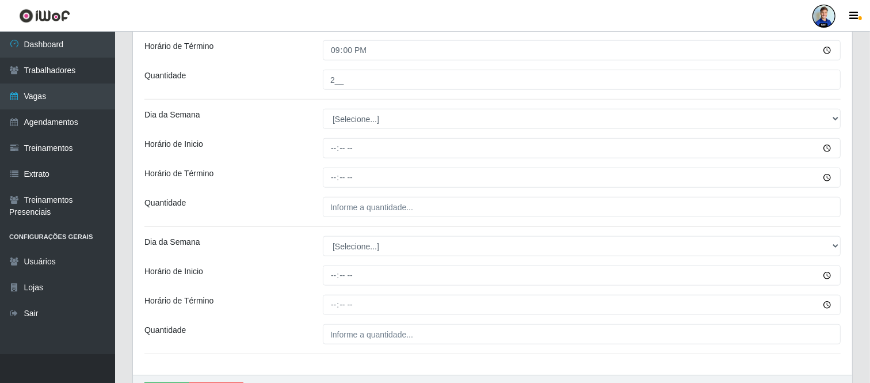
scroll to position [955, 0]
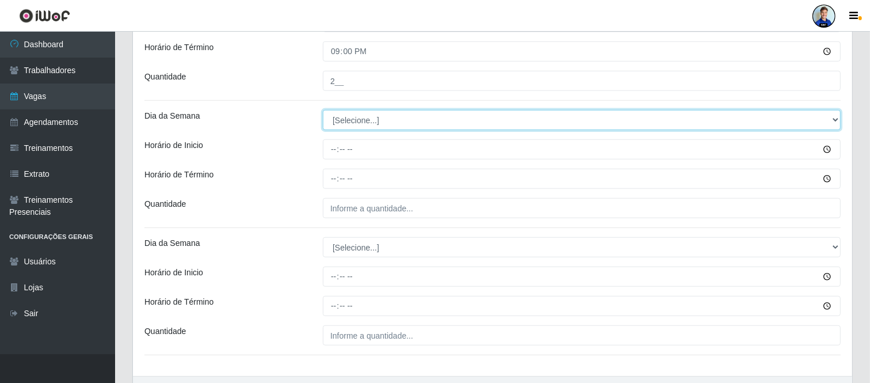
click at [377, 124] on select "[Selecione...] Segunda Terça Quarta Quinta Sexta Sábado Domingo" at bounding box center [582, 120] width 518 height 20
select select "4"
click at [323, 111] on select "[Selecione...] Segunda Terça Quarta Quinta Sexta Sábado Domingo" at bounding box center [582, 120] width 518 height 20
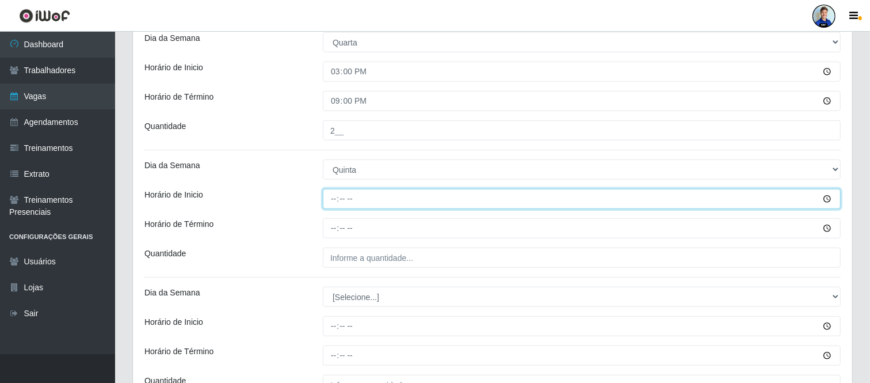
scroll to position [905, 0]
type input "08:00"
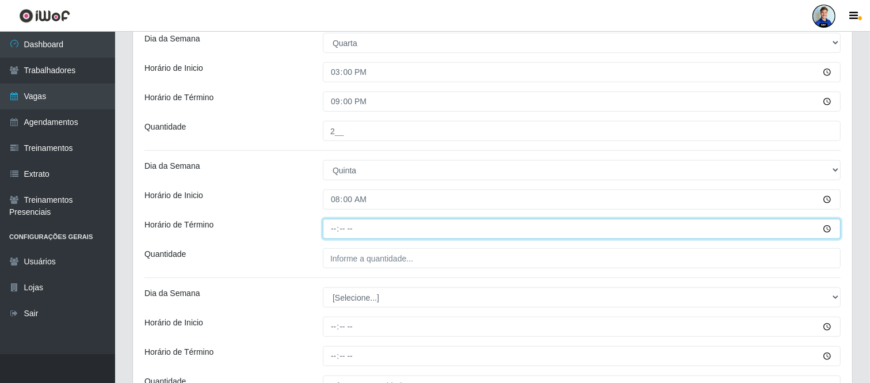
type input "14:00"
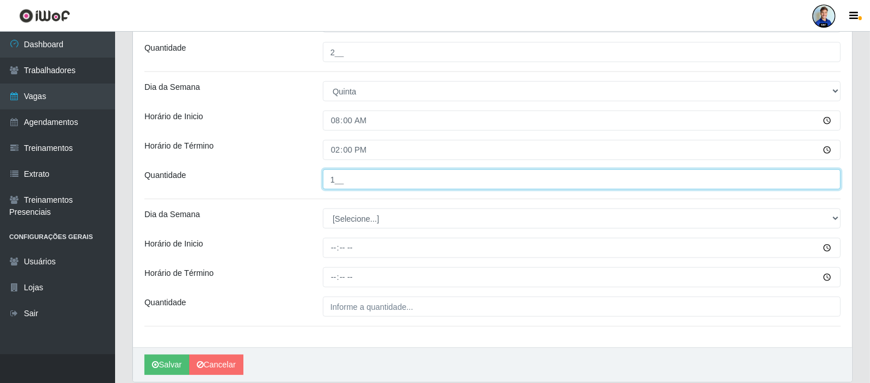
scroll to position [985, 0]
type input "1__"
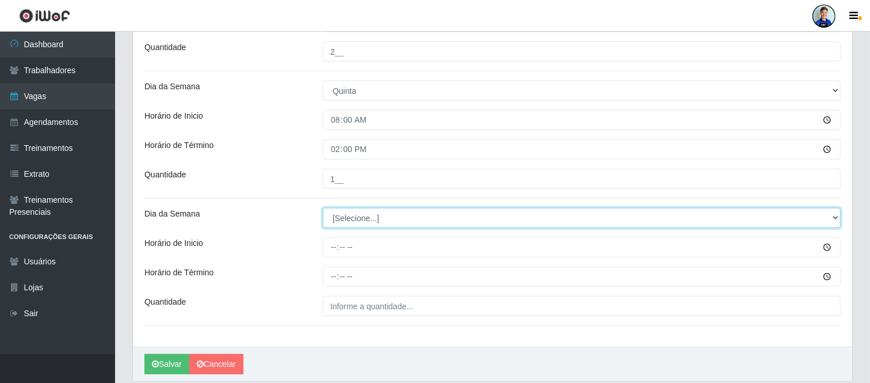
click at [366, 222] on select "[Selecione...] Segunda Terça Quarta Quinta Sexta Sábado Domingo" at bounding box center [582, 218] width 518 height 20
select select "3"
click at [323, 208] on select "[Selecione...] Segunda Terça Quarta Quinta Sexta Sábado Domingo" at bounding box center [582, 218] width 518 height 20
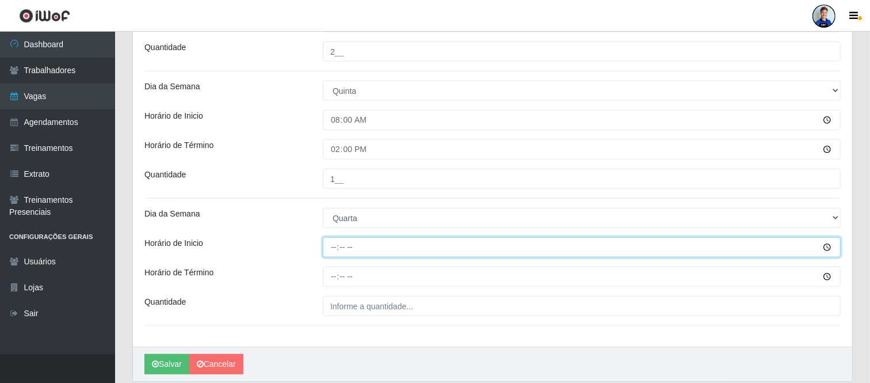
type input "15:00"
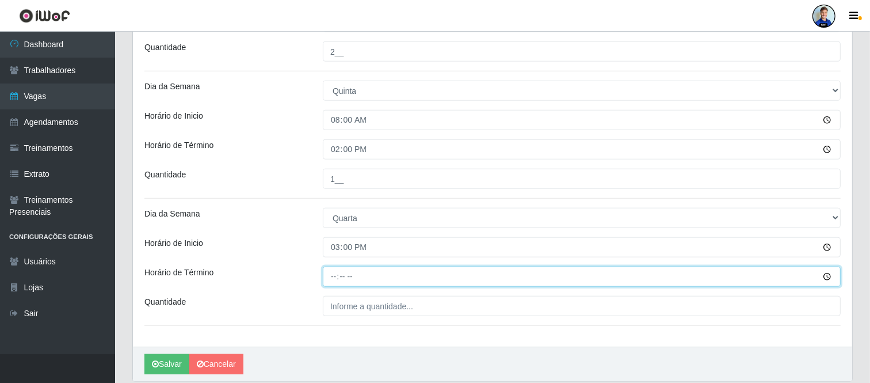
type input "21:00"
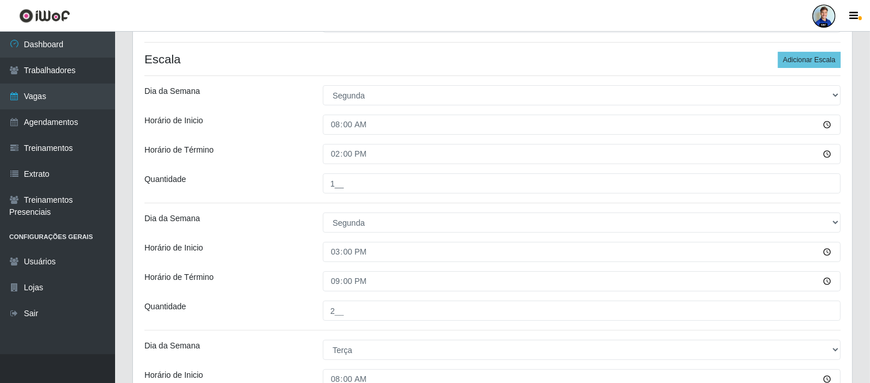
scroll to position [216, 0]
type input "2__"
drag, startPoint x: 798, startPoint y: 49, endPoint x: 797, endPoint y: 55, distance: 5.8
click at [797, 55] on button "Adicionar Escala" at bounding box center [809, 60] width 63 height 16
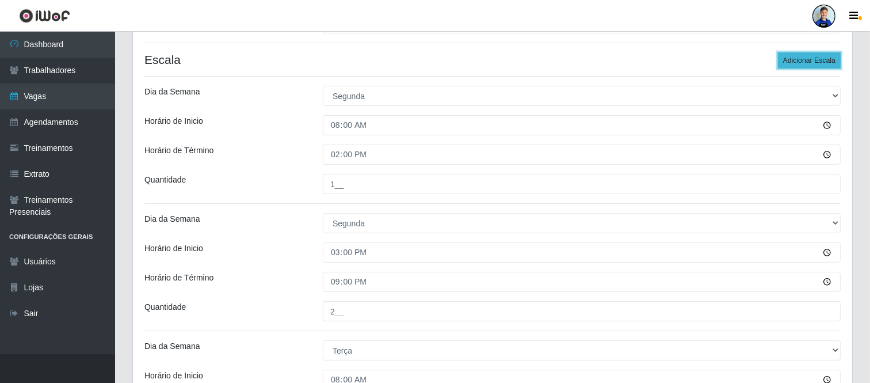
click at [797, 55] on button "Adicionar Escala" at bounding box center [809, 60] width 63 height 16
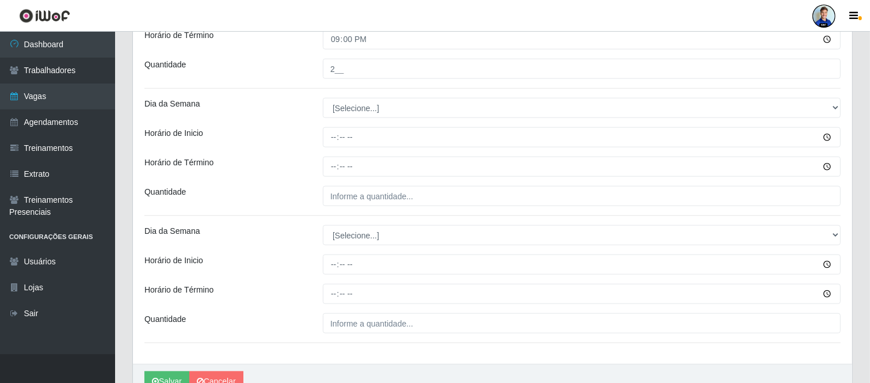
scroll to position [1221, 0]
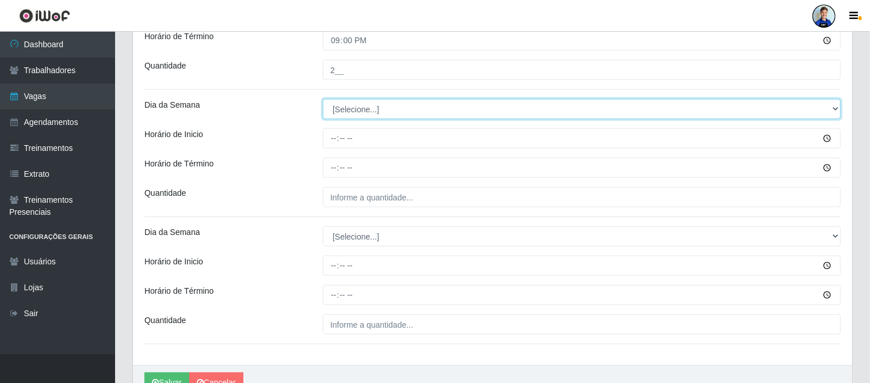
click at [433, 111] on select "[Selecione...] Segunda Terça Quarta Quinta Sexta Sábado Domingo" at bounding box center [582, 109] width 518 height 20
select select "4"
click at [323, 100] on select "[Selecione...] Segunda Terça Quarta Quinta Sexta Sábado Domingo" at bounding box center [582, 109] width 518 height 20
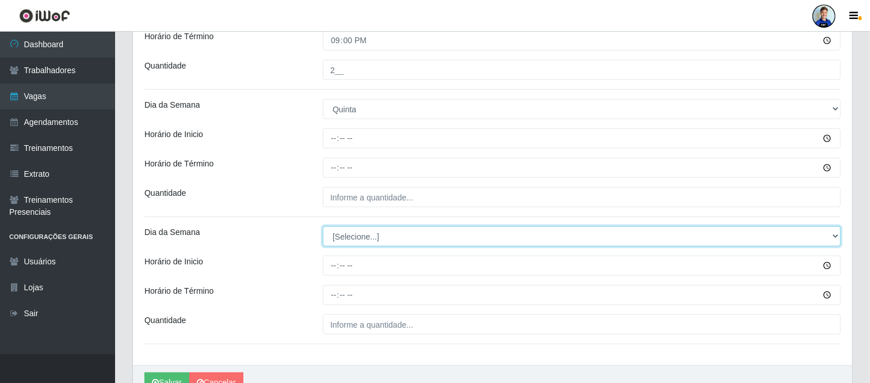
click at [353, 235] on select "[Selecione...] Segunda Terça Quarta Quinta Sexta Sábado Domingo" at bounding box center [582, 236] width 518 height 20
select select "4"
click at [323, 227] on select "[Selecione...] Segunda Terça Quarta Quinta Sexta Sábado Domingo" at bounding box center [582, 236] width 518 height 20
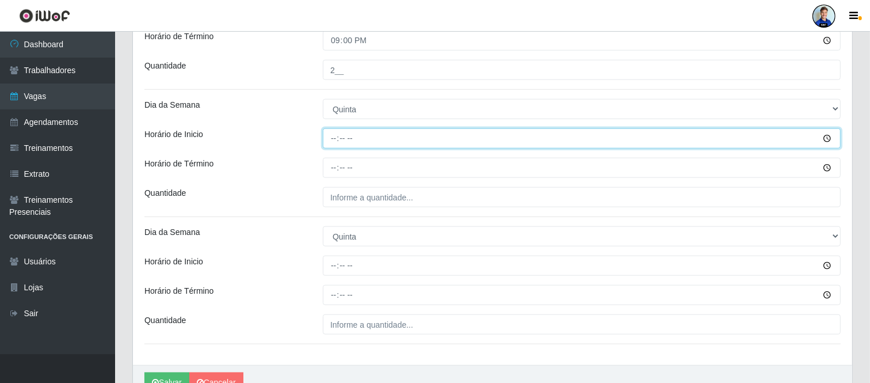
click at [337, 139] on input "Horário de Inicio" at bounding box center [582, 138] width 518 height 20
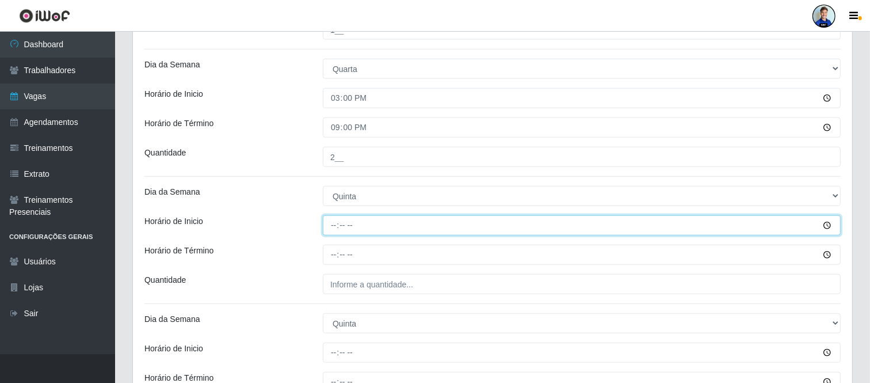
scroll to position [1133, 0]
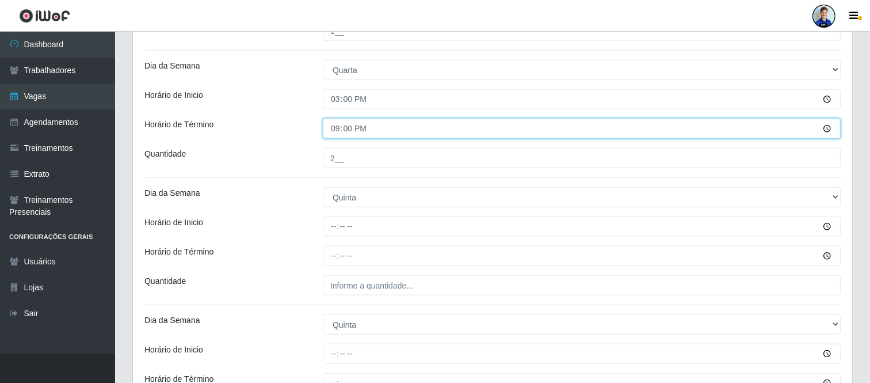
click at [338, 137] on input "21:00" at bounding box center [582, 129] width 518 height 20
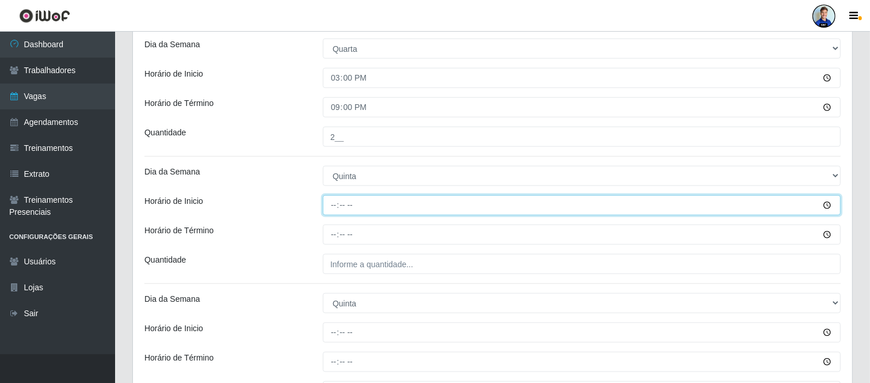
click at [333, 200] on input "Horário de Inicio" at bounding box center [582, 205] width 518 height 20
type input "08:00"
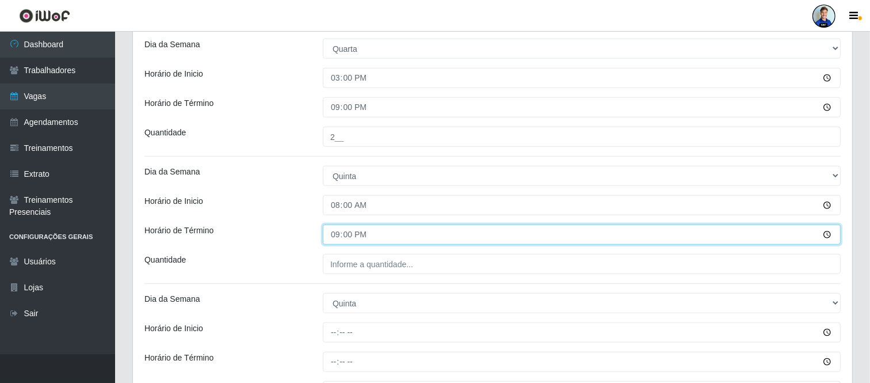
click at [348, 233] on input "21:00" at bounding box center [582, 234] width 518 height 20
type input "14:00"
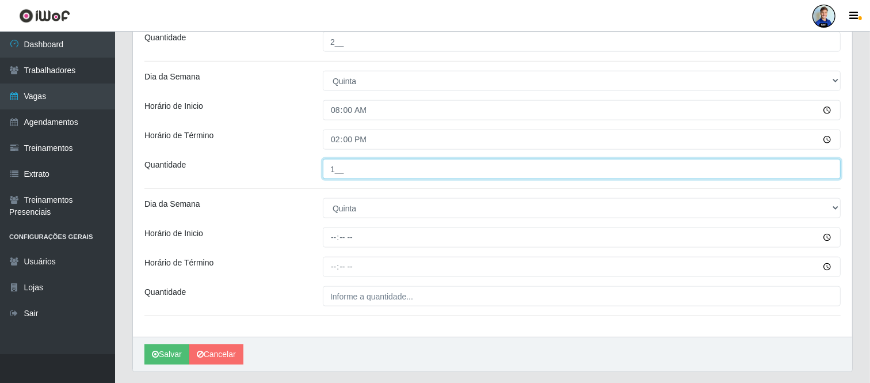
scroll to position [1250, 0]
type input "1__"
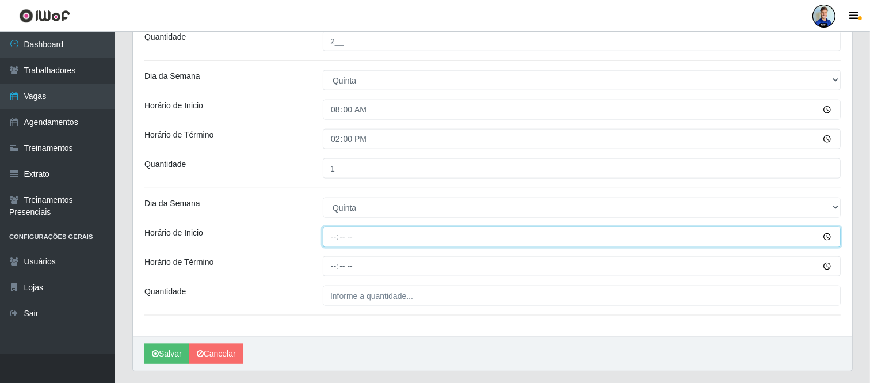
click at [335, 237] on input "Horário de Inicio" at bounding box center [582, 237] width 518 height 20
type input "15:00"
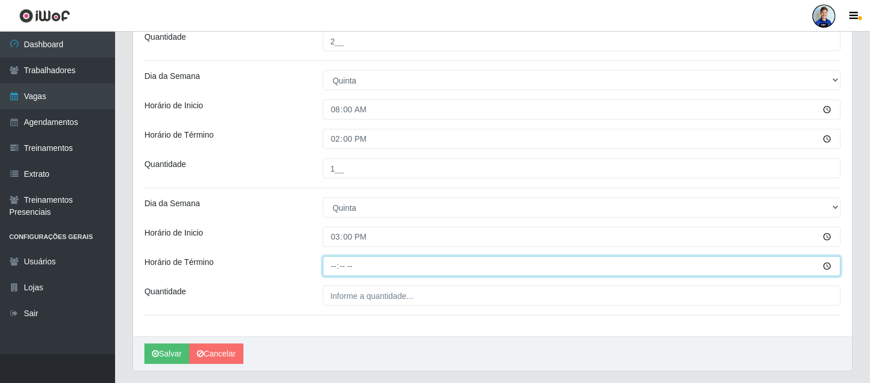
type input "21:00"
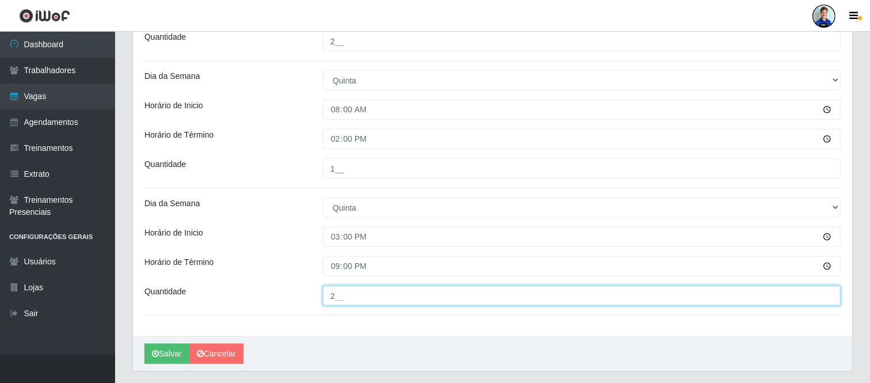
type input "2__"
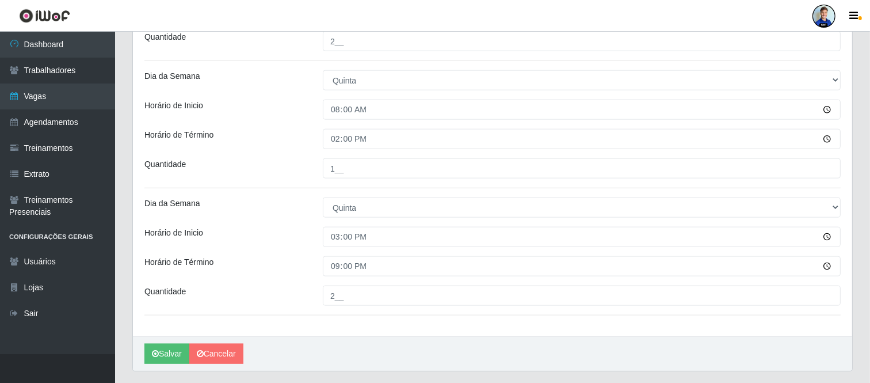
click at [285, 241] on div "Horário de Inicio" at bounding box center [225, 237] width 178 height 20
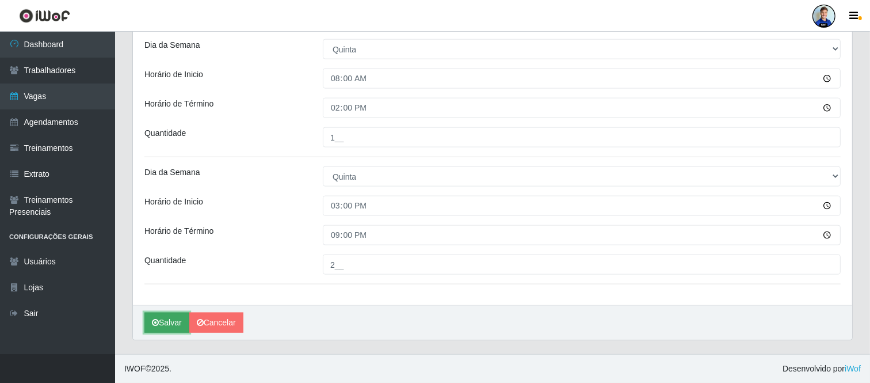
click at [172, 317] on button "Salvar" at bounding box center [166, 323] width 45 height 20
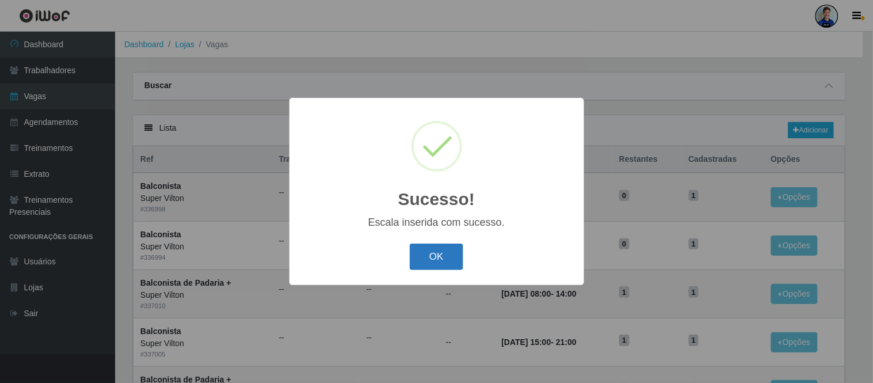
click at [437, 259] on button "OK" at bounding box center [437, 256] width 54 height 27
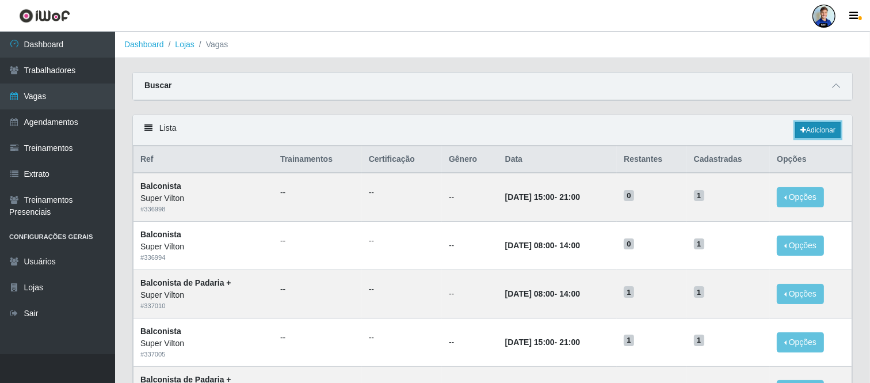
click at [835, 133] on link "Adicionar" at bounding box center [817, 130] width 45 height 16
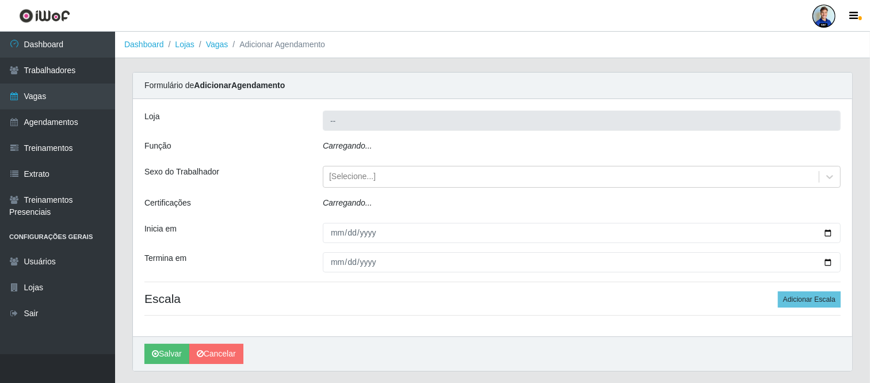
type input "Super Vilton"
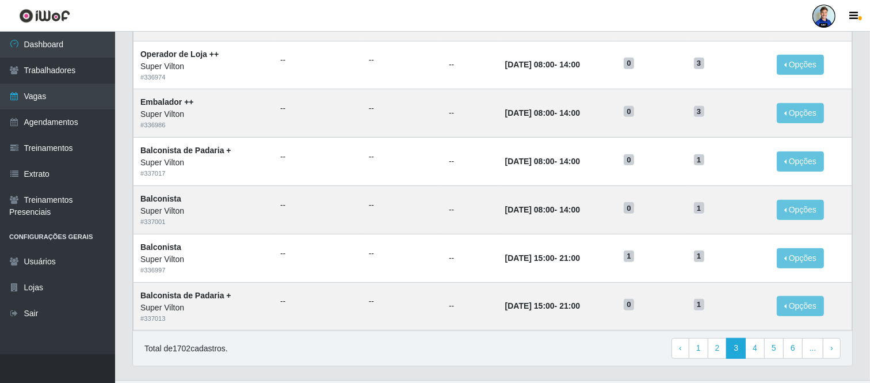
scroll to position [593, 0]
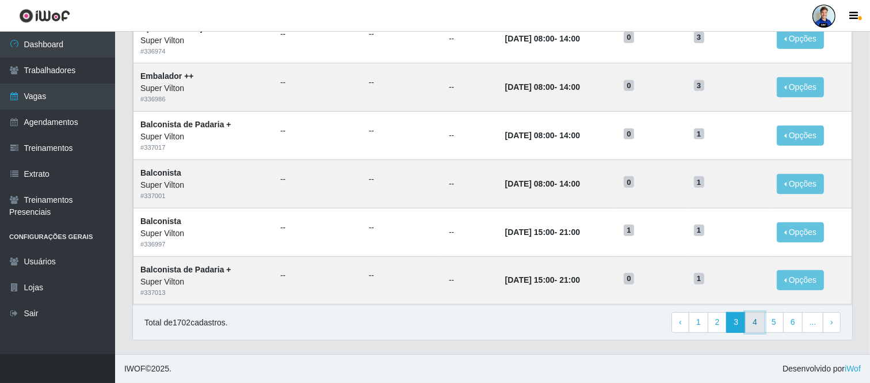
click at [756, 319] on link "4" at bounding box center [755, 322] width 20 height 21
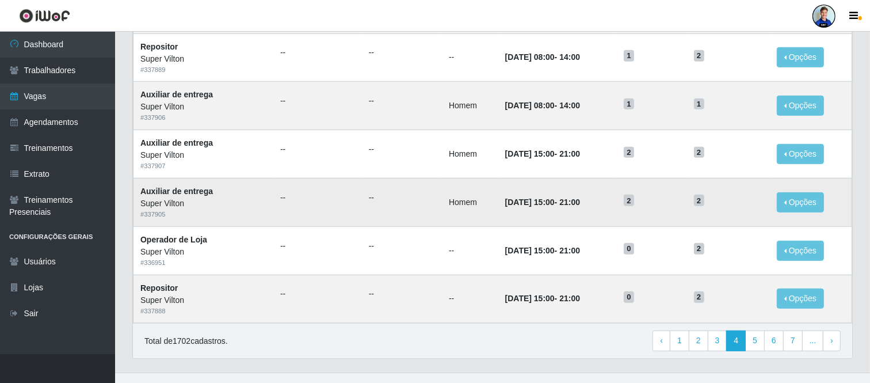
scroll to position [573, 0]
click at [797, 213] on button "Opções" at bounding box center [800, 203] width 47 height 20
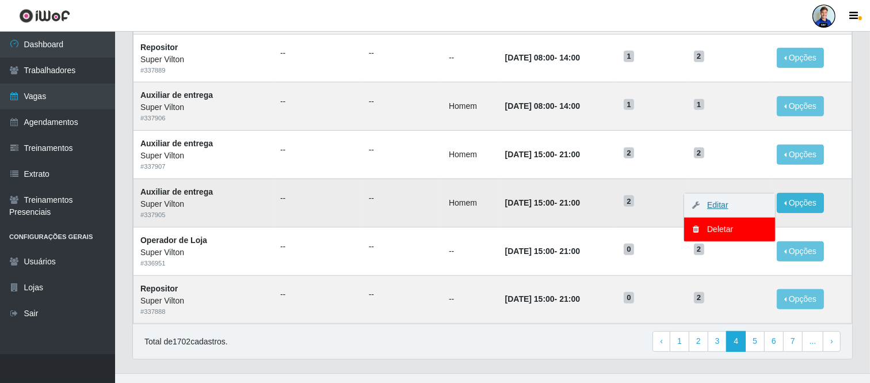
click at [728, 209] on link "Editar" at bounding box center [712, 204] width 33 height 9
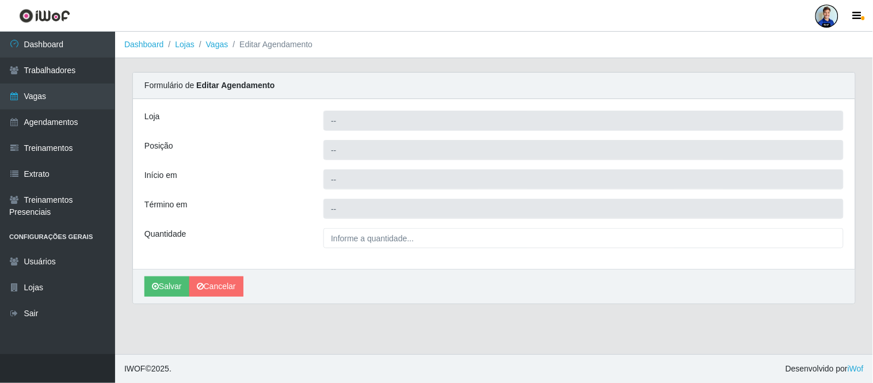
type input "Super Vilton"
type input "Auxiliar de entrega"
type input "[DATE] 15:00:00"
type input "[DATE] 21:00:00"
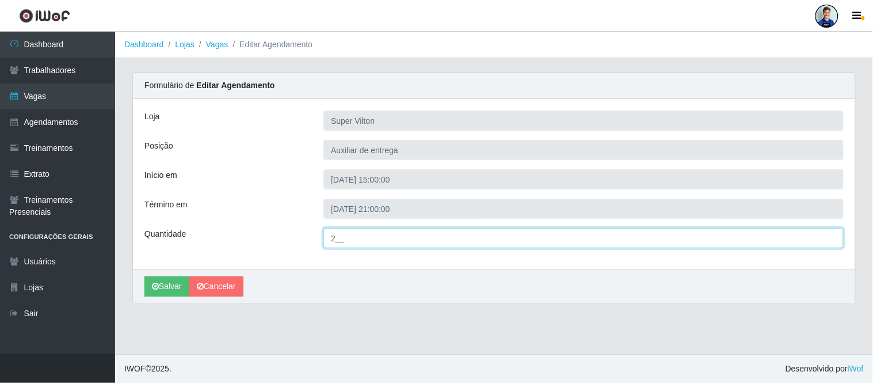
click at [335, 238] on input "2__" at bounding box center [583, 238] width 520 height 20
type input "1__"
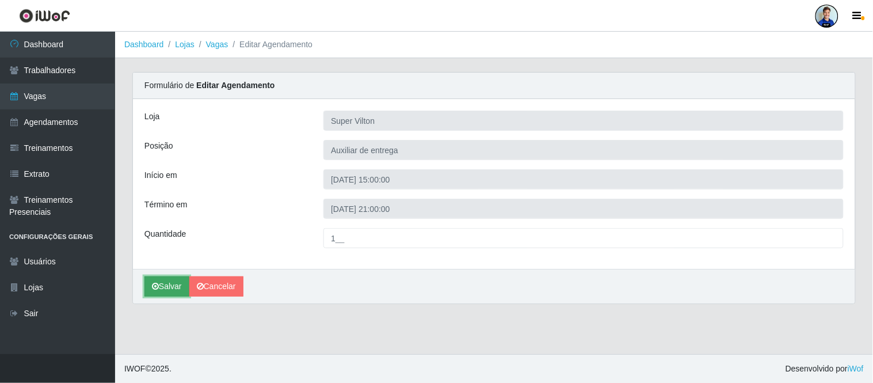
click at [175, 284] on button "Salvar" at bounding box center [166, 286] width 45 height 20
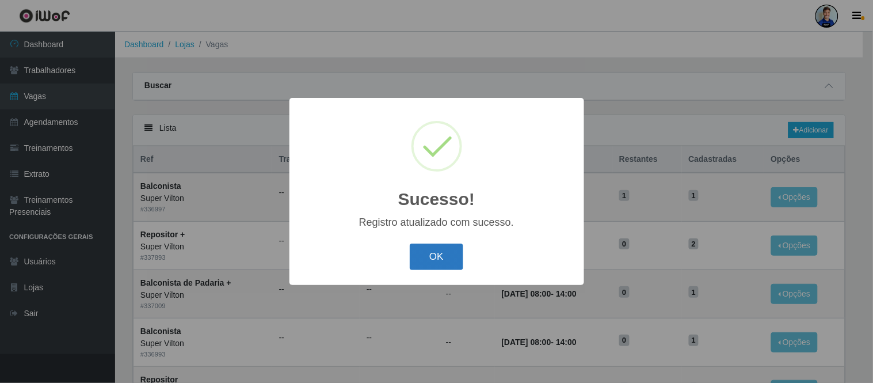
click at [437, 263] on button "OK" at bounding box center [437, 256] width 54 height 27
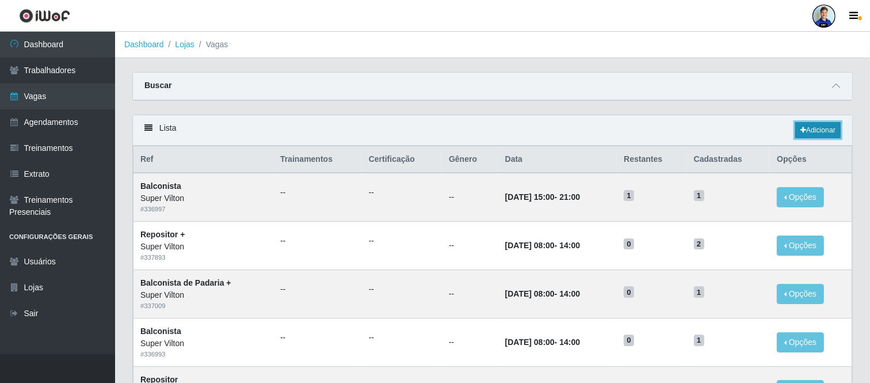
click at [826, 129] on link "Adicionar" at bounding box center [817, 130] width 45 height 16
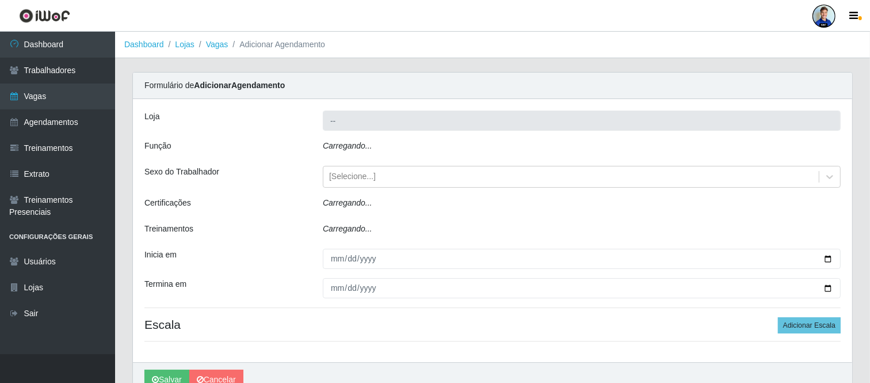
type input "Super Vilton"
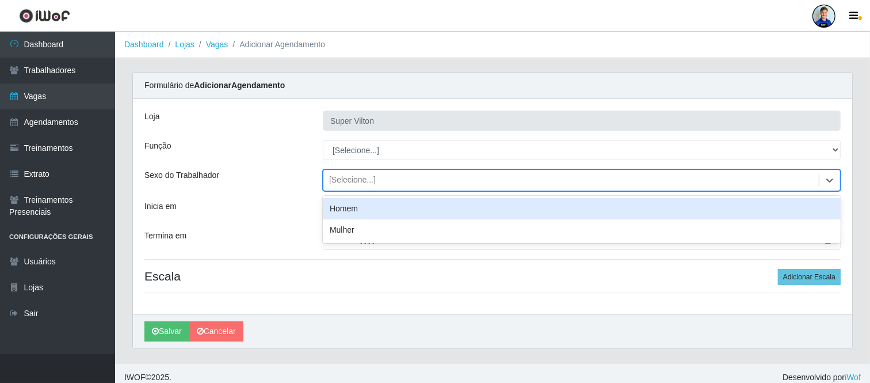
click at [396, 181] on div "[Selecione...]" at bounding box center [571, 180] width 496 height 19
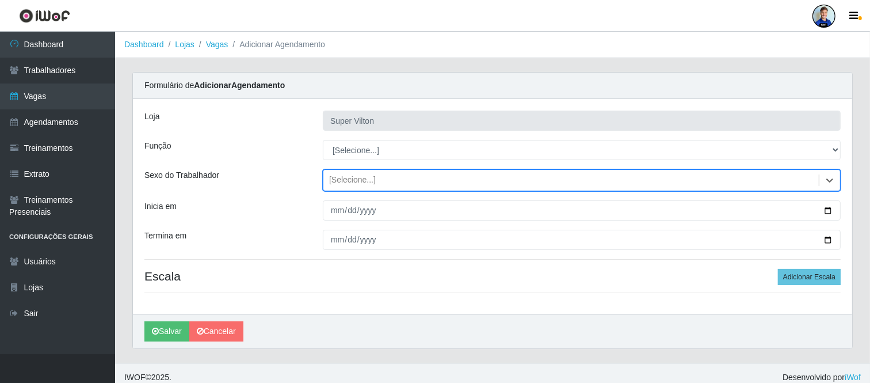
click at [396, 181] on div "[Selecione...]" at bounding box center [571, 180] width 496 height 19
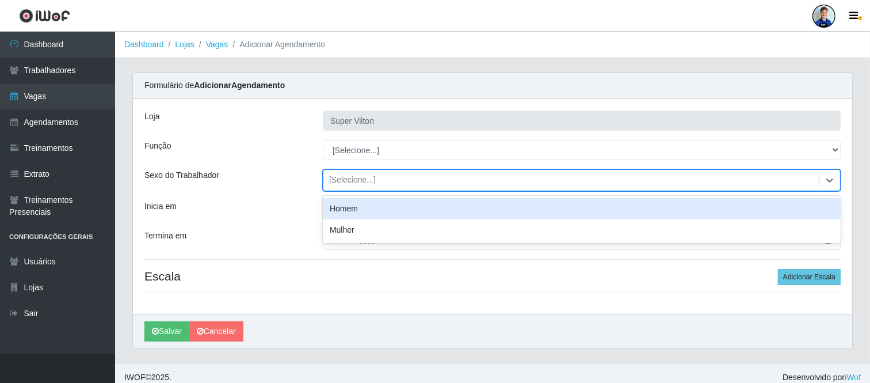
drag, startPoint x: 396, startPoint y: 181, endPoint x: 368, endPoint y: 209, distance: 39.1
click at [368, 191] on div "option Homem focused, 0 of 2. 2 results available. Use Up and Down to choose op…" at bounding box center [582, 180] width 518 height 22
click at [368, 209] on div "Homem" at bounding box center [582, 208] width 518 height 21
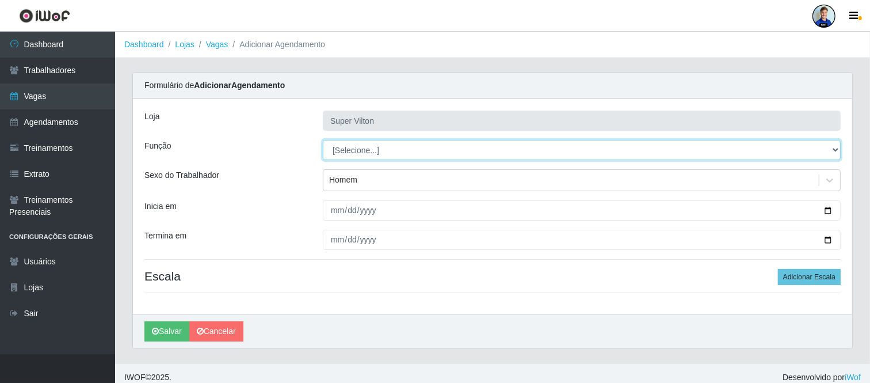
click at [361, 152] on select "[Selecione...] ASG ASG + ASG ++ Auxiliar de Depósito Auxiliar de Depósito + Aux…" at bounding box center [582, 150] width 518 height 20
select select "140"
click at [323, 140] on select "[Selecione...] ASG ASG + ASG ++ Auxiliar de Depósito Auxiliar de Depósito + Aux…" at bounding box center [582, 150] width 518 height 20
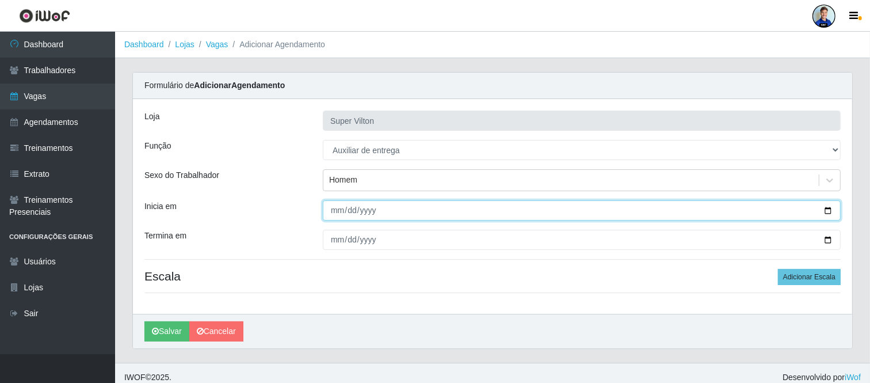
click at [335, 211] on input "Inicia em" at bounding box center [582, 210] width 518 height 20
type input "[DATE]"
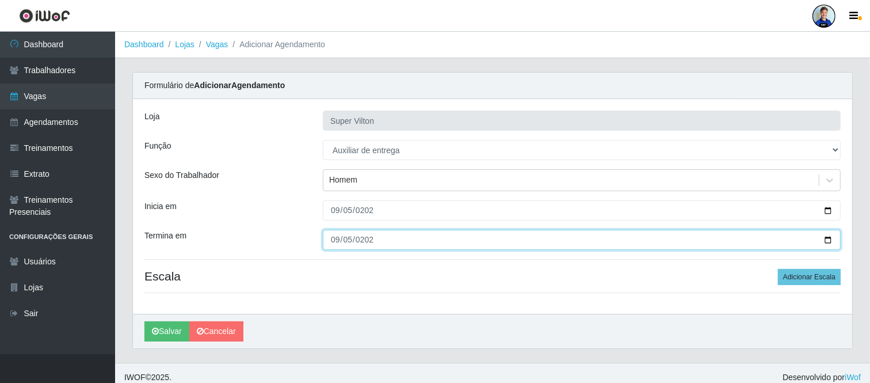
type input "[DATE]"
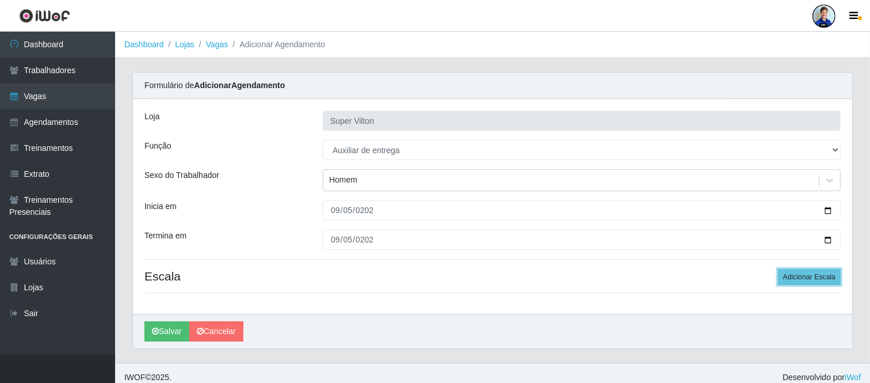
click at [778, 269] on button "Adicionar Escala" at bounding box center [809, 277] width 63 height 16
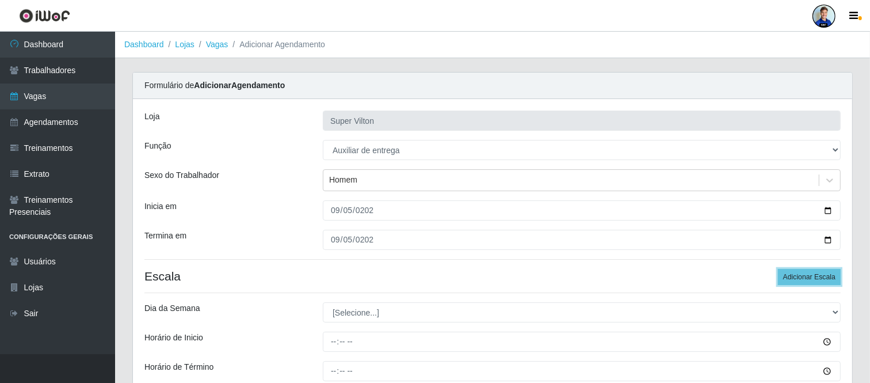
click at [778, 269] on button "Adicionar Escala" at bounding box center [809, 277] width 63 height 16
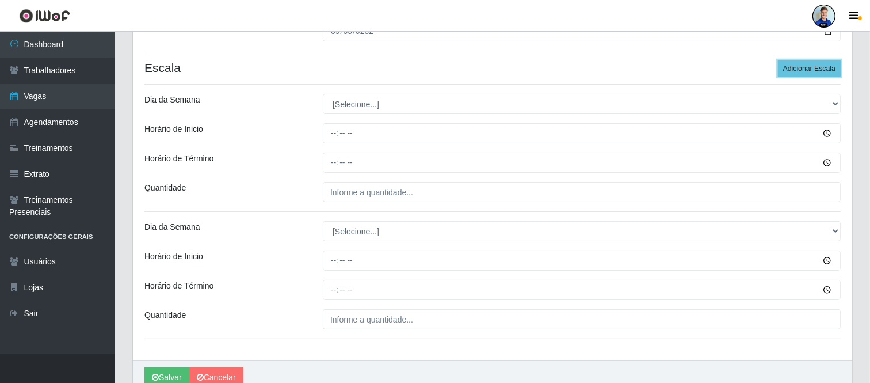
scroll to position [209, 0]
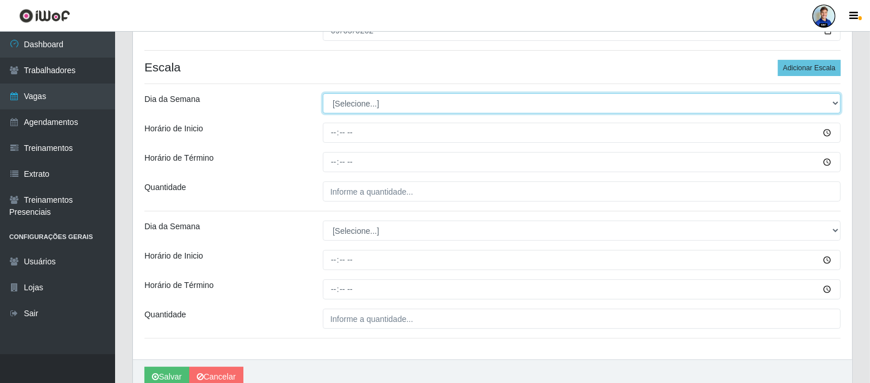
click at [376, 104] on select "[Selecione...] Segunda Terça Quarta Quinta Sexta Sábado Domingo" at bounding box center [582, 103] width 518 height 20
select select "5"
click at [323, 93] on select "[Selecione...] Segunda Terça Quarta Quinta Sexta Sábado Domingo" at bounding box center [582, 103] width 518 height 20
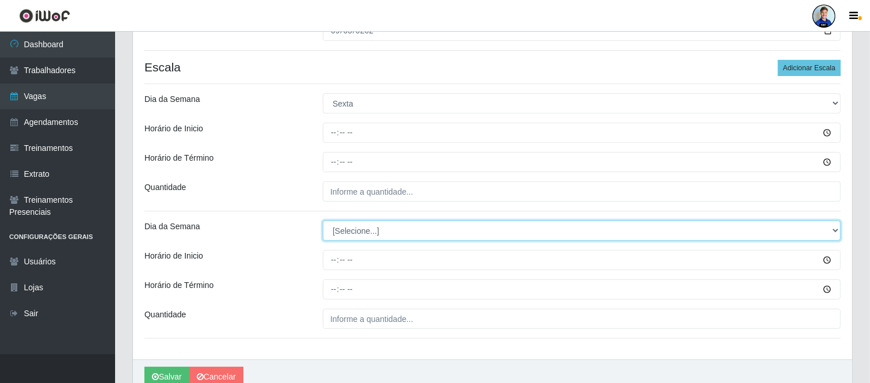
click at [348, 231] on select "[Selecione...] Segunda Terça Quarta Quinta Sexta Sábado Domingo" at bounding box center [582, 230] width 518 height 20
select select "5"
click at [323, 220] on select "[Selecione...] Segunda Terça Quarta Quinta Sexta Sábado Domingo" at bounding box center [582, 230] width 518 height 20
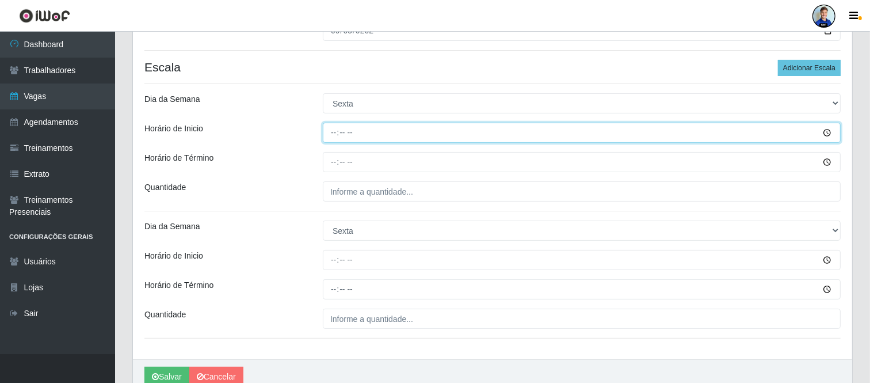
click at [332, 134] on input "Horário de Inicio" at bounding box center [582, 133] width 518 height 20
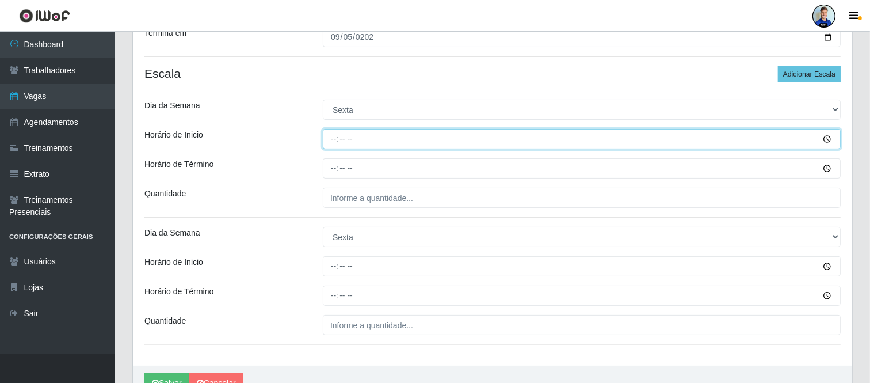
scroll to position [204, 0]
type input "08:00"
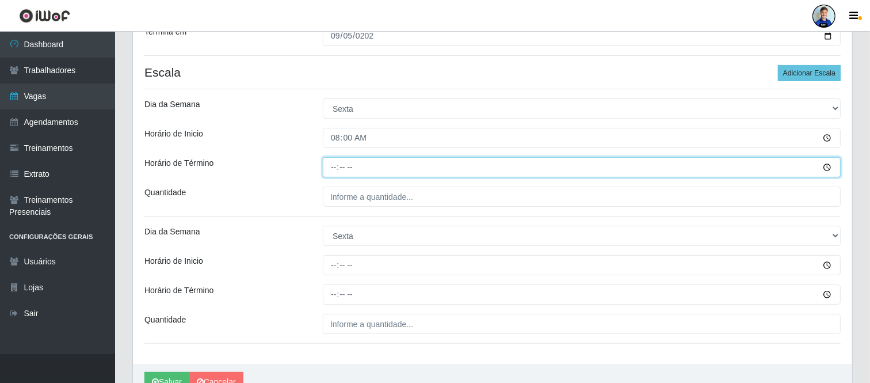
type input "14:00"
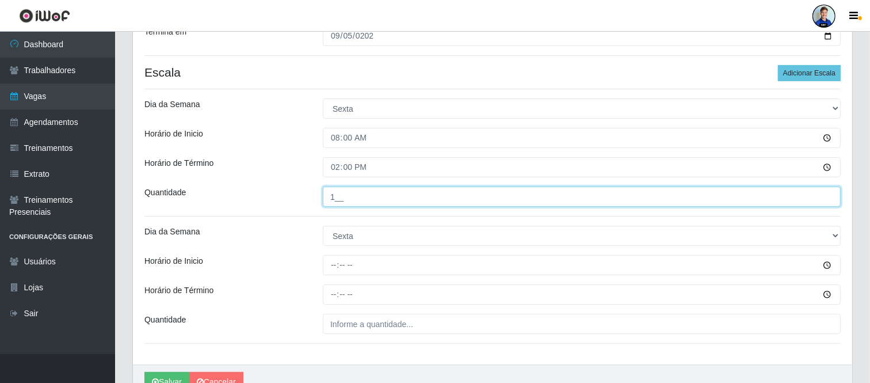
type input "1__"
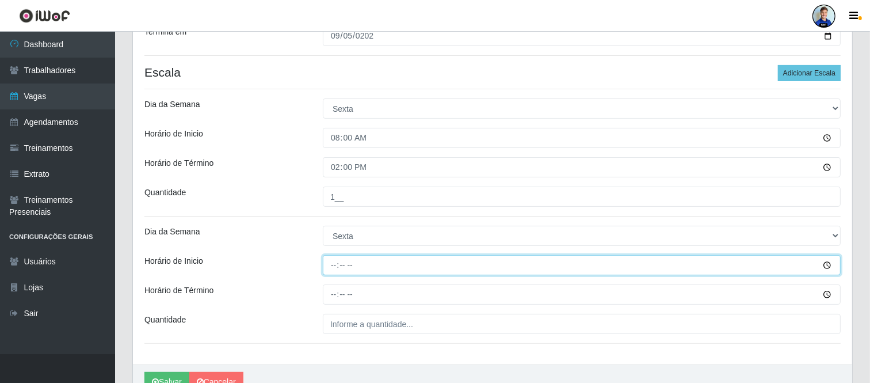
type input "15:00"
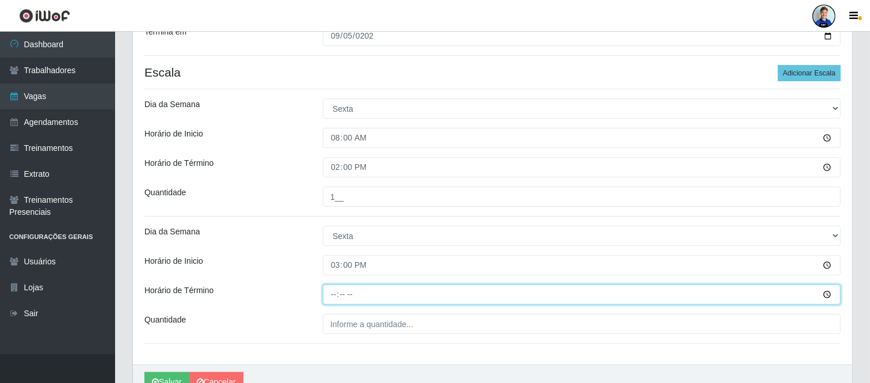
type input "21:00"
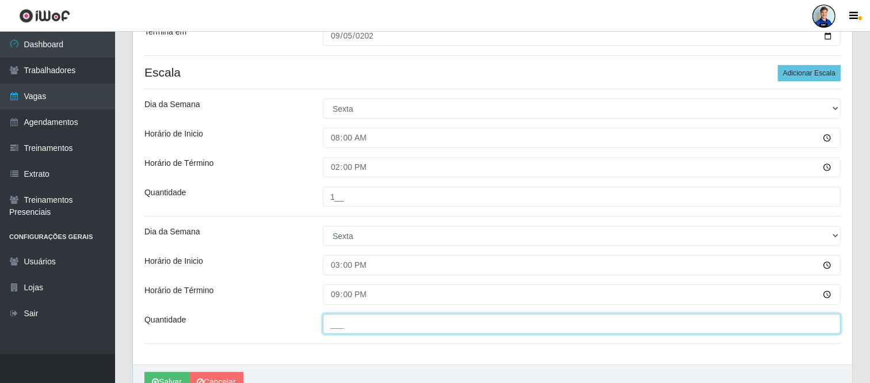
click at [355, 314] on input "___" at bounding box center [582, 324] width 518 height 20
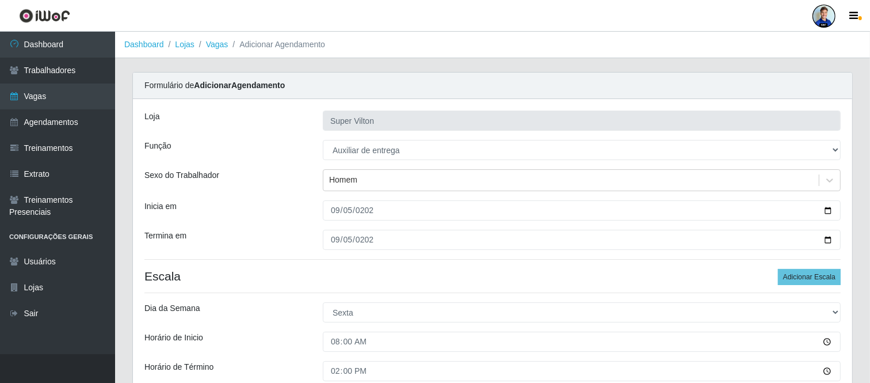
scroll to position [263, 0]
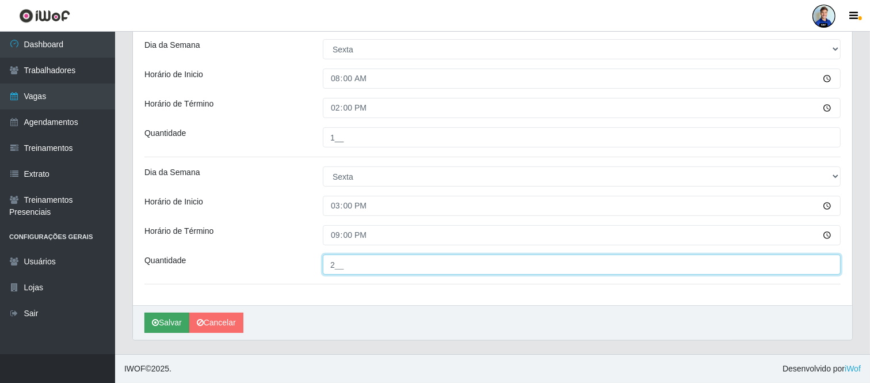
type input "2__"
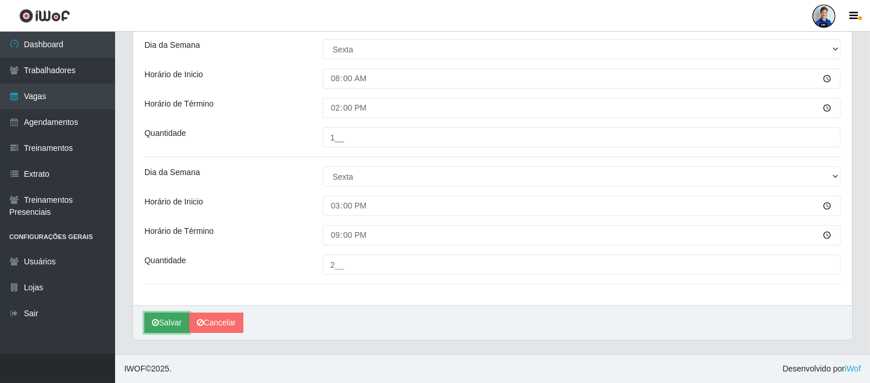
click at [163, 323] on button "Salvar" at bounding box center [166, 323] width 45 height 20
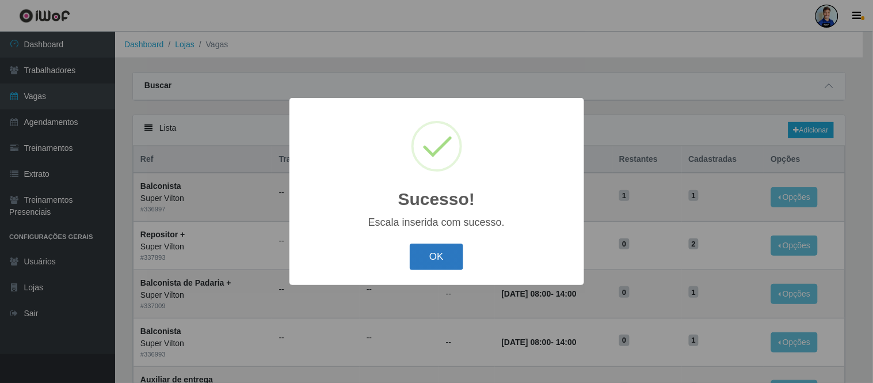
click at [438, 258] on button "OK" at bounding box center [437, 256] width 54 height 27
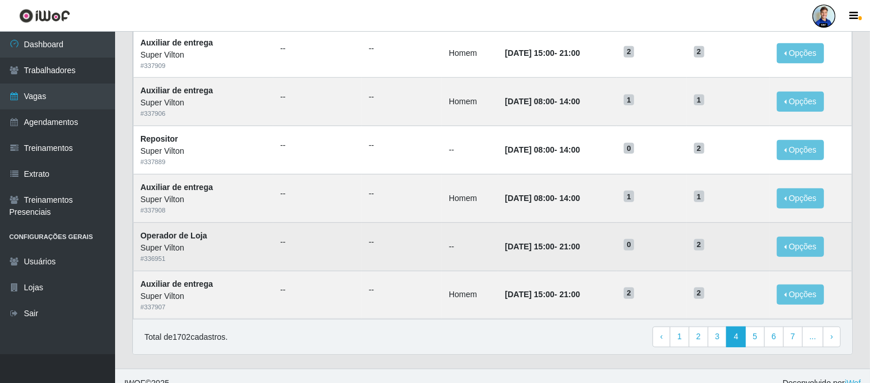
scroll to position [578, 0]
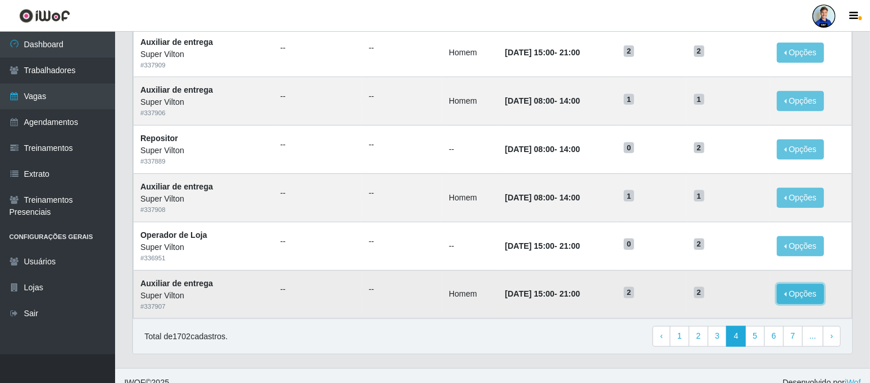
click at [803, 291] on button "Opções" at bounding box center [800, 294] width 47 height 20
click at [720, 277] on link "Editar" at bounding box center [712, 278] width 33 height 9
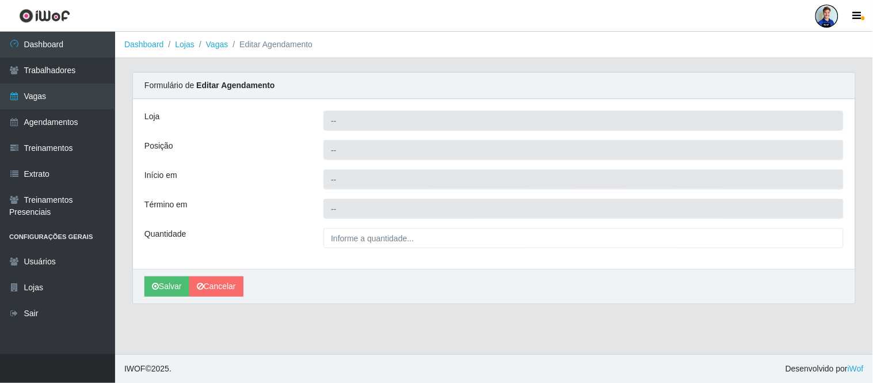
type input "Super Vilton"
type input "Auxiliar de entrega"
type input "[DATE] 15:00:00"
type input "[DATE] 21:00:00"
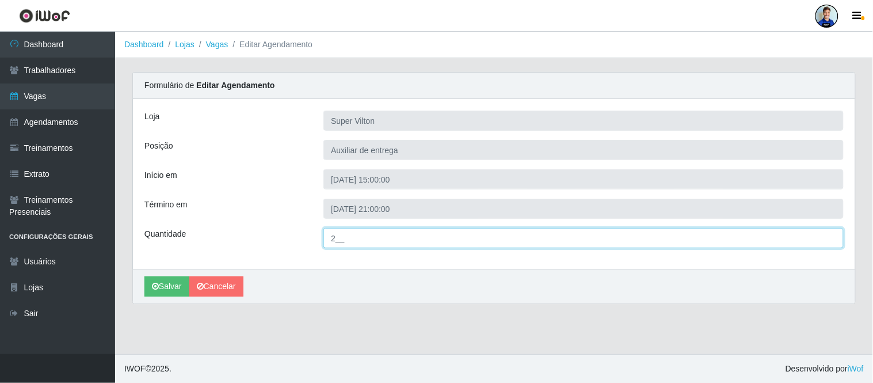
click at [336, 239] on input "2__" at bounding box center [583, 238] width 520 height 20
type input "1__"
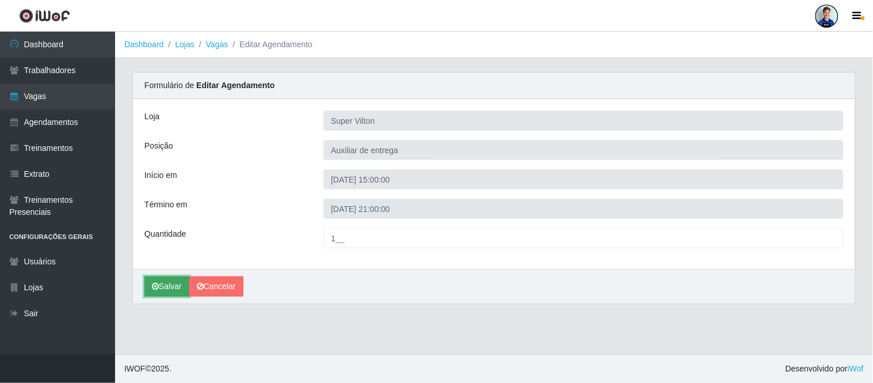
click at [167, 285] on button "Salvar" at bounding box center [166, 286] width 45 height 20
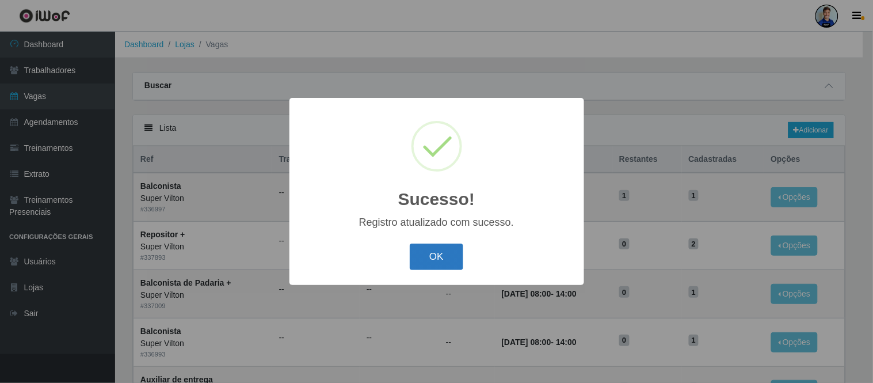
click at [427, 259] on button "OK" at bounding box center [437, 256] width 54 height 27
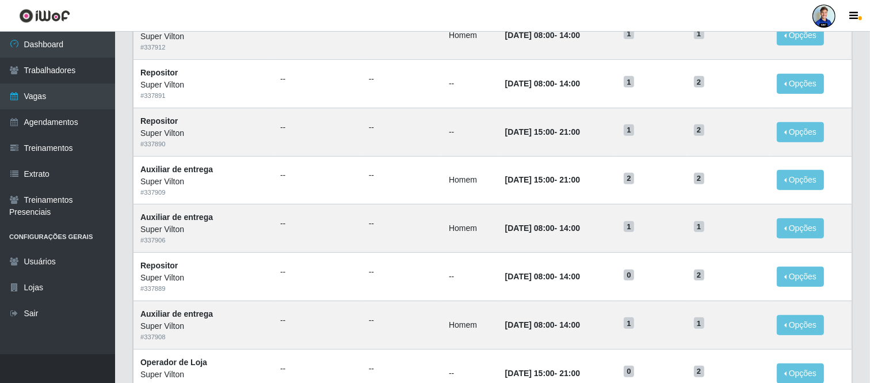
scroll to position [451, 0]
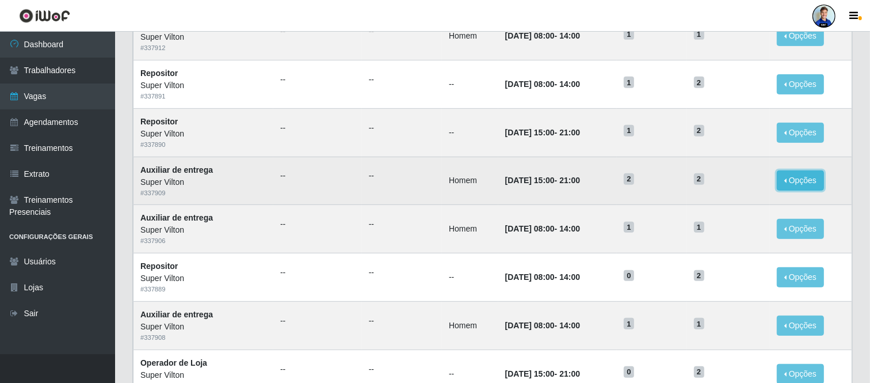
click at [791, 185] on button "Opções" at bounding box center [800, 180] width 47 height 20
click at [721, 182] on link "Editar" at bounding box center [712, 182] width 33 height 9
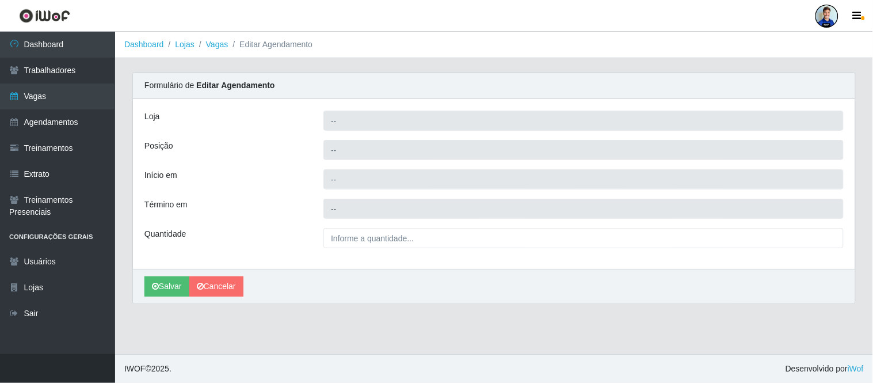
type input "Super Vilton"
type input "Auxiliar de entrega"
type input "[DATE] 15:00:00"
type input "[DATE] 21:00:00"
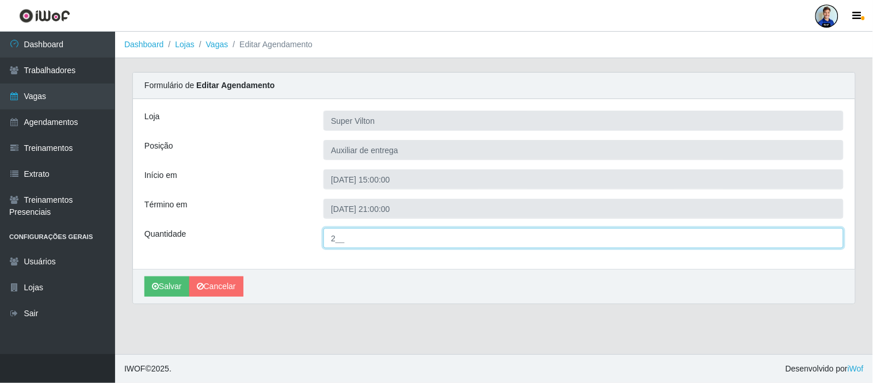
click at [335, 242] on input "2__" at bounding box center [583, 238] width 520 height 20
type input "1__"
click at [144, 276] on button "Salvar" at bounding box center [166, 286] width 45 height 20
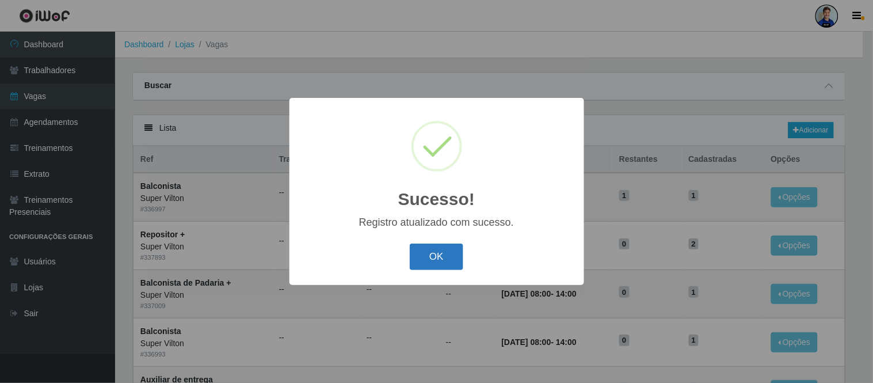
click at [421, 262] on button "OK" at bounding box center [437, 256] width 54 height 27
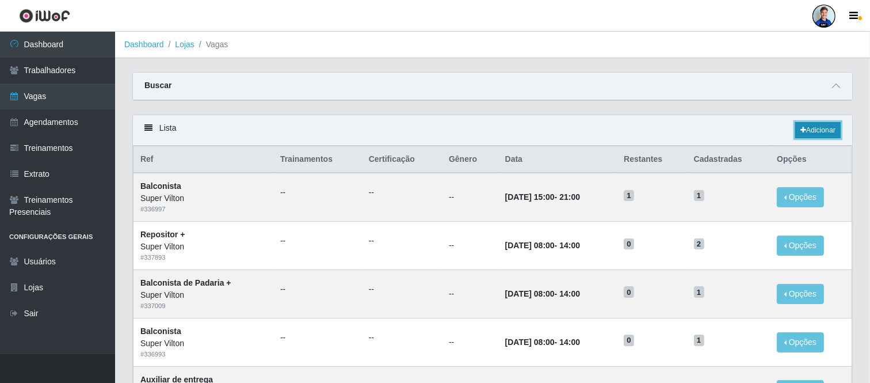
click at [802, 136] on link "Adicionar" at bounding box center [817, 130] width 45 height 16
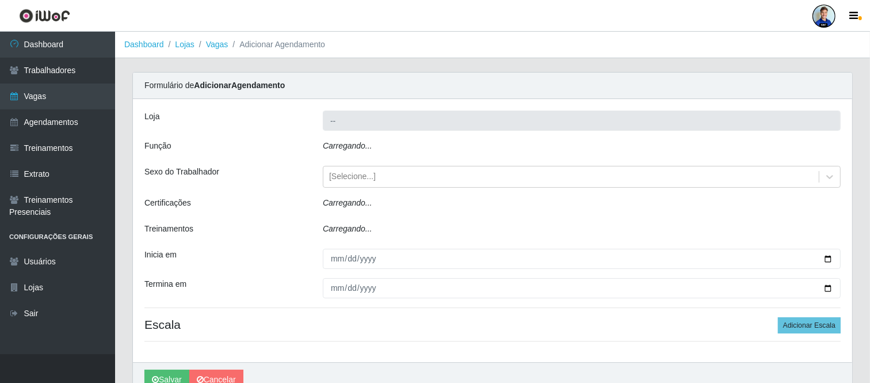
type input "Super Vilton"
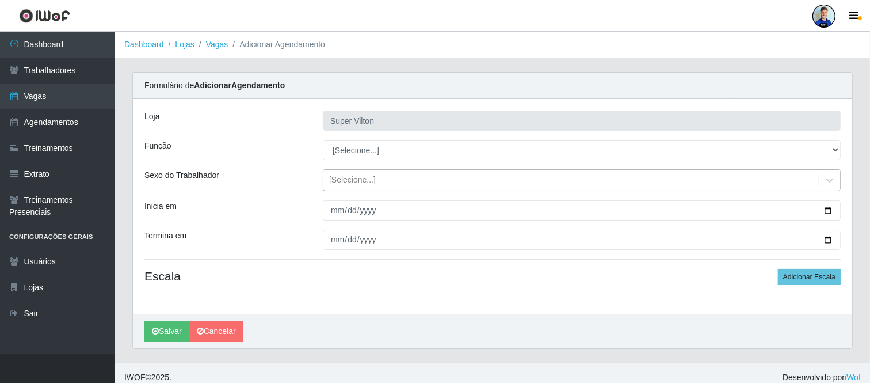
click at [368, 180] on div "[Selecione...]" at bounding box center [352, 180] width 47 height 12
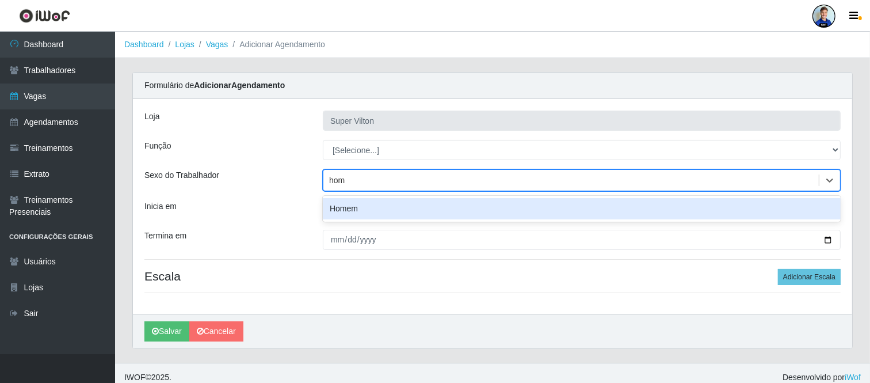
type input "home"
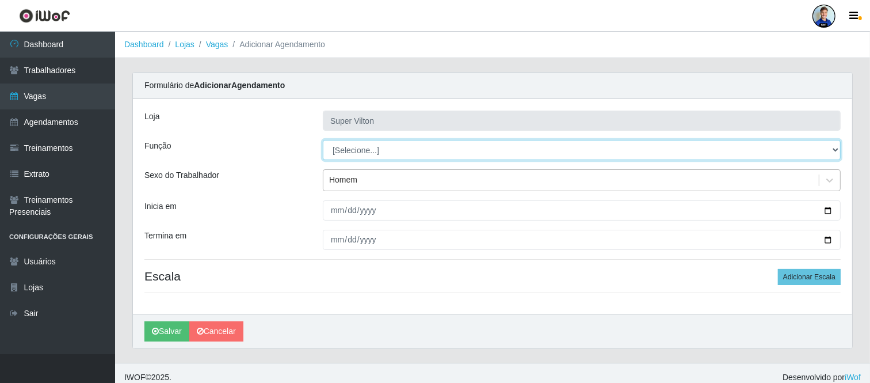
click at [366, 157] on select "[Selecione...] ASG ASG + ASG ++ Auxiliar de Depósito Auxiliar de Depósito + Aux…" at bounding box center [582, 150] width 518 height 20
select select "141"
click at [323, 140] on select "[Selecione...] ASG ASG + ASG ++ Auxiliar de Depósito Auxiliar de Depósito + Aux…" at bounding box center [582, 150] width 518 height 20
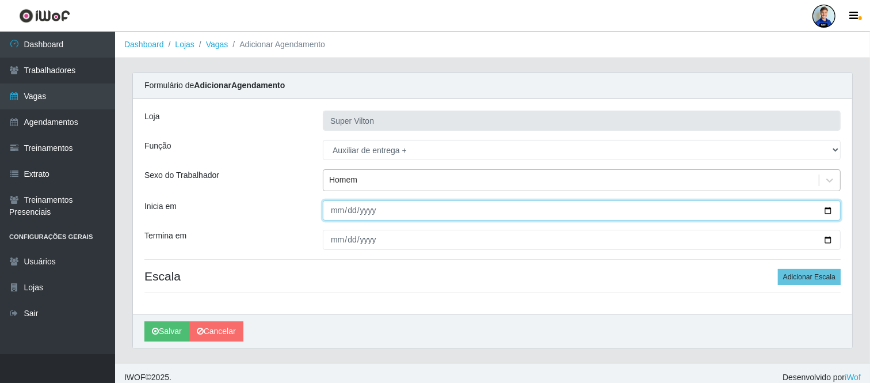
click at [335, 210] on input "Inicia em" at bounding box center [582, 210] width 518 height 20
click at [332, 205] on input "Inicia em" at bounding box center [582, 210] width 518 height 20
type input "[DATE]"
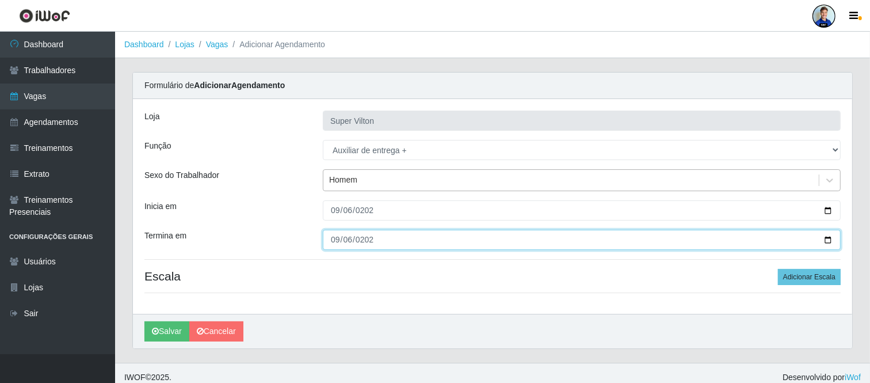
type input "[DATE]"
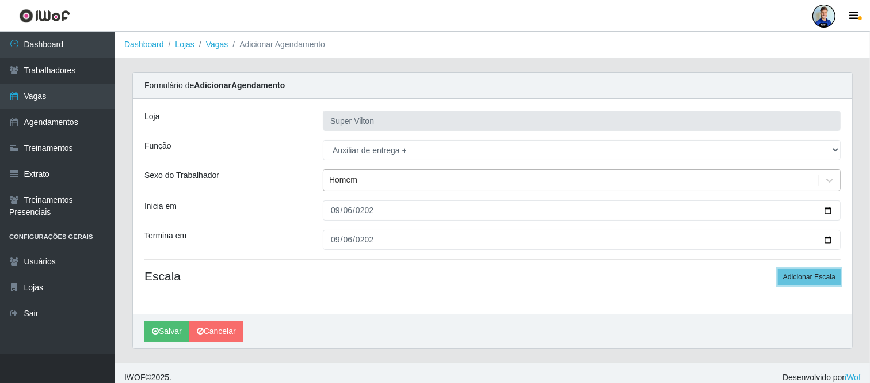
click at [778, 269] on button "Adicionar Escala" at bounding box center [809, 277] width 63 height 16
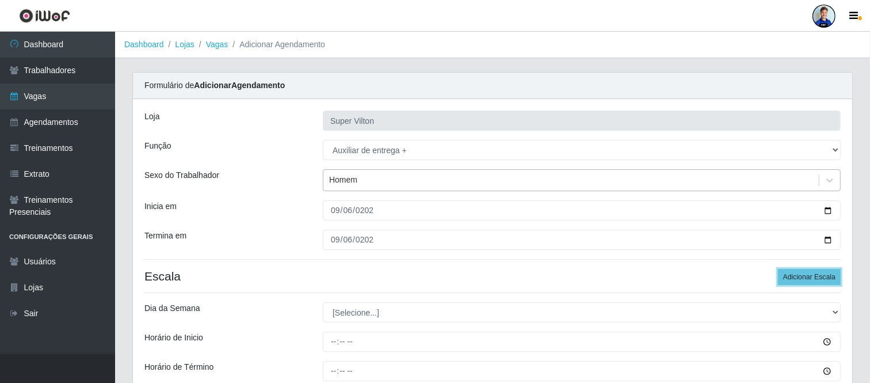
click at [778, 269] on button "Adicionar Escala" at bounding box center [809, 277] width 63 height 16
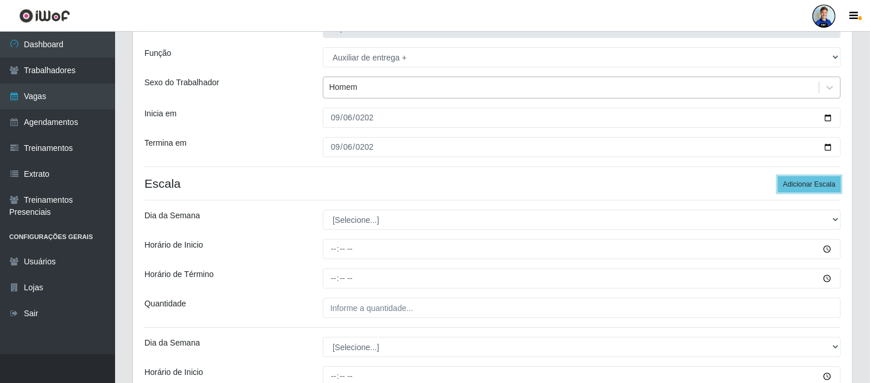
scroll to position [96, 0]
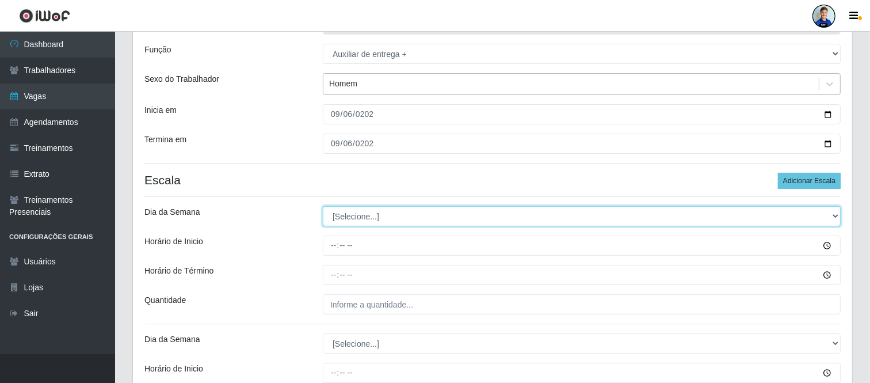
click at [358, 222] on select "[Selecione...] Segunda Terça Quarta Quinta Sexta Sábado Domingo" at bounding box center [582, 216] width 518 height 20
select select "6"
click at [323, 206] on select "[Selecione...] Segunda Terça Quarta Quinta Sexta Sábado Domingo" at bounding box center [582, 216] width 518 height 20
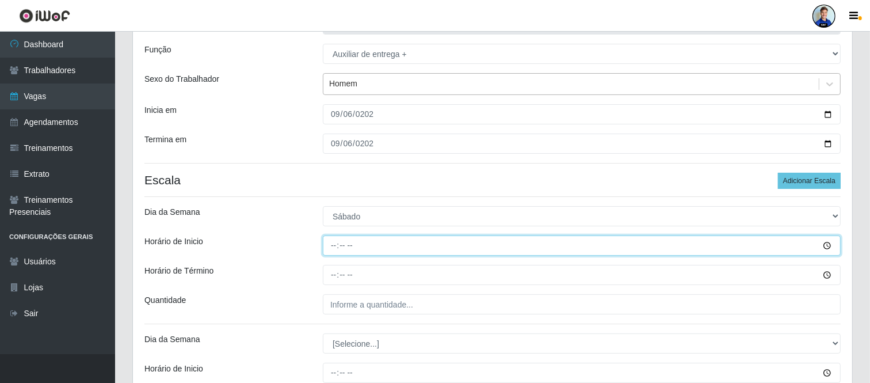
type input "08:00"
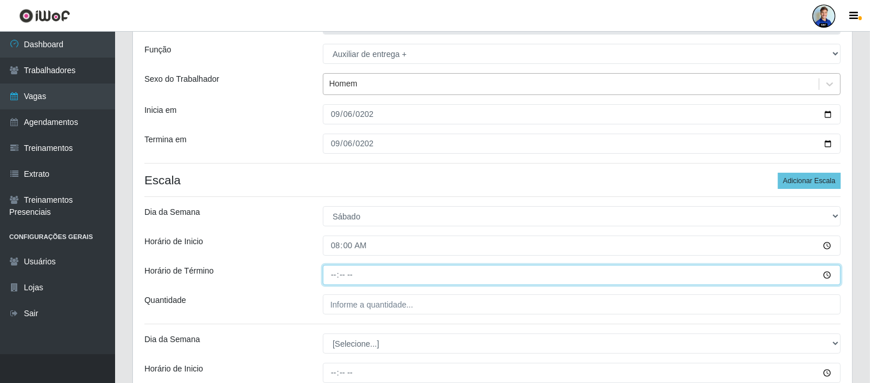
type input "14:00"
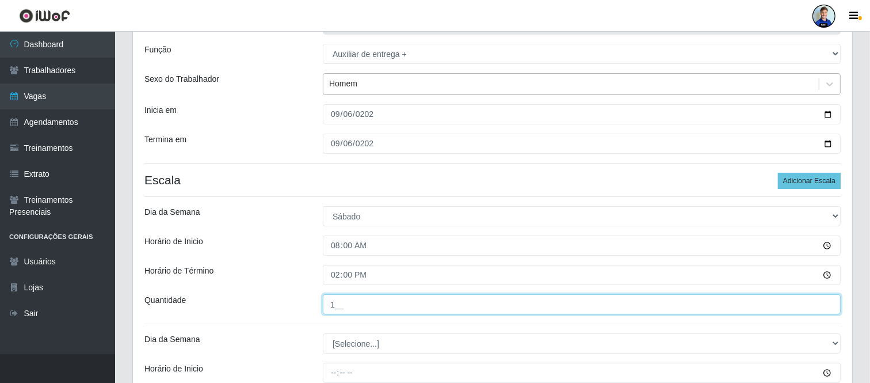
type input "1__"
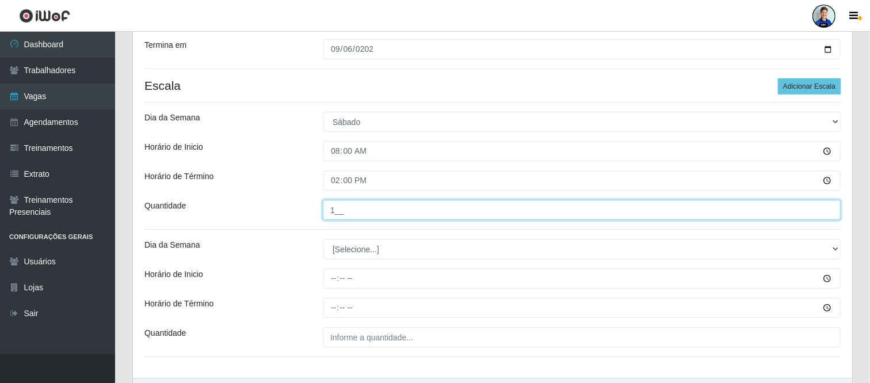
scroll to position [191, 0]
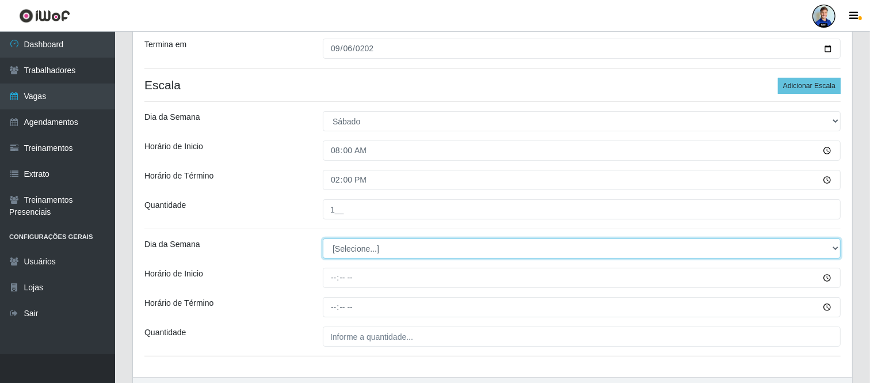
click at [355, 243] on select "[Selecione...] Segunda Terça Quarta Quinta Sexta Sábado Domingo" at bounding box center [582, 248] width 518 height 20
select select "6"
click at [323, 238] on select "[Selecione...] Segunda Terça Quarta Quinta Sexta Sábado Domingo" at bounding box center [582, 248] width 518 height 20
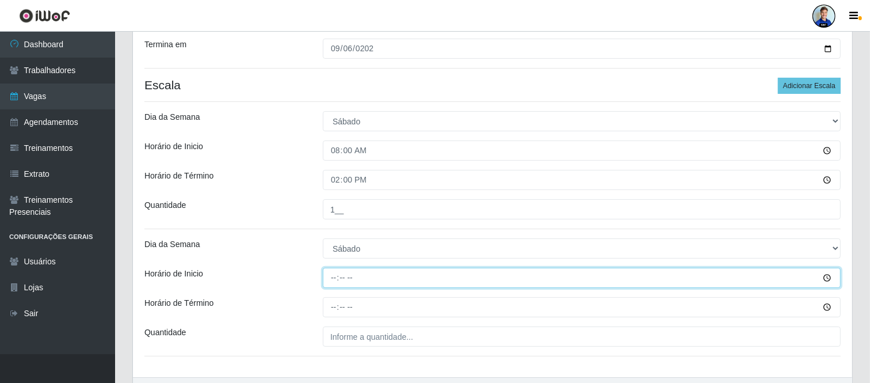
type input "14:00"
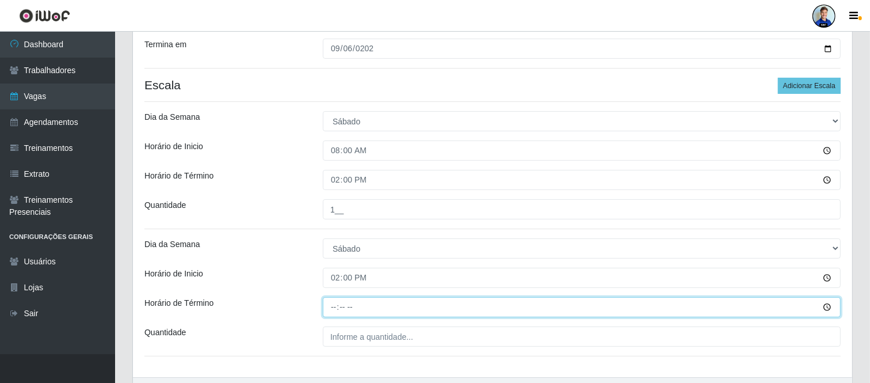
type input "21:00"
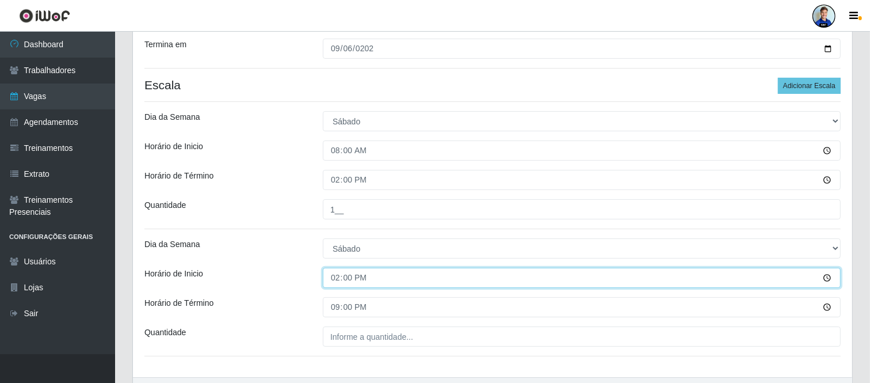
click at [333, 280] on input "14:00" at bounding box center [582, 278] width 518 height 20
type input "15:00"
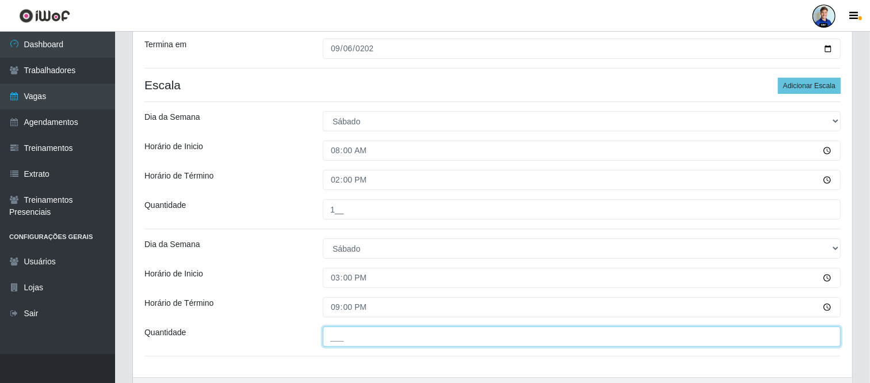
click at [333, 338] on input "___" at bounding box center [582, 336] width 518 height 20
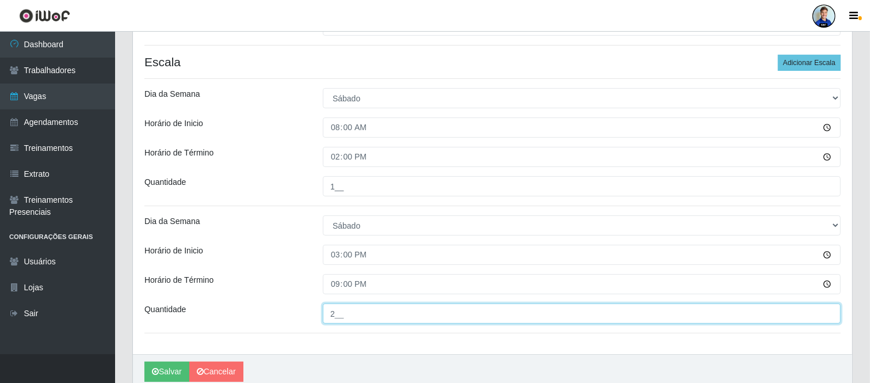
type input "2__"
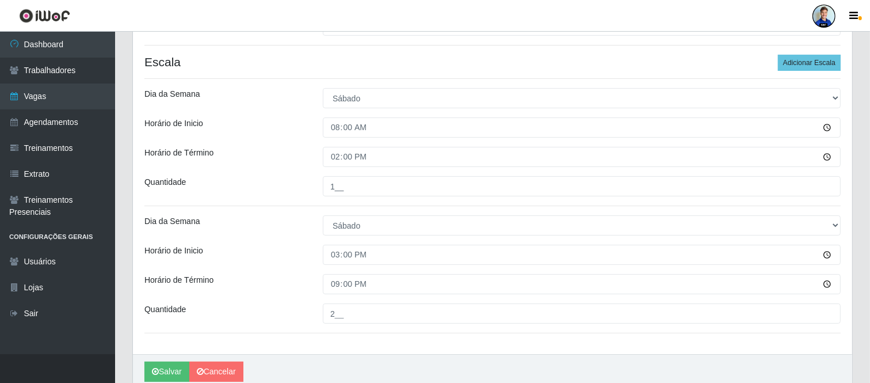
click at [296, 292] on div "Horário de Término" at bounding box center [225, 284] width 178 height 20
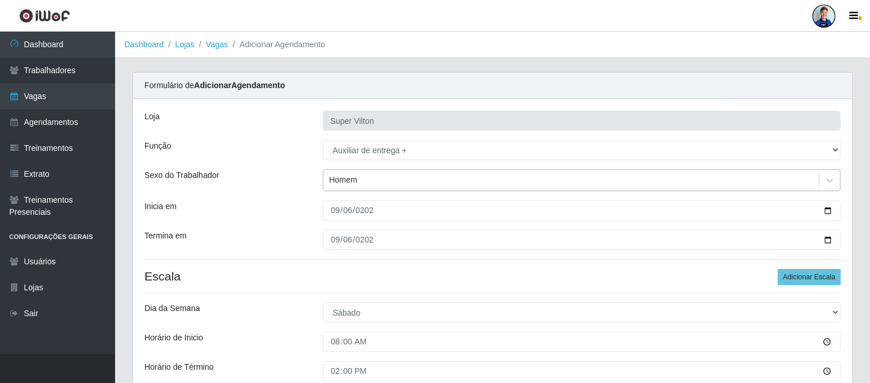
scroll to position [263, 0]
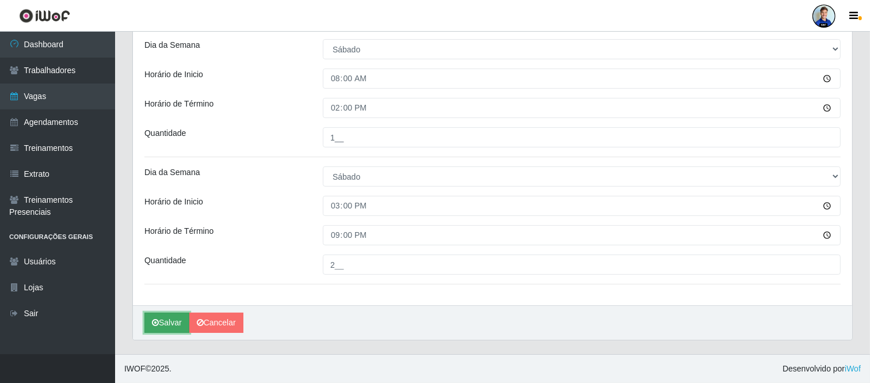
click at [175, 321] on button "Salvar" at bounding box center [166, 323] width 45 height 20
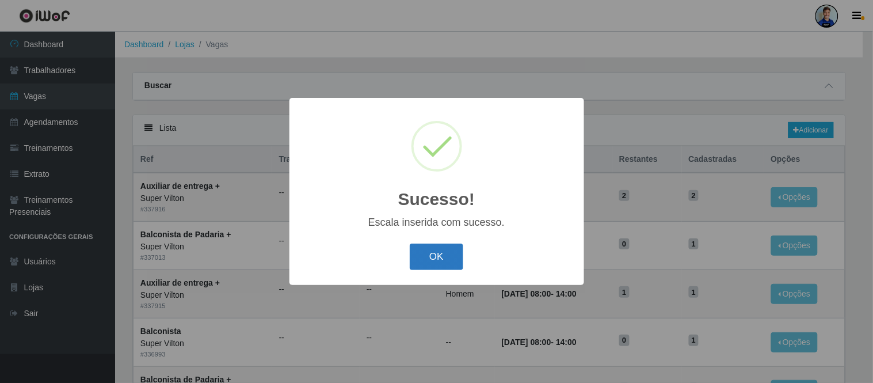
click at [441, 251] on button "OK" at bounding box center [437, 256] width 54 height 27
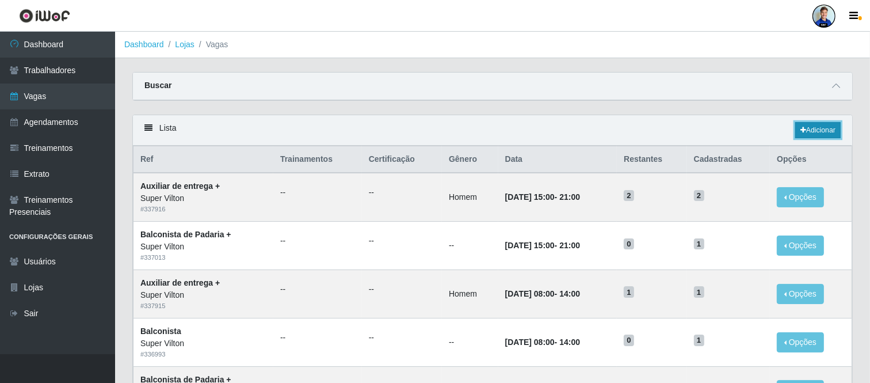
click at [797, 135] on link "Adicionar" at bounding box center [817, 130] width 45 height 16
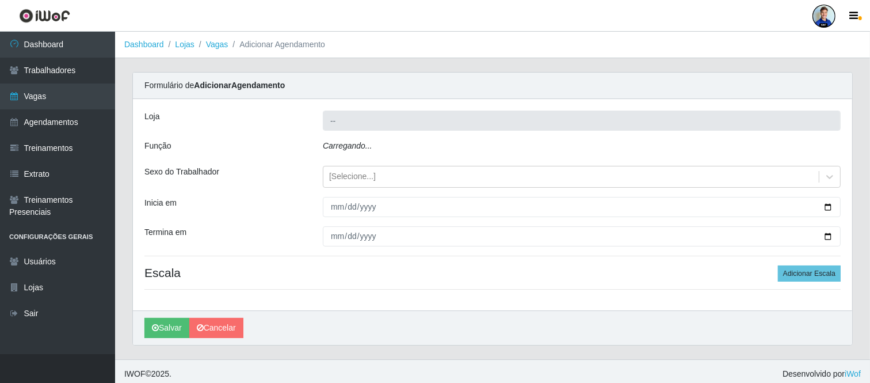
type input "Super Vilton"
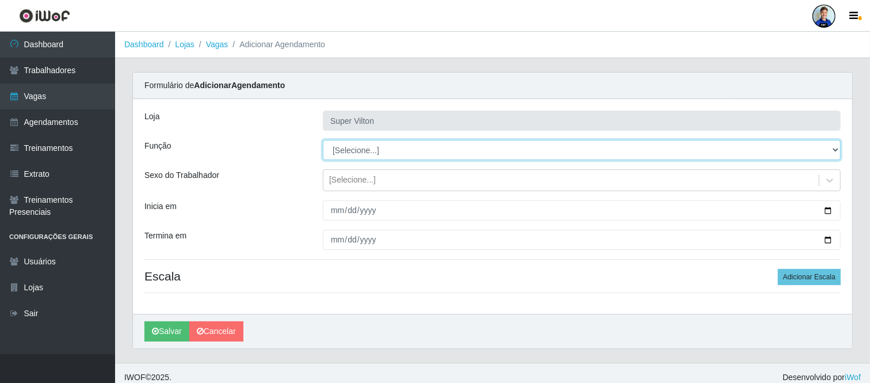
click at [342, 154] on select "[Selecione...] ASG ASG + ASG ++ Auxiliar de Depósito Auxiliar de Depósito + Aux…" at bounding box center [582, 150] width 518 height 20
select select "142"
click at [323, 140] on select "[Selecione...] ASG ASG + ASG ++ Auxiliar de Depósito Auxiliar de Depósito + Aux…" at bounding box center [582, 150] width 518 height 20
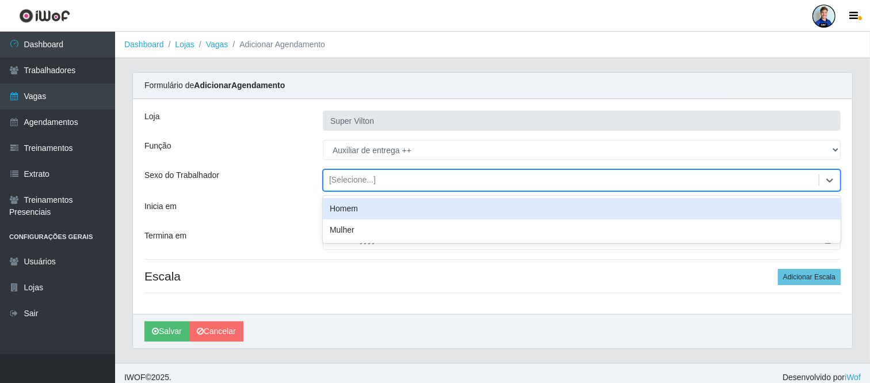
click at [342, 181] on div "[Selecione...]" at bounding box center [352, 180] width 47 height 12
type input "home"
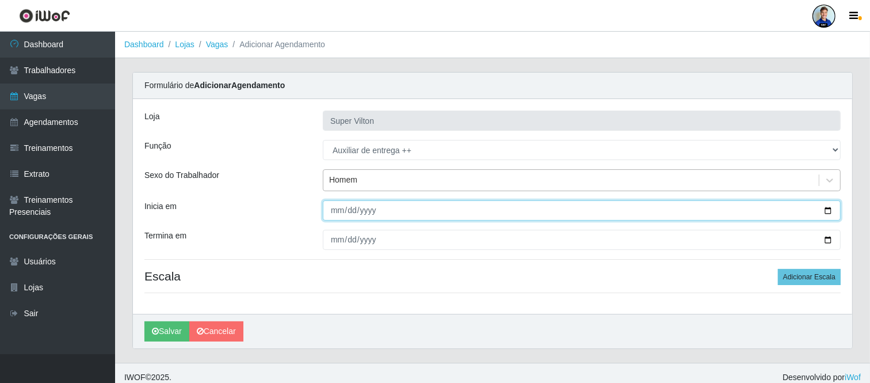
click at [331, 218] on input "Inicia em" at bounding box center [582, 210] width 518 height 20
type input "[DATE]"
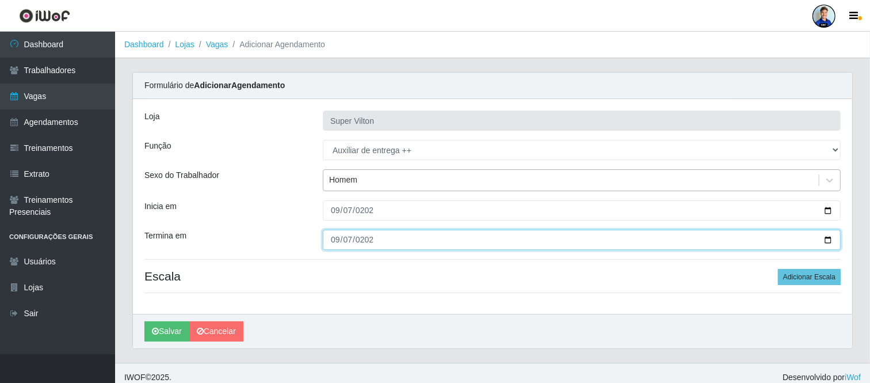
type input "[DATE]"
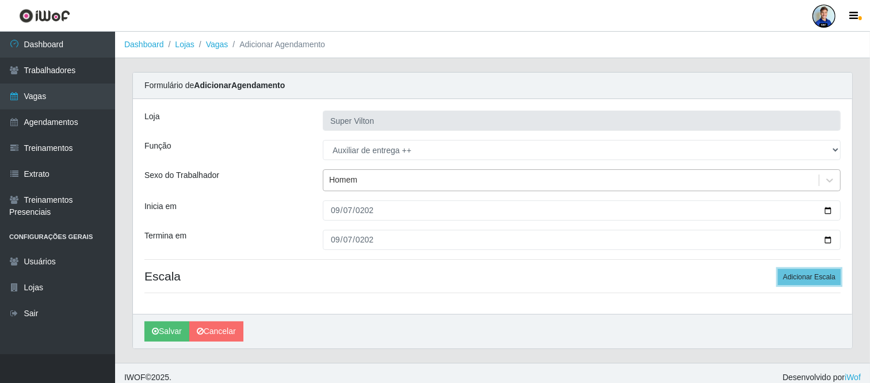
click at [778, 269] on button "Adicionar Escala" at bounding box center [809, 277] width 63 height 16
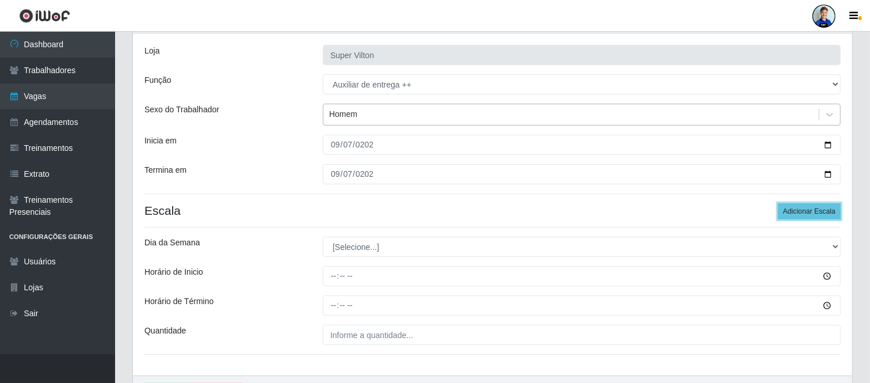
scroll to position [66, 0]
click at [778, 203] on button "Adicionar Escala" at bounding box center [809, 211] width 63 height 16
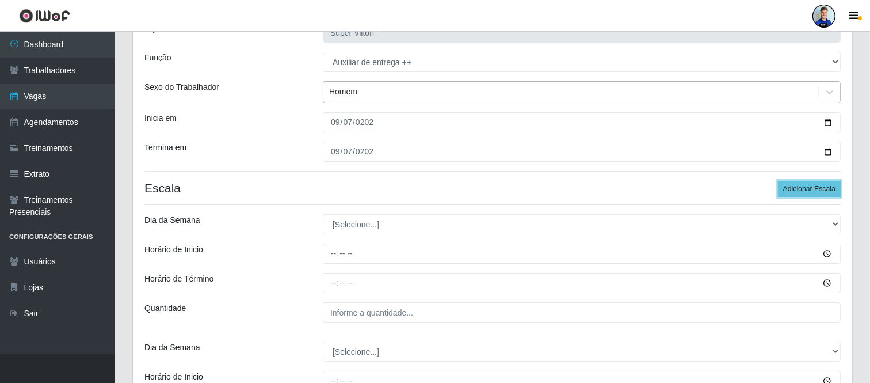
scroll to position [89, 0]
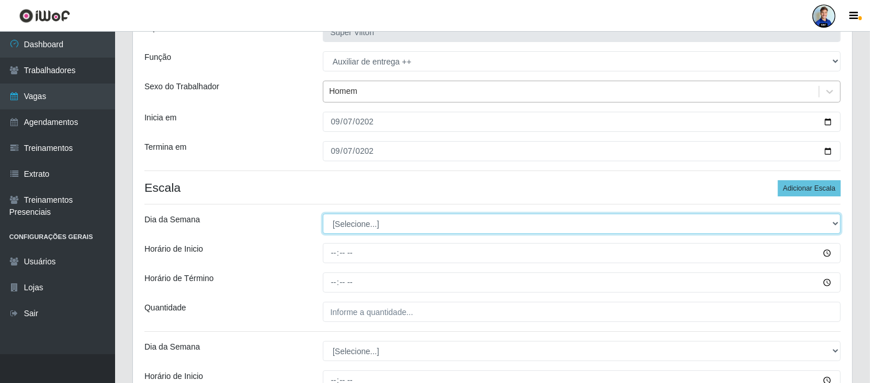
click at [351, 226] on select "[Selecione...] Segunda Terça Quarta Quinta Sexta Sábado Domingo" at bounding box center [582, 224] width 518 height 20
select select "0"
click at [323, 214] on select "[Selecione...] Segunda Terça Quarta Quinta Sexta Sábado Domingo" at bounding box center [582, 224] width 518 height 20
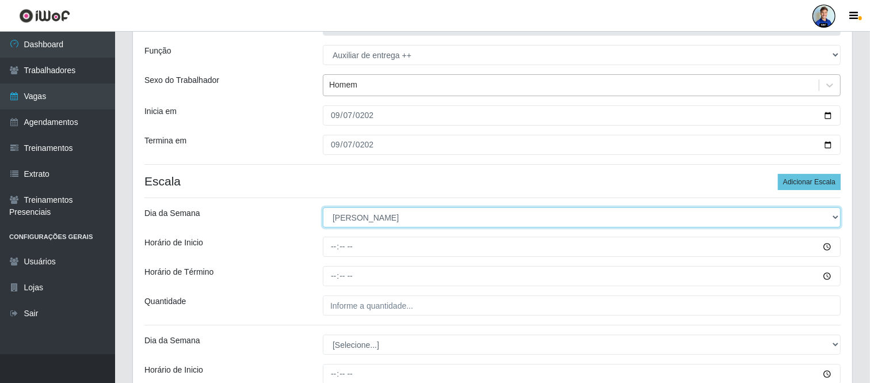
scroll to position [96, 0]
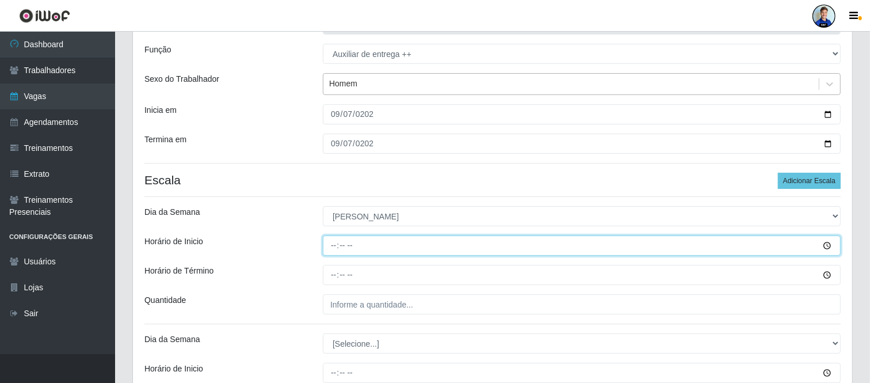
click at [326, 244] on input "Horário de Inicio" at bounding box center [582, 245] width 518 height 20
type input "08:00"
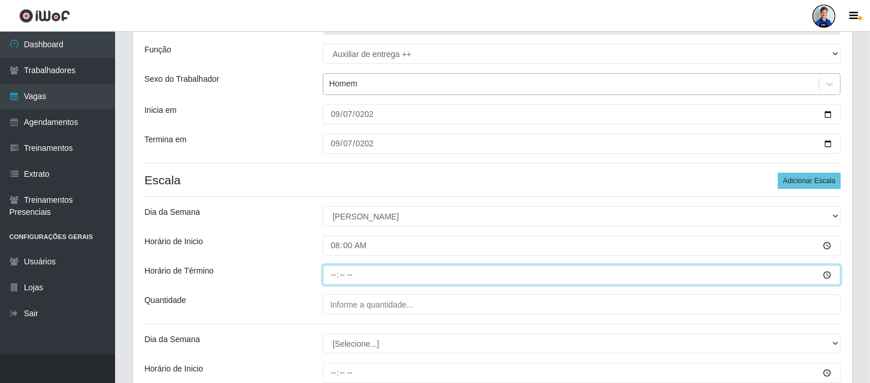
type input "14:00"
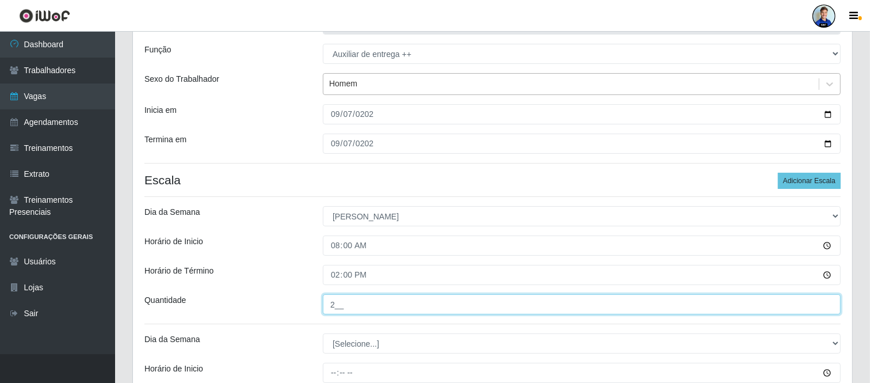
type input "2__"
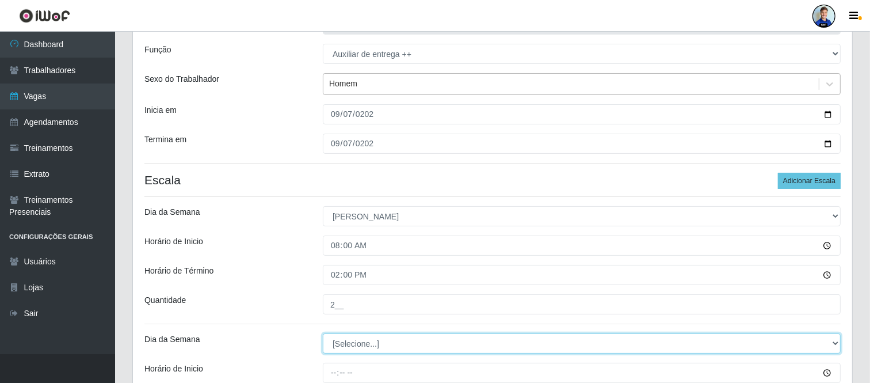
select select "0"
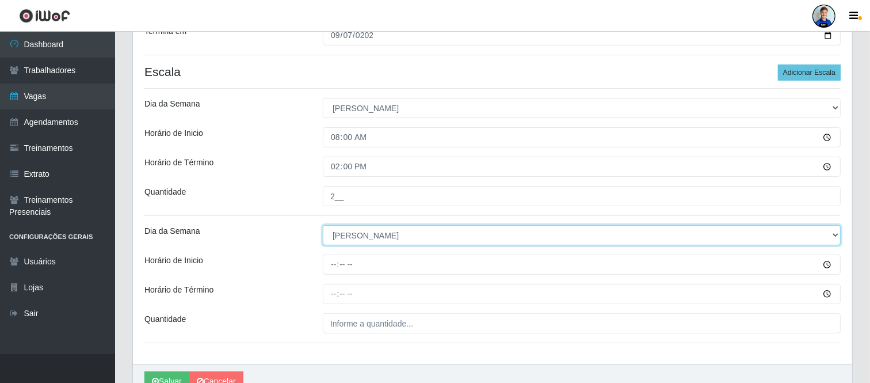
scroll to position [227, 0]
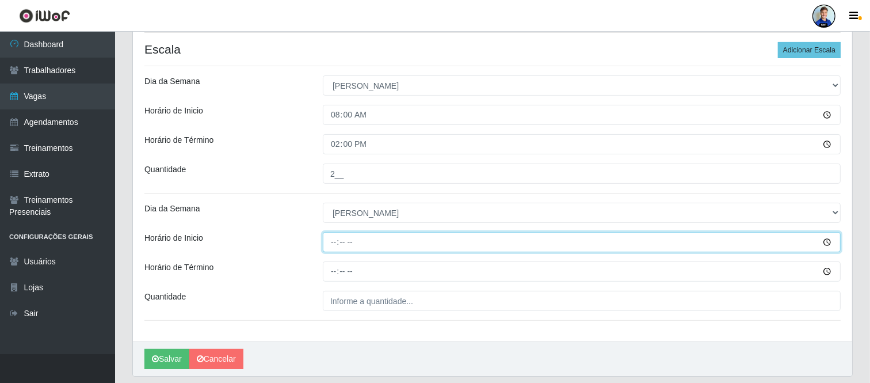
click at [348, 237] on input "Horário de Inicio" at bounding box center [582, 242] width 518 height 20
type input "15:00"
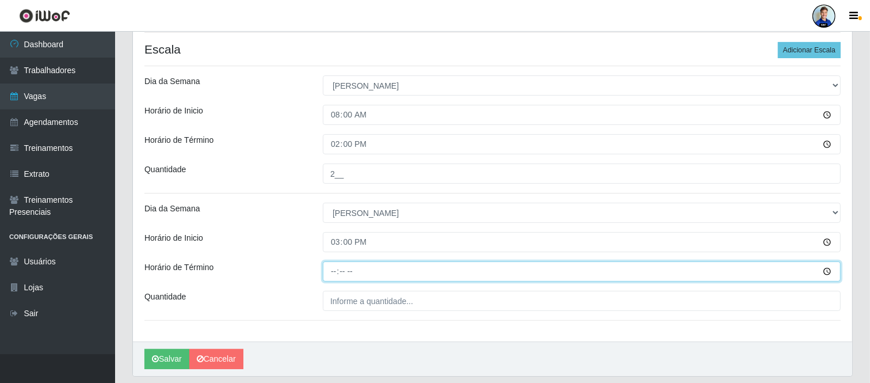
type input "21:00"
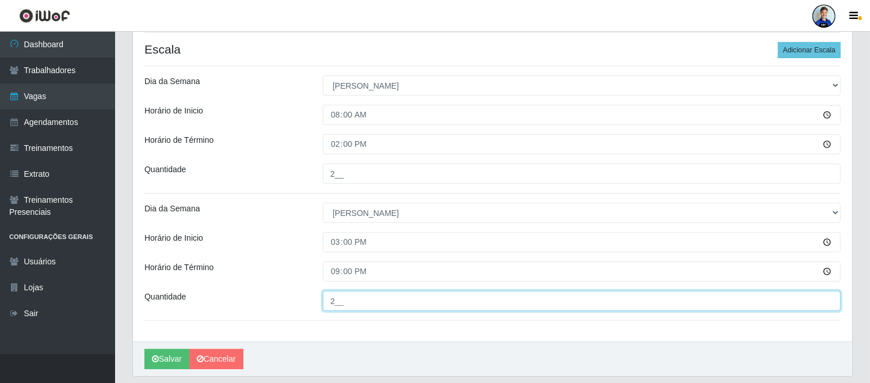
type input "2__"
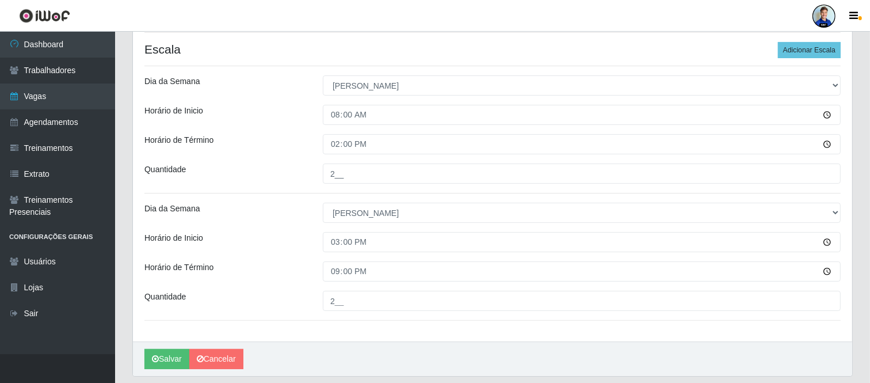
click at [259, 283] on div "Loja Super Vilton Função [Selecione...] ASG ASG + ASG ++ Auxiliar de Depósito A…" at bounding box center [492, 106] width 719 height 469
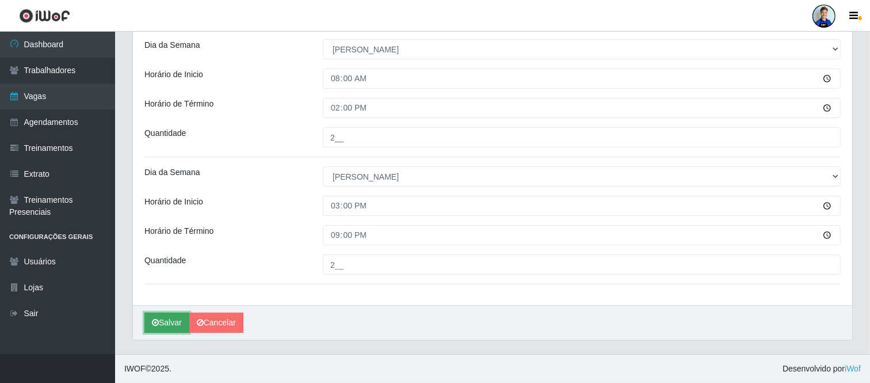
click at [165, 322] on button "Salvar" at bounding box center [166, 323] width 45 height 20
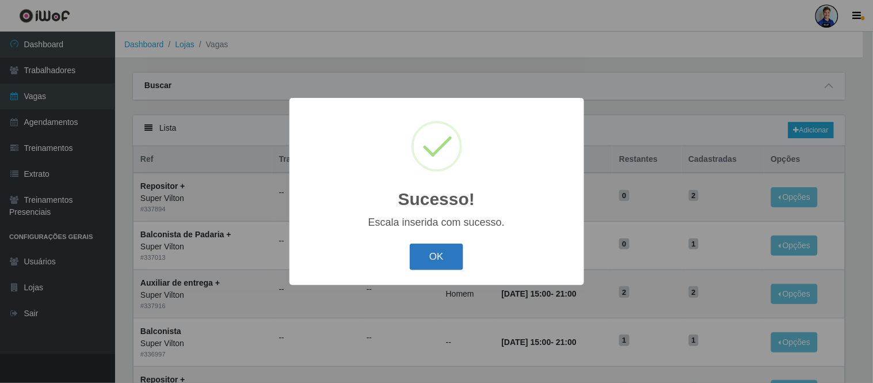
click at [432, 256] on button "OK" at bounding box center [437, 256] width 54 height 27
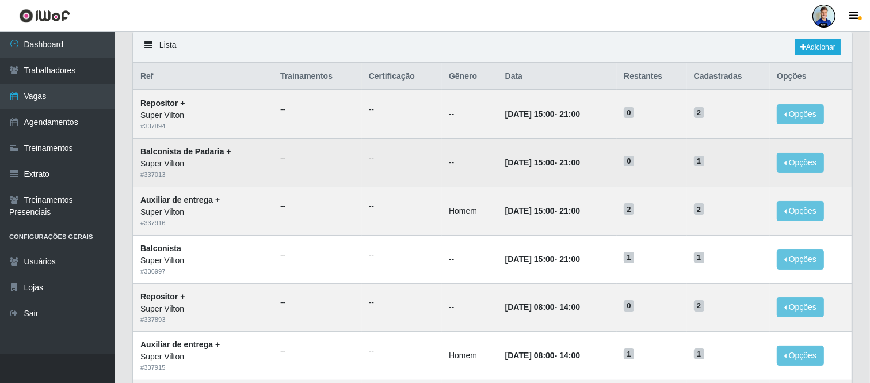
scroll to position [84, 0]
